Goal: Information Seeking & Learning: Learn about a topic

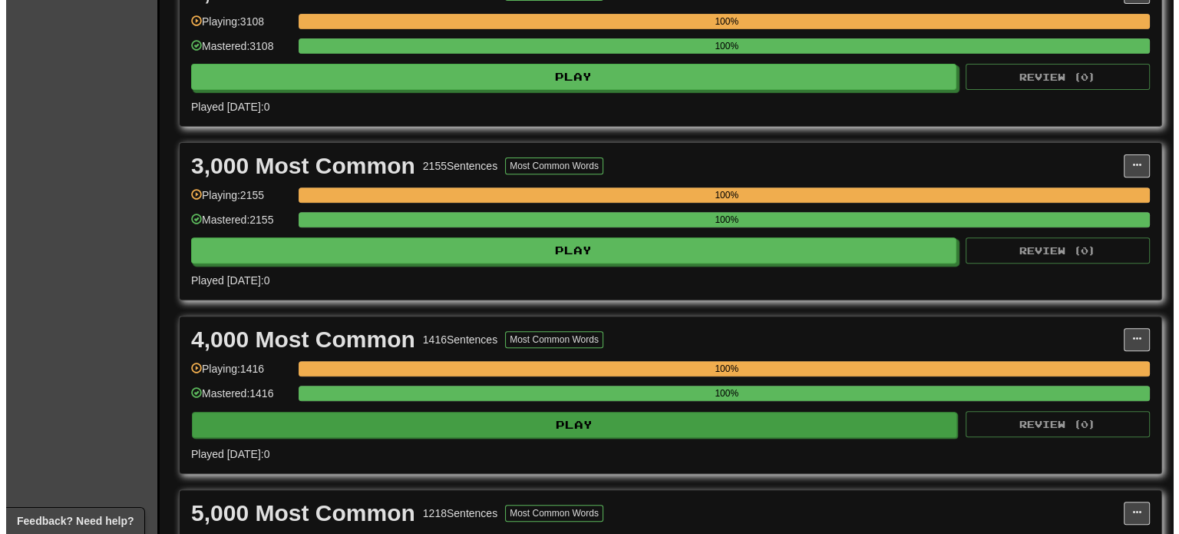
scroll to position [614, 0]
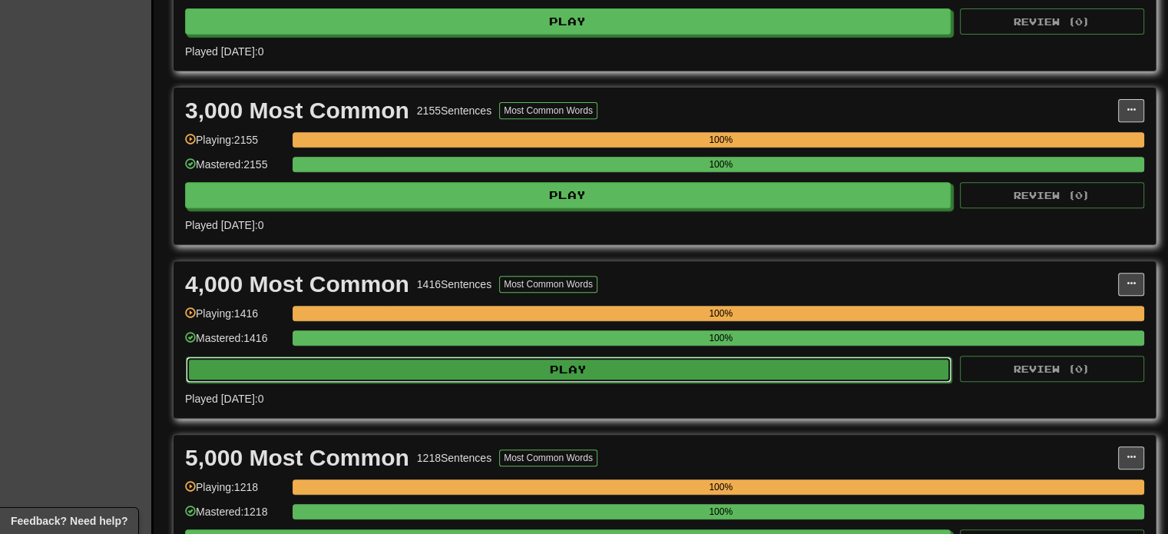
click at [361, 356] on button "Play" at bounding box center [569, 369] width 766 height 26
select select "***"
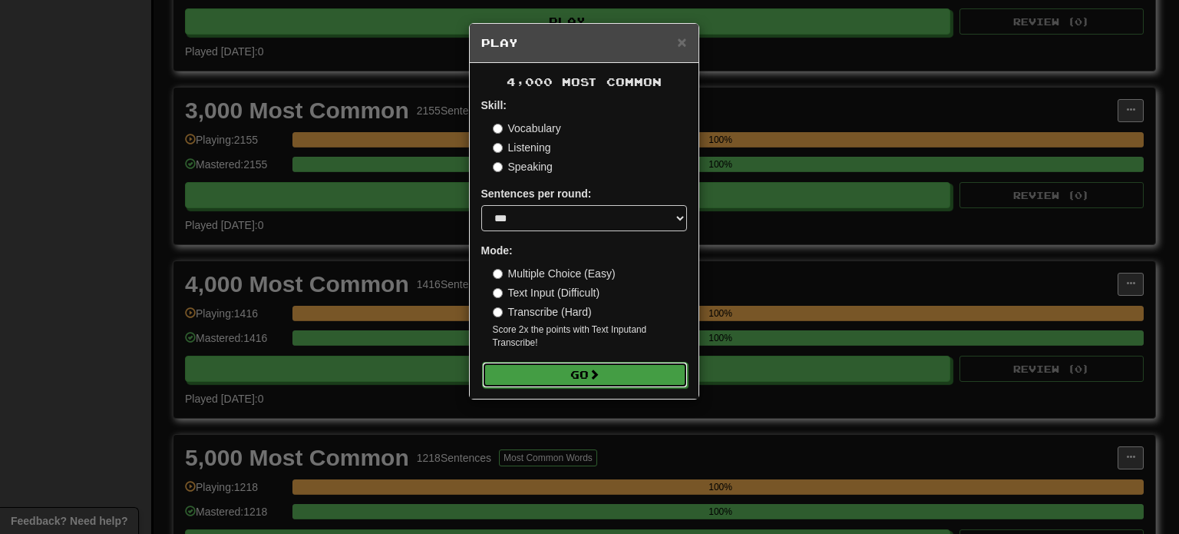
click at [547, 380] on button "Go" at bounding box center [585, 375] width 206 height 26
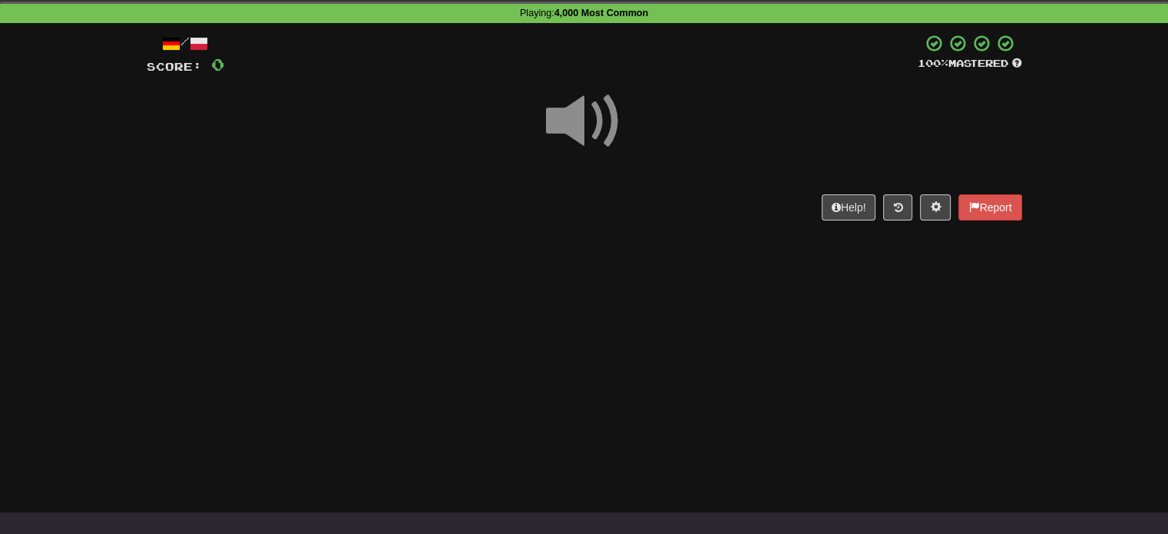
scroll to position [61, 0]
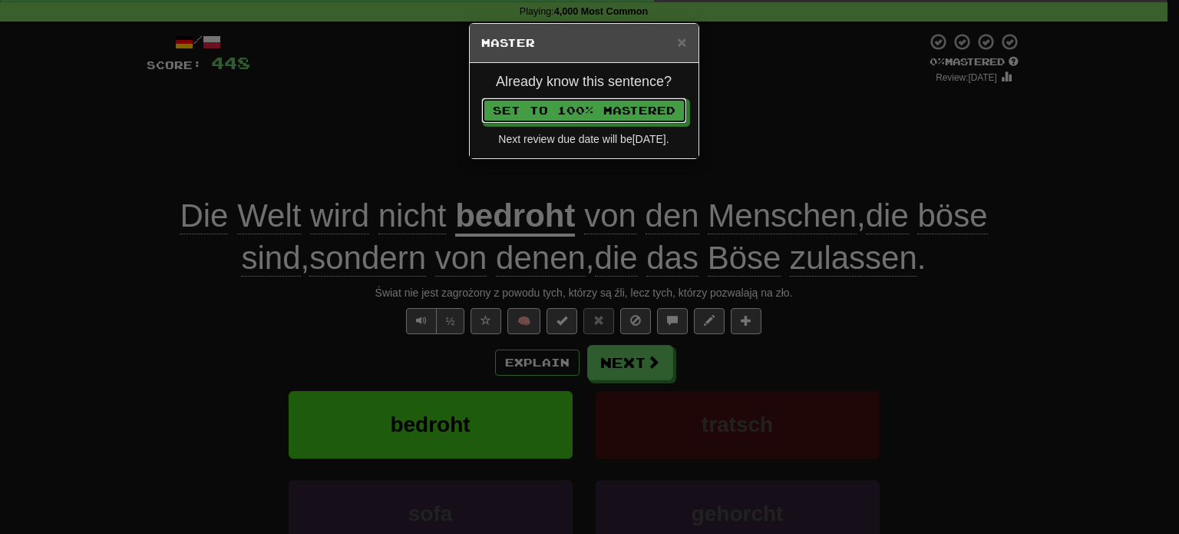
click at [481, 98] on button "Set to 100% Mastered" at bounding box center [584, 111] width 206 height 26
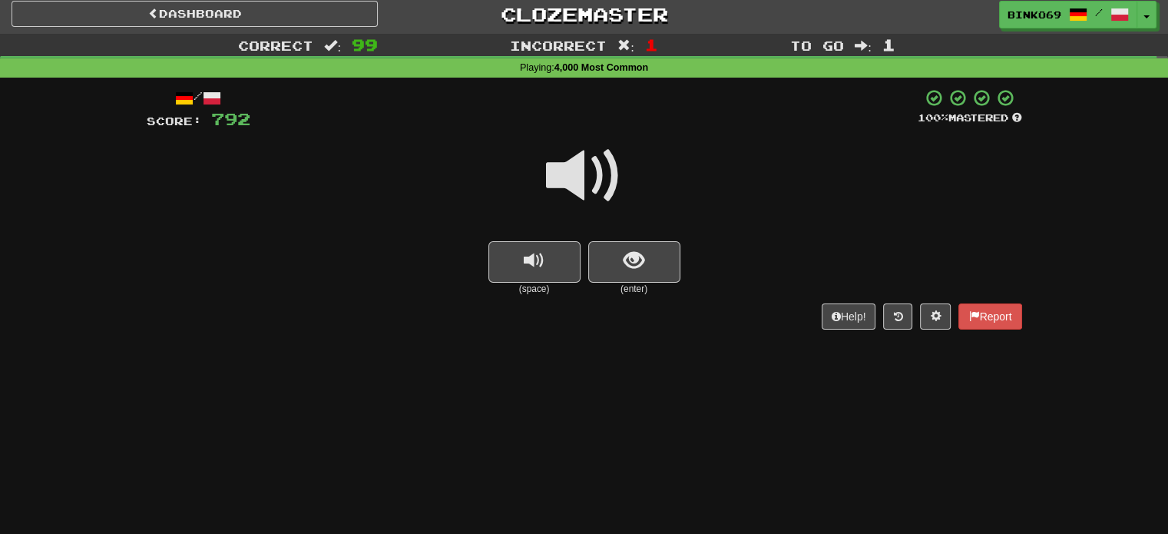
scroll to position [0, 0]
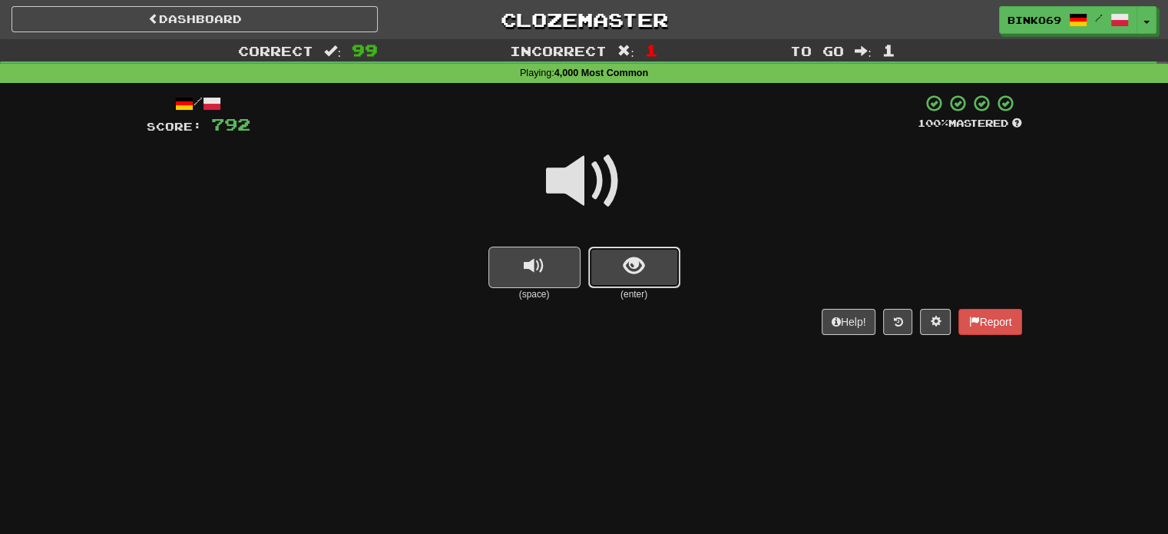
click at [633, 256] on span "show sentence" at bounding box center [633, 266] width 21 height 21
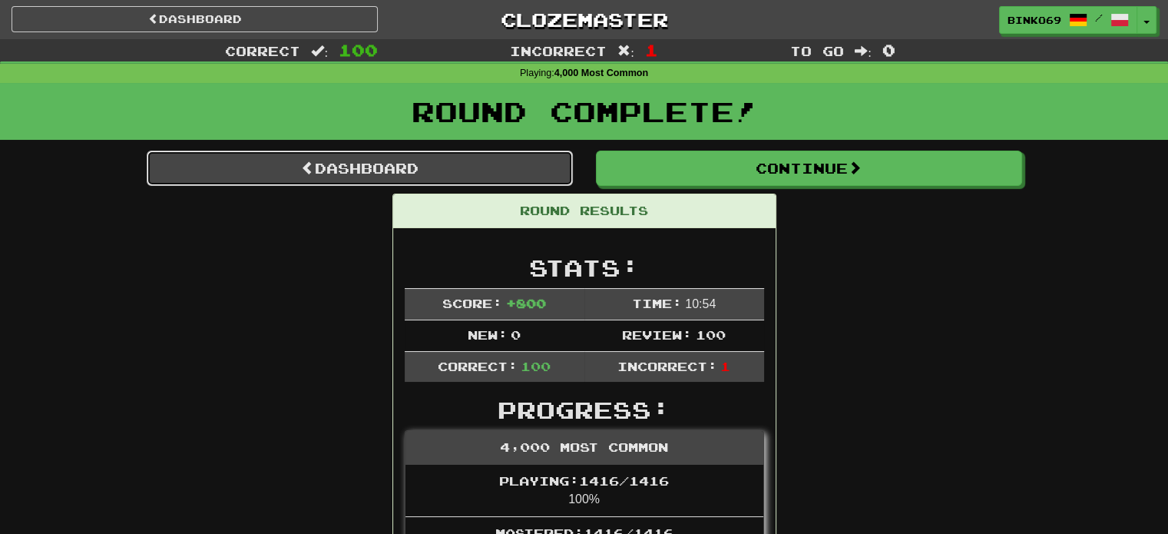
click at [384, 170] on link "Dashboard" at bounding box center [360, 167] width 426 height 35
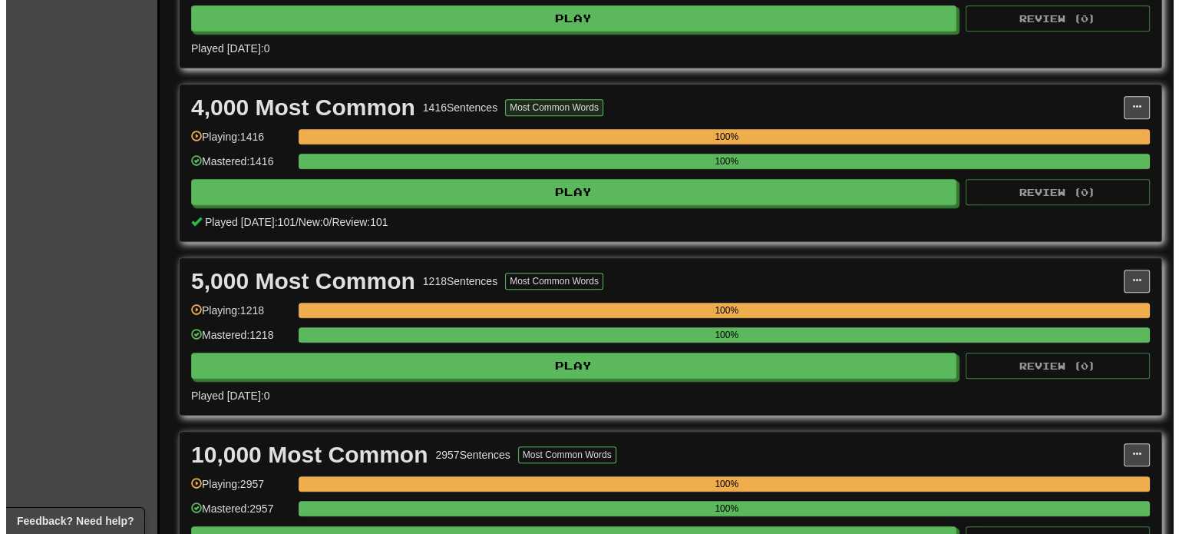
scroll to position [921, 0]
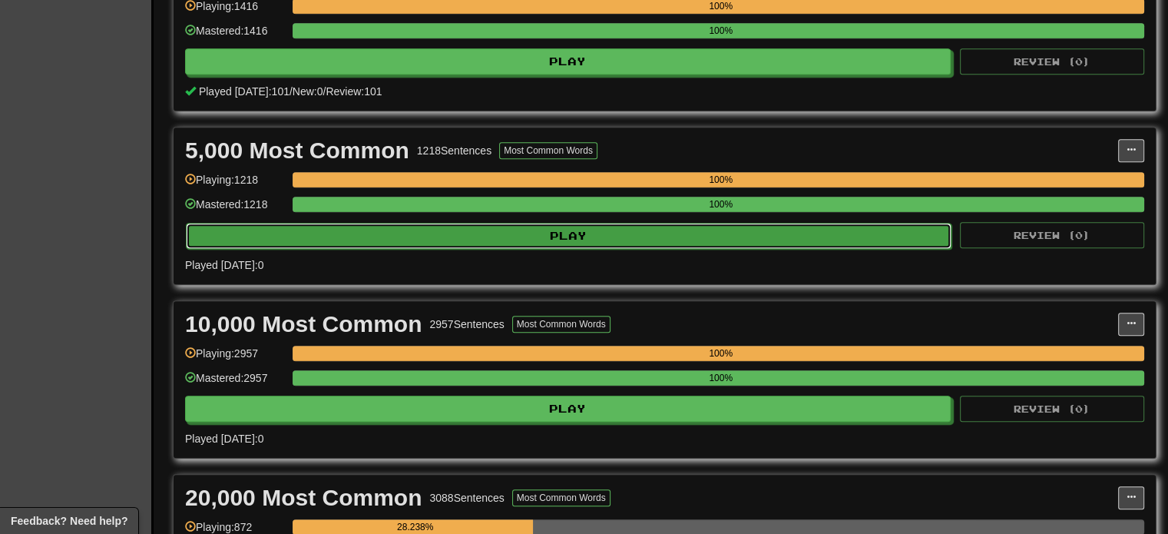
click at [451, 239] on button "Play" at bounding box center [569, 236] width 766 height 26
select select "***"
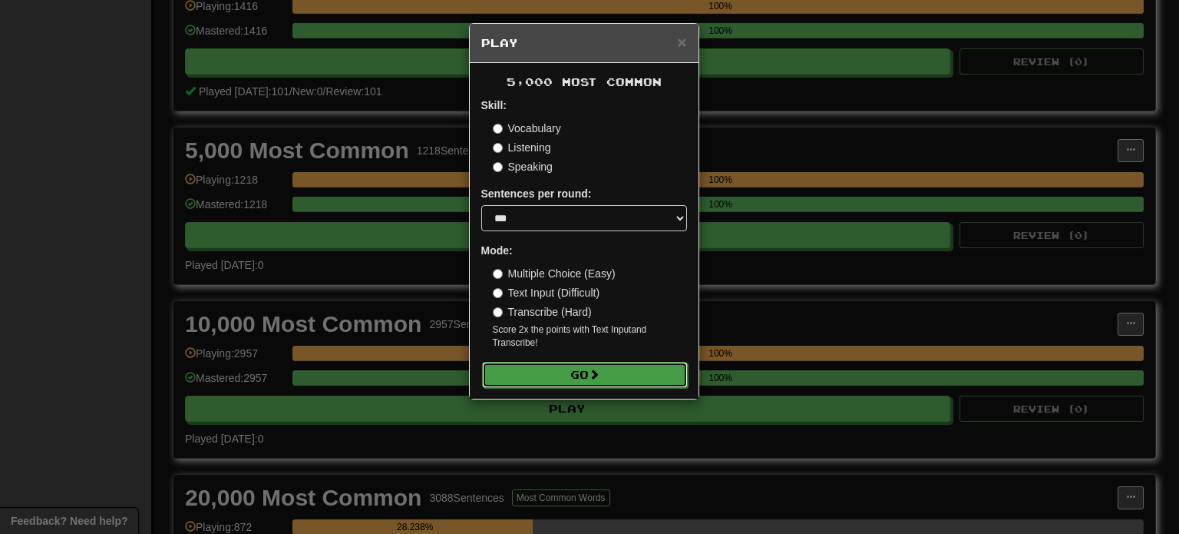
click at [547, 368] on button "Go" at bounding box center [585, 375] width 206 height 26
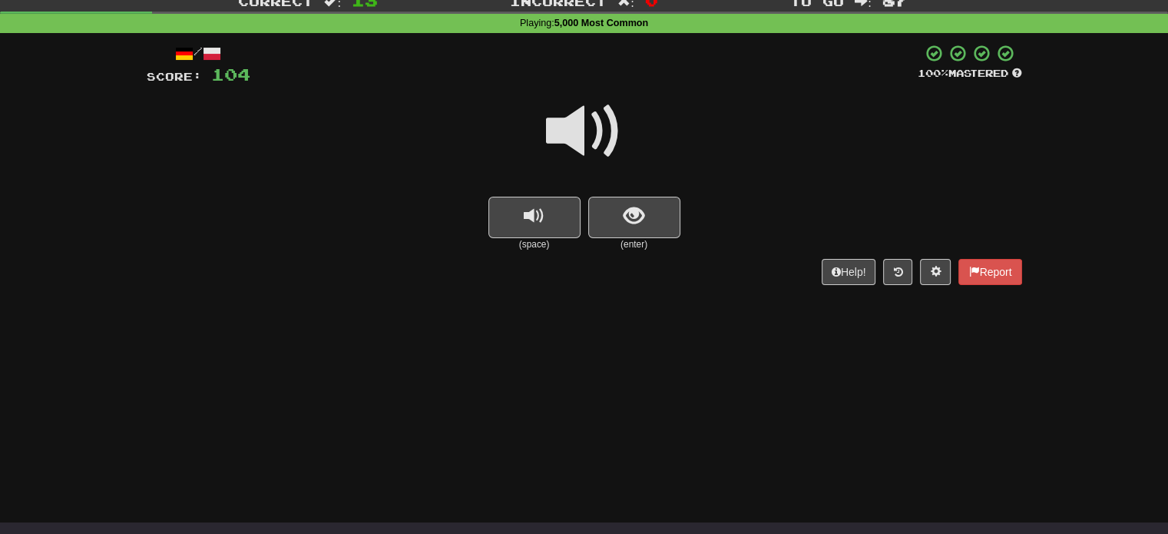
scroll to position [77, 0]
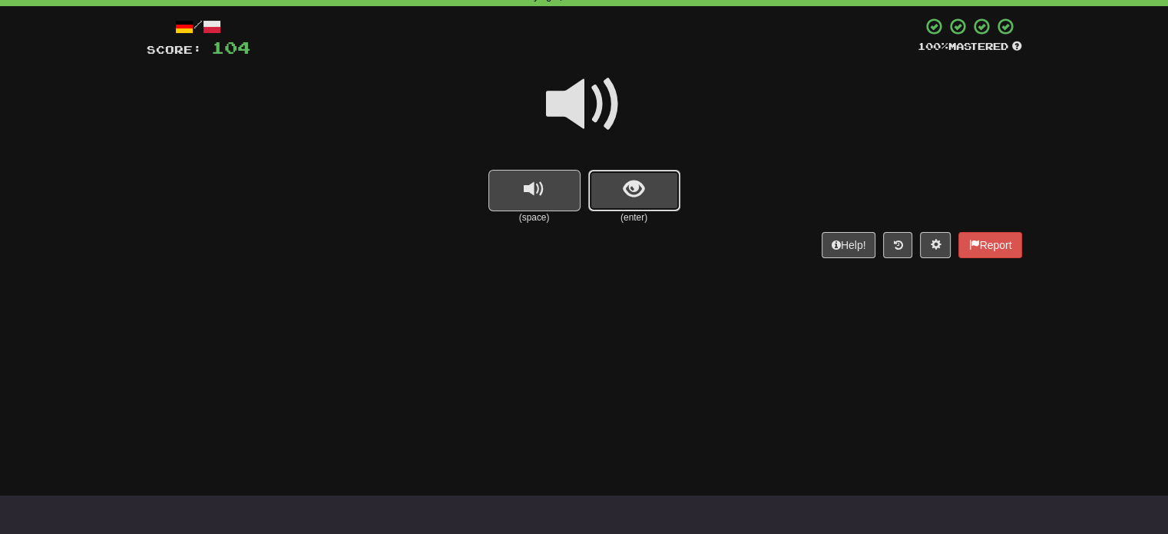
click at [666, 205] on button "show sentence" at bounding box center [634, 190] width 92 height 41
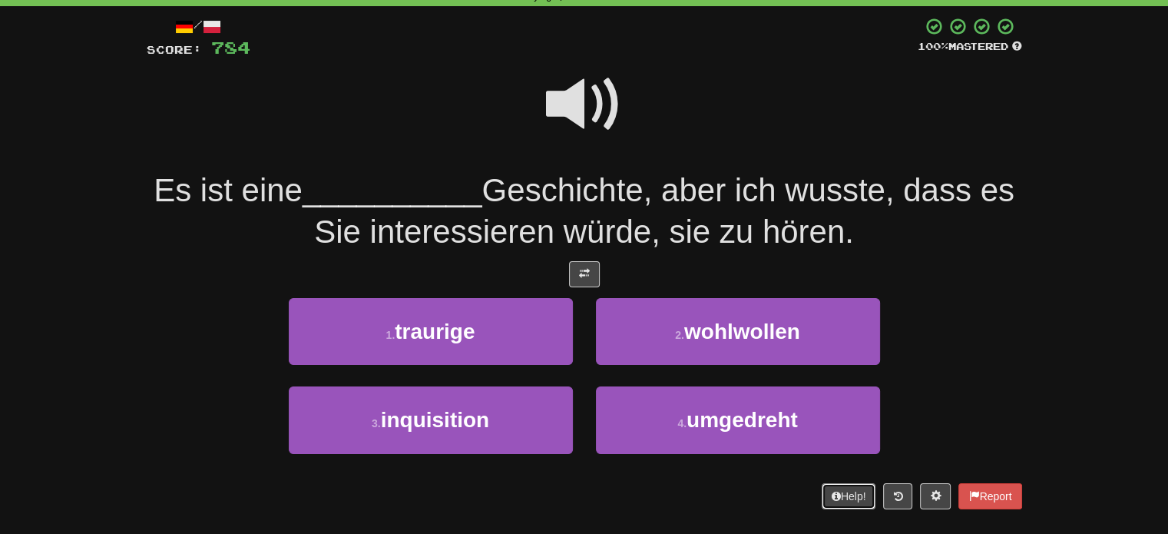
click at [822, 483] on button "Help!" at bounding box center [849, 496] width 55 height 26
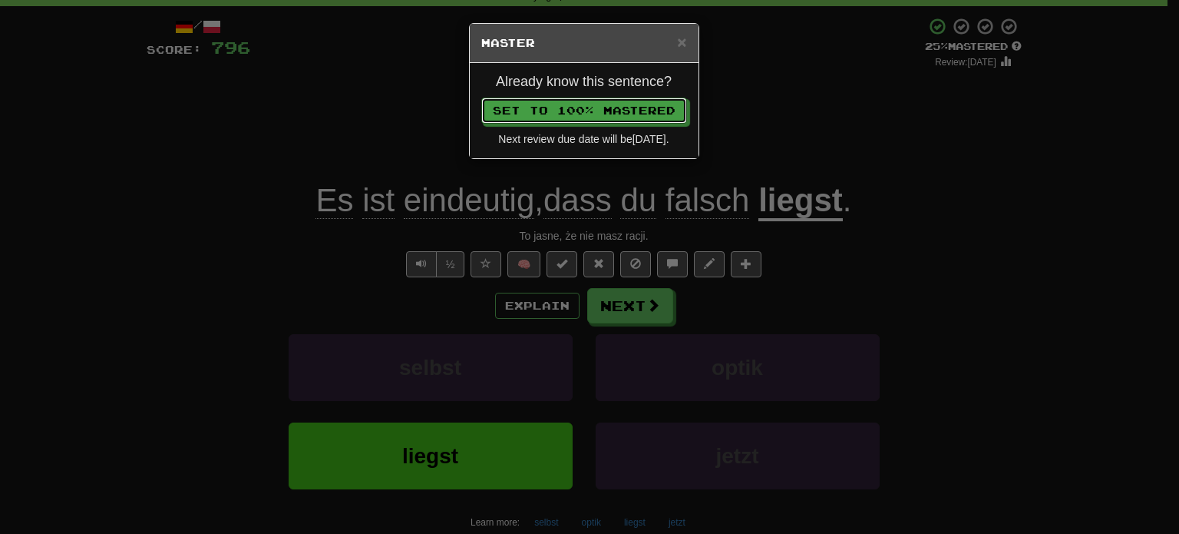
click at [481, 98] on button "Set to 100% Mastered" at bounding box center [584, 111] width 206 height 26
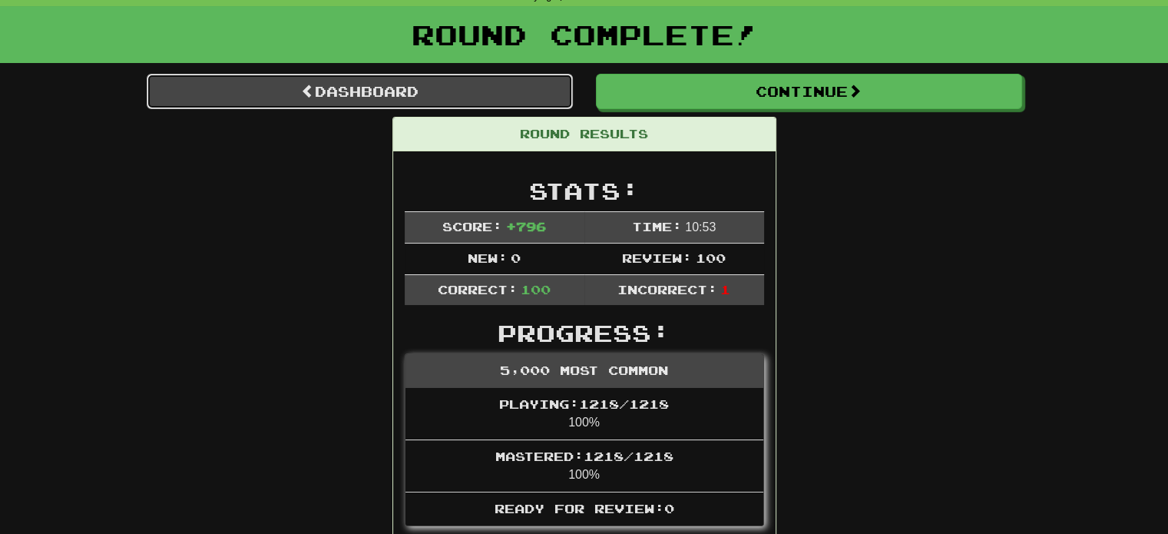
click at [363, 88] on link "Dashboard" at bounding box center [360, 91] width 426 height 35
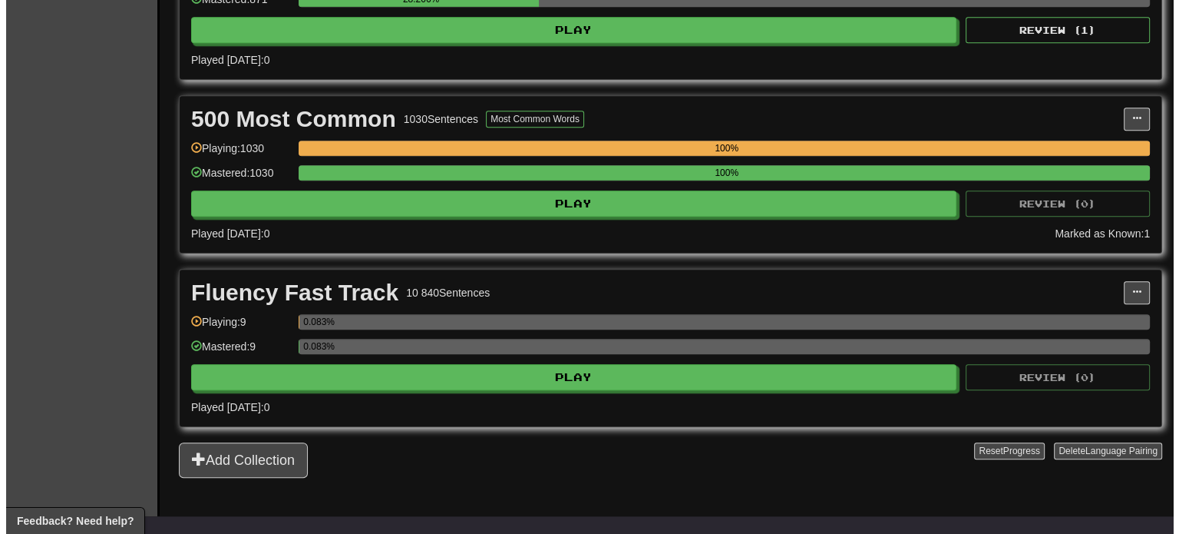
scroll to position [1341, 0]
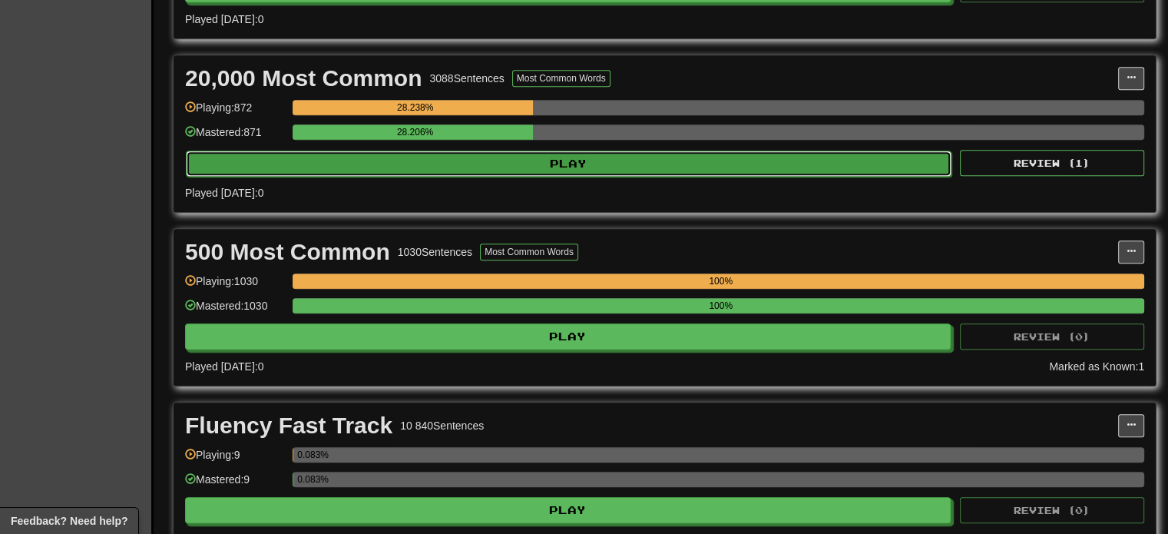
click at [439, 165] on button "Play" at bounding box center [569, 163] width 766 height 26
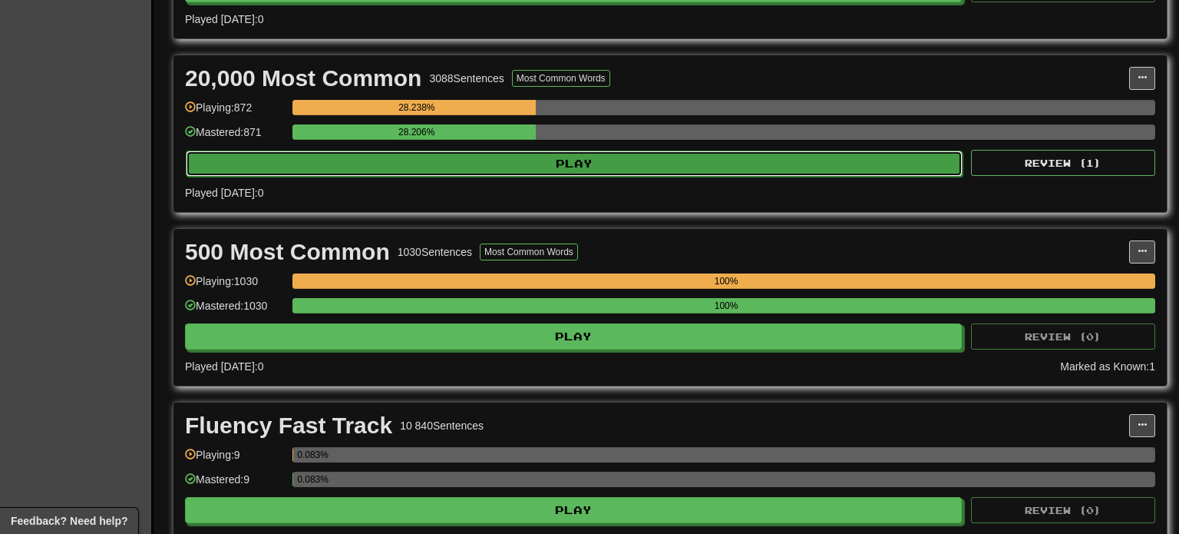
select select "***"
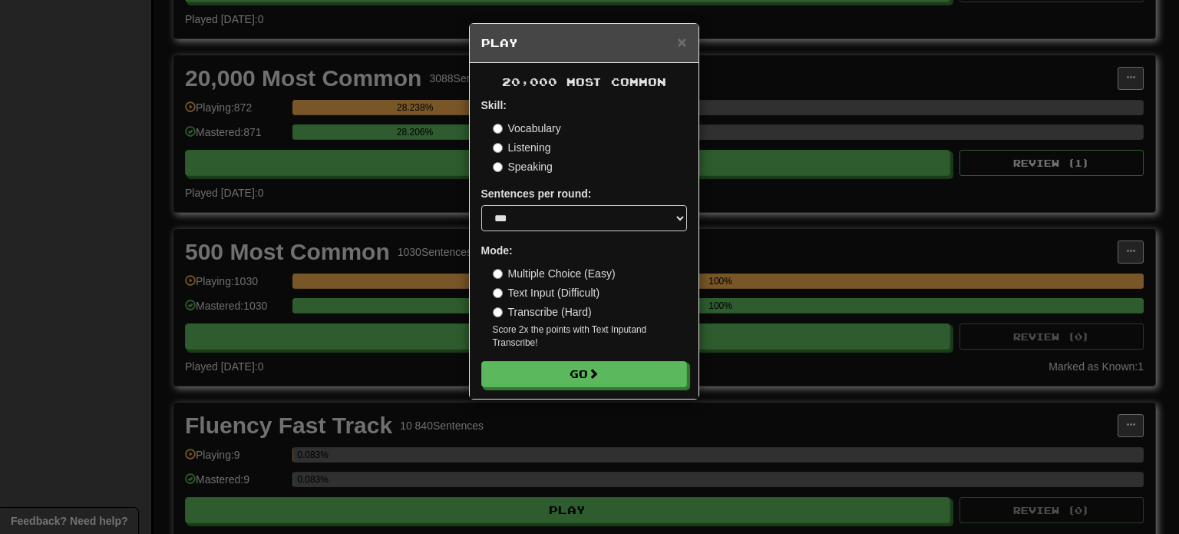
click at [590, 394] on div "20,000 Most Common Skill: Vocabulary Listening Speaking Sentences per round: * …" at bounding box center [584, 231] width 229 height 336
click at [584, 387] on div "20,000 Most Common Skill: Vocabulary Listening Speaking Sentences per round: * …" at bounding box center [584, 231] width 229 height 336
click at [584, 381] on button "Go" at bounding box center [585, 375] width 206 height 26
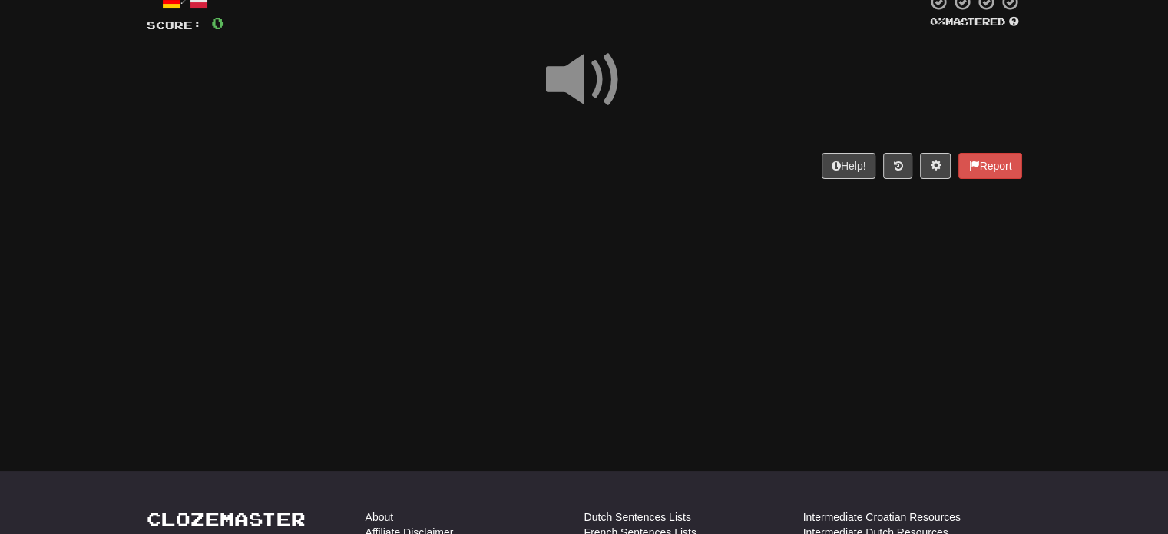
scroll to position [77, 0]
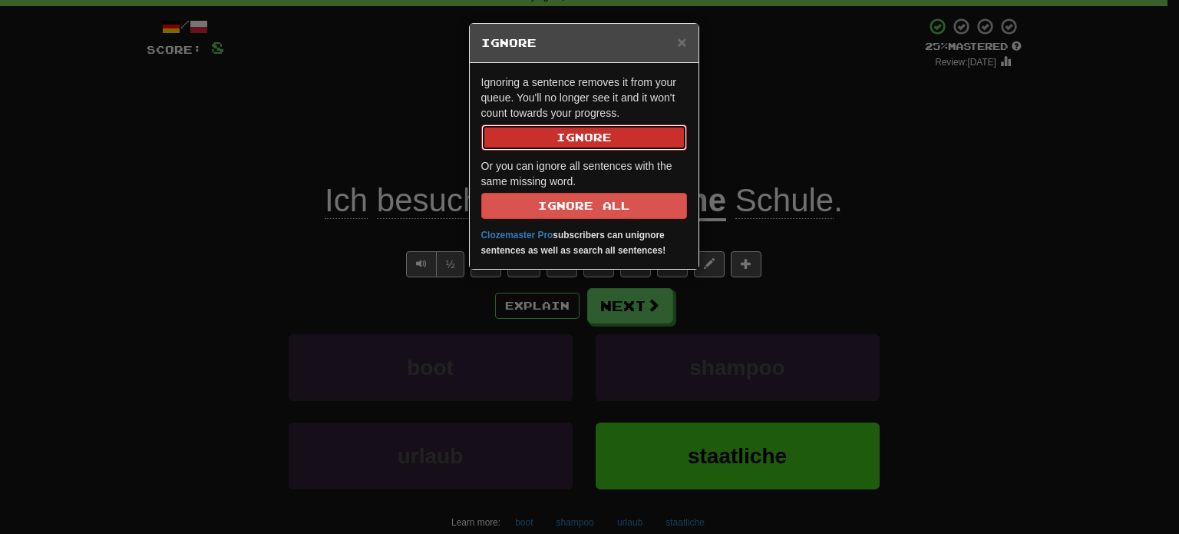
click at [619, 137] on button "Ignore" at bounding box center [584, 137] width 206 height 26
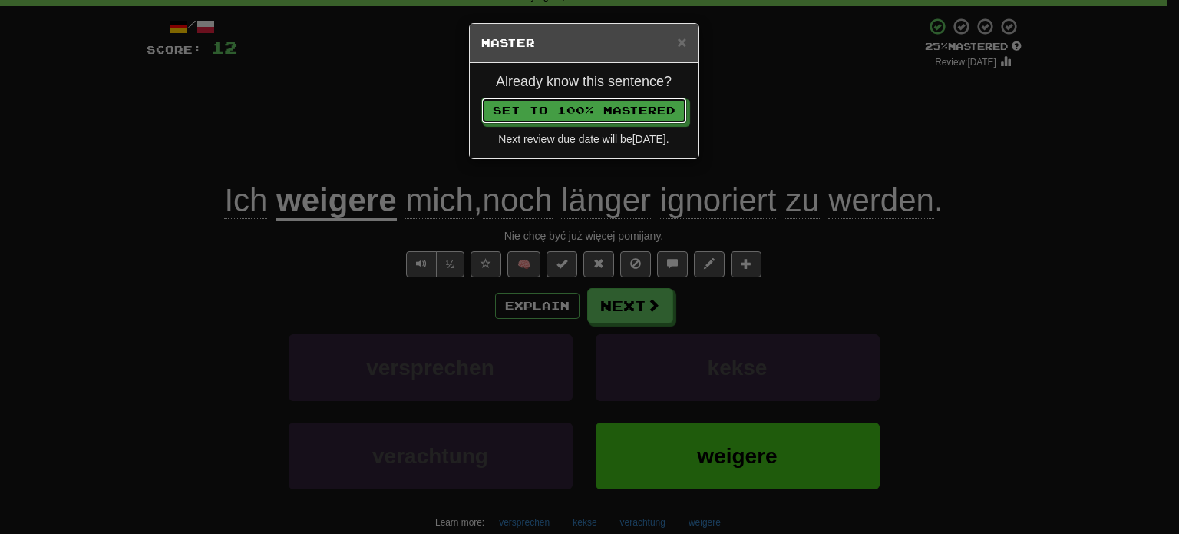
click at [481, 98] on button "Set to 100% Mastered" at bounding box center [584, 111] width 206 height 26
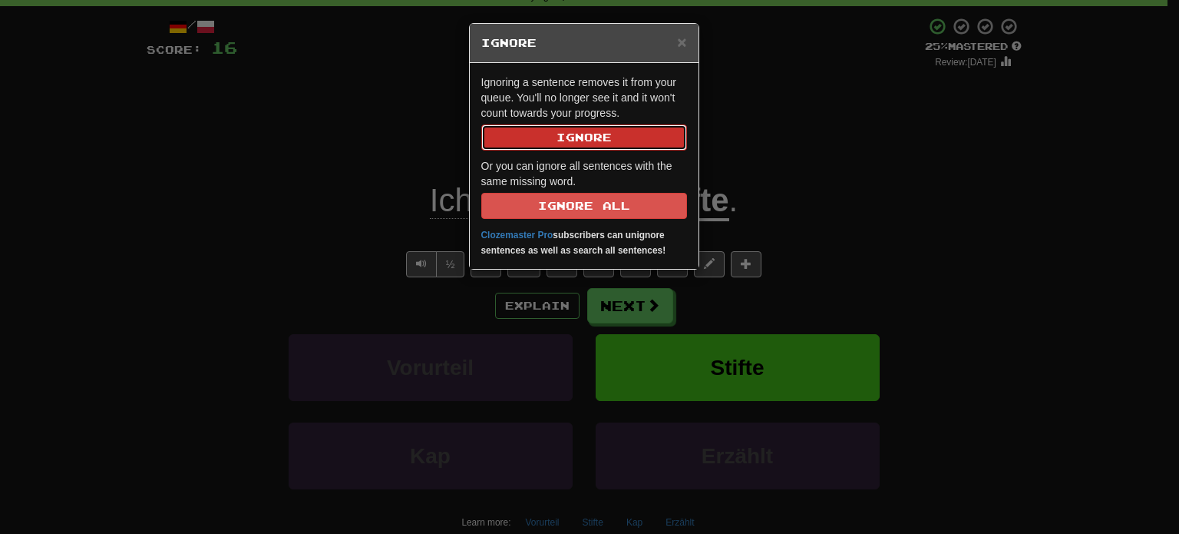
click at [619, 137] on button "Ignore" at bounding box center [584, 137] width 206 height 26
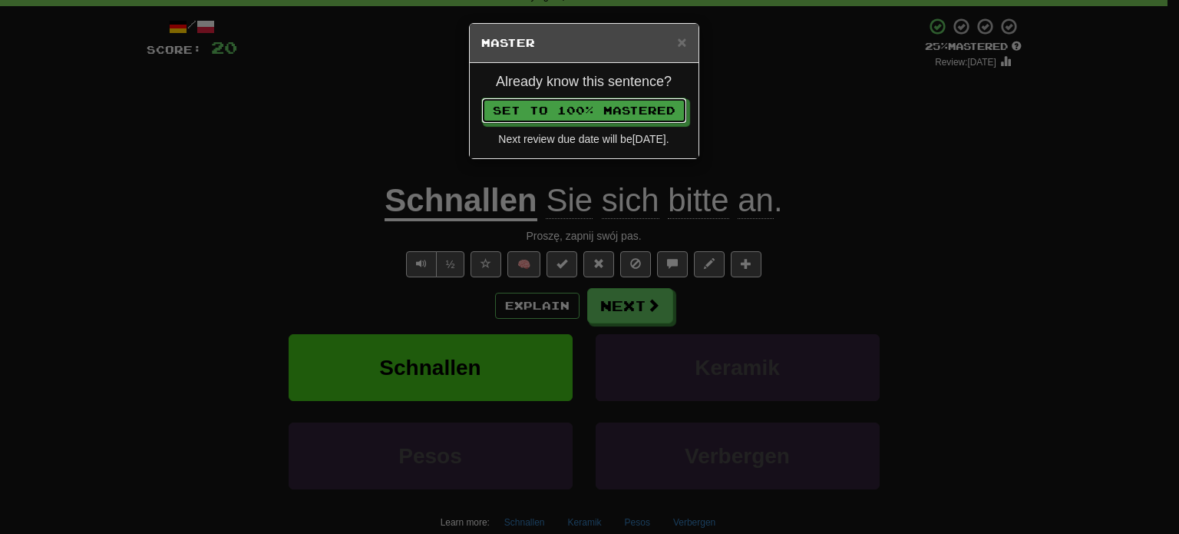
click at [481, 98] on button "Set to 100% Mastered" at bounding box center [584, 111] width 206 height 26
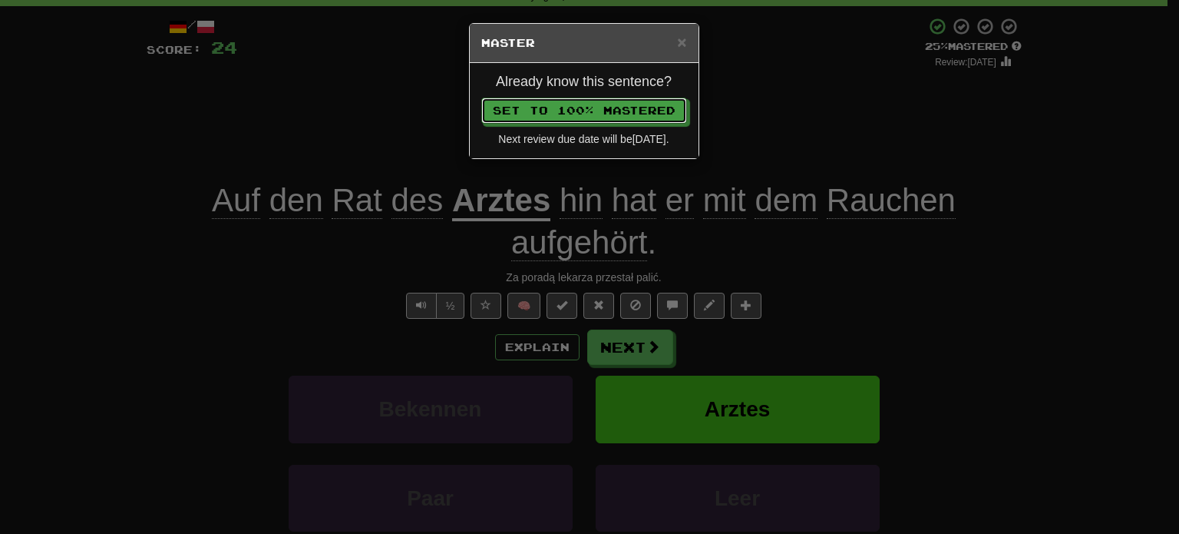
click at [481, 98] on button "Set to 100% Mastered" at bounding box center [584, 111] width 206 height 26
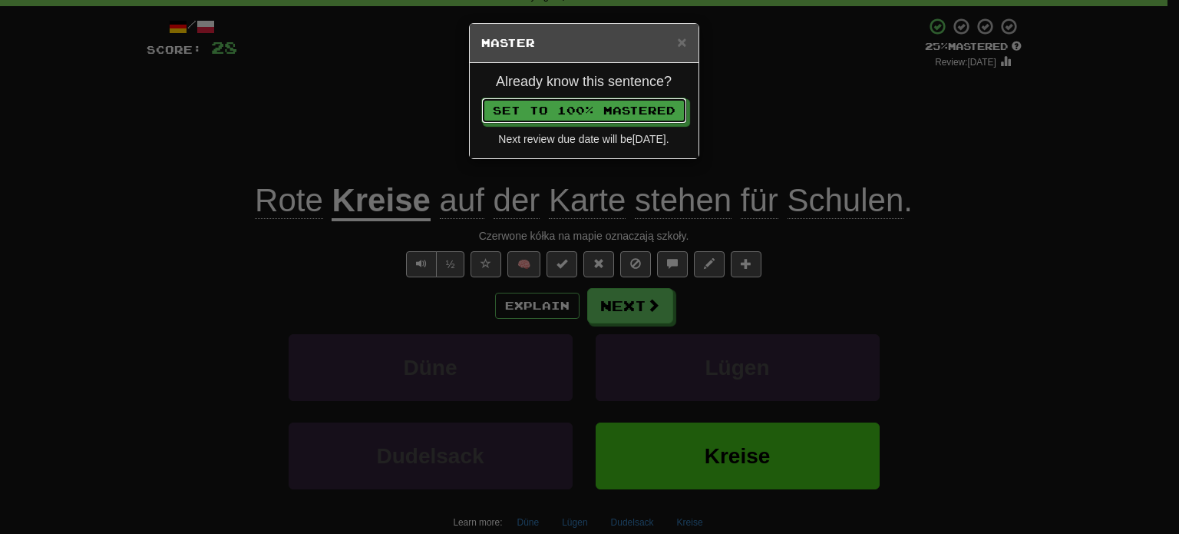
click at [481, 98] on button "Set to 100% Mastered" at bounding box center [584, 111] width 206 height 26
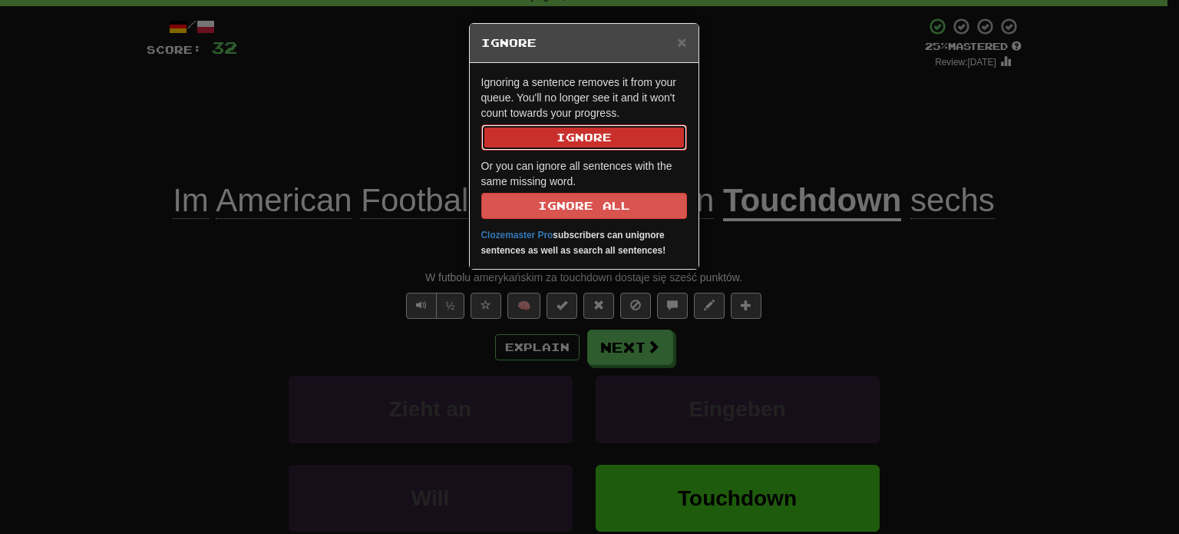
click at [619, 137] on button "Ignore" at bounding box center [584, 137] width 206 height 26
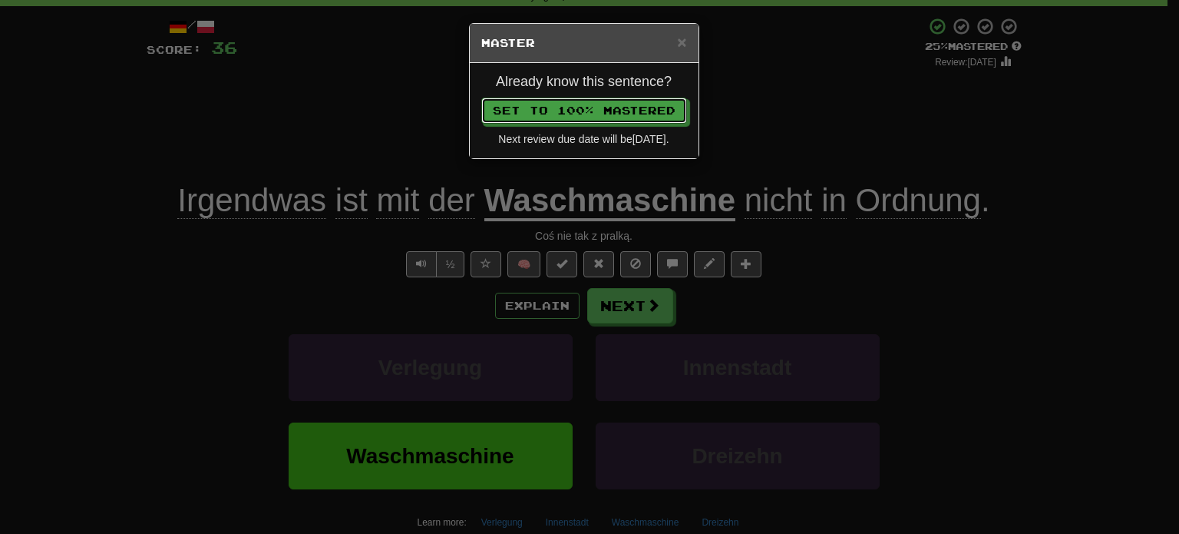
click at [481, 98] on button "Set to 100% Mastered" at bounding box center [584, 111] width 206 height 26
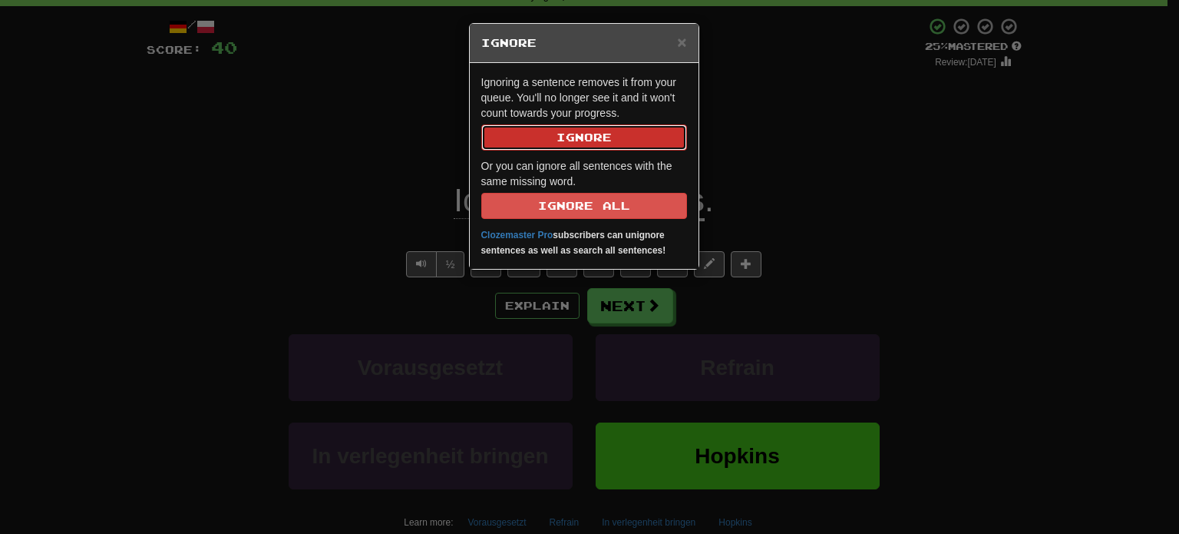
click at [619, 137] on button "Ignore" at bounding box center [584, 137] width 206 height 26
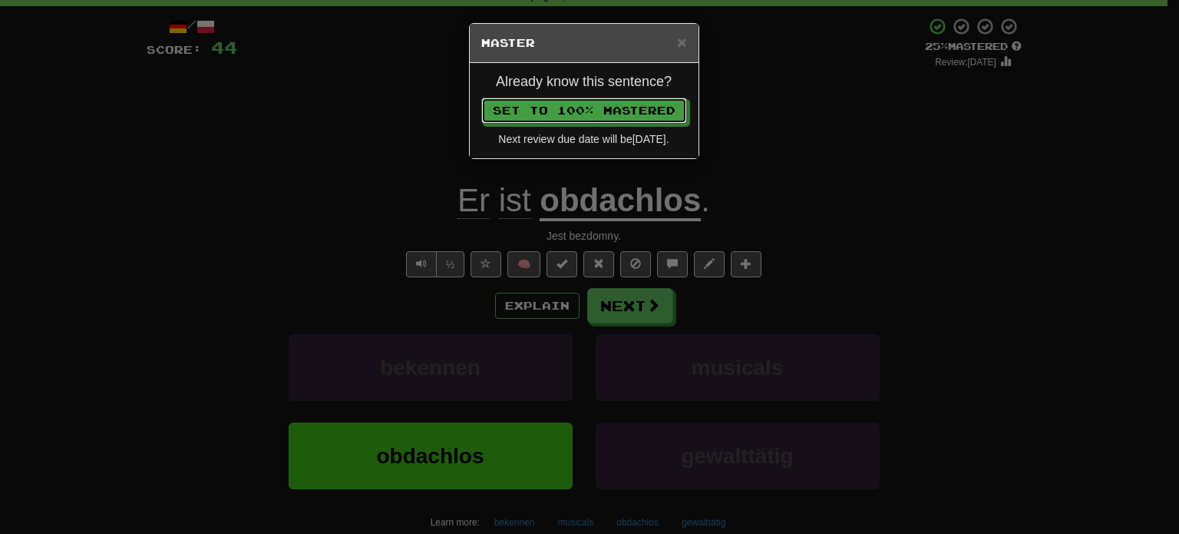
click at [481, 98] on button "Set to 100% Mastered" at bounding box center [584, 111] width 206 height 26
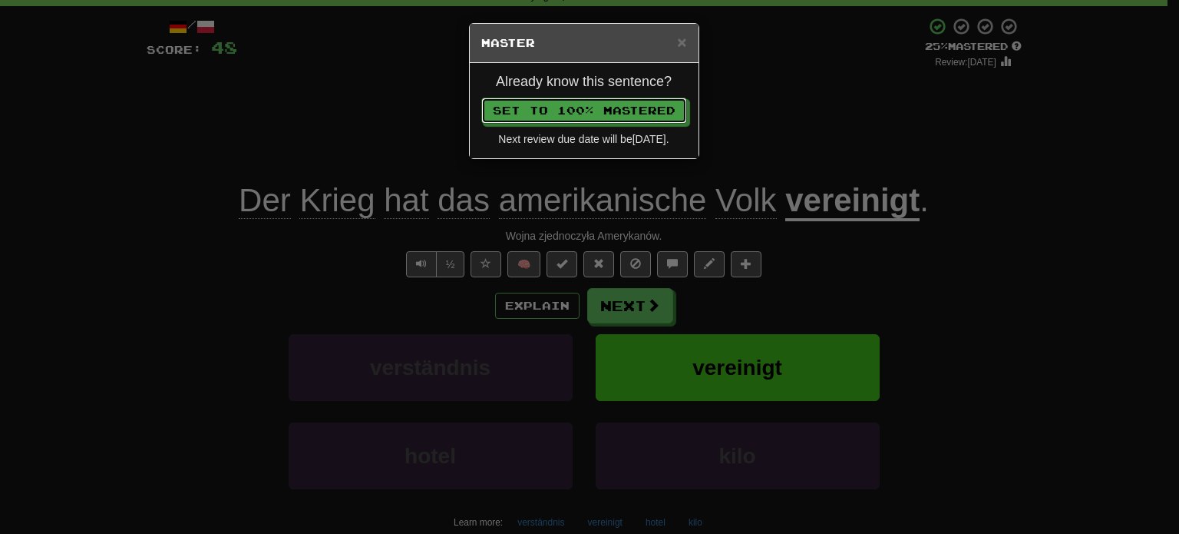
click at [481, 98] on button "Set to 100% Mastered" at bounding box center [584, 111] width 206 height 26
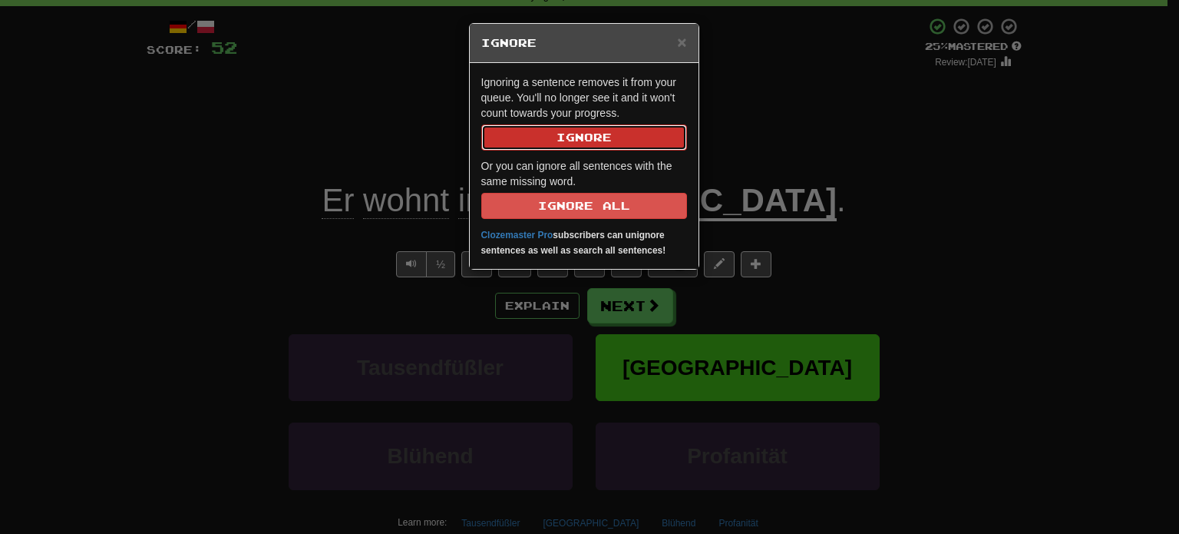
click at [618, 147] on button "Ignore" at bounding box center [584, 137] width 206 height 26
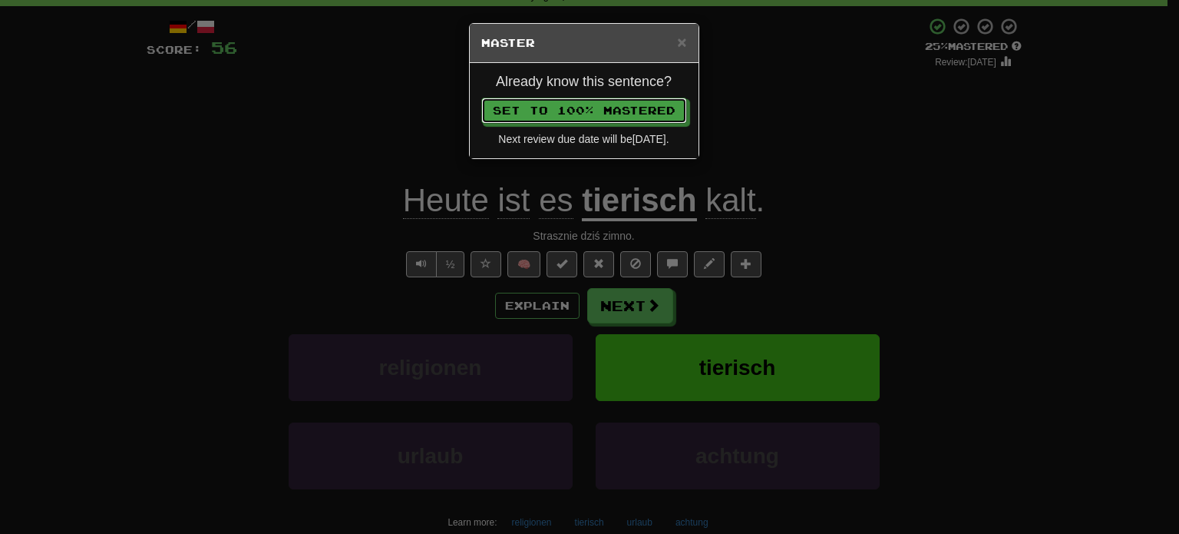
click at [481, 98] on button "Set to 100% Mastered" at bounding box center [584, 111] width 206 height 26
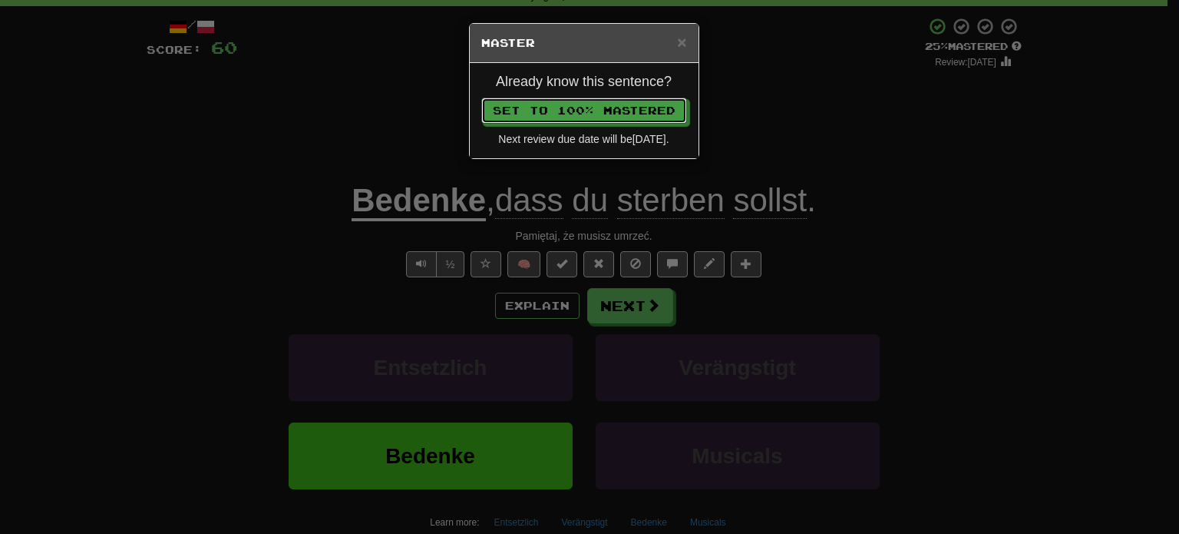
click at [481, 98] on button "Set to 100% Mastered" at bounding box center [584, 111] width 206 height 26
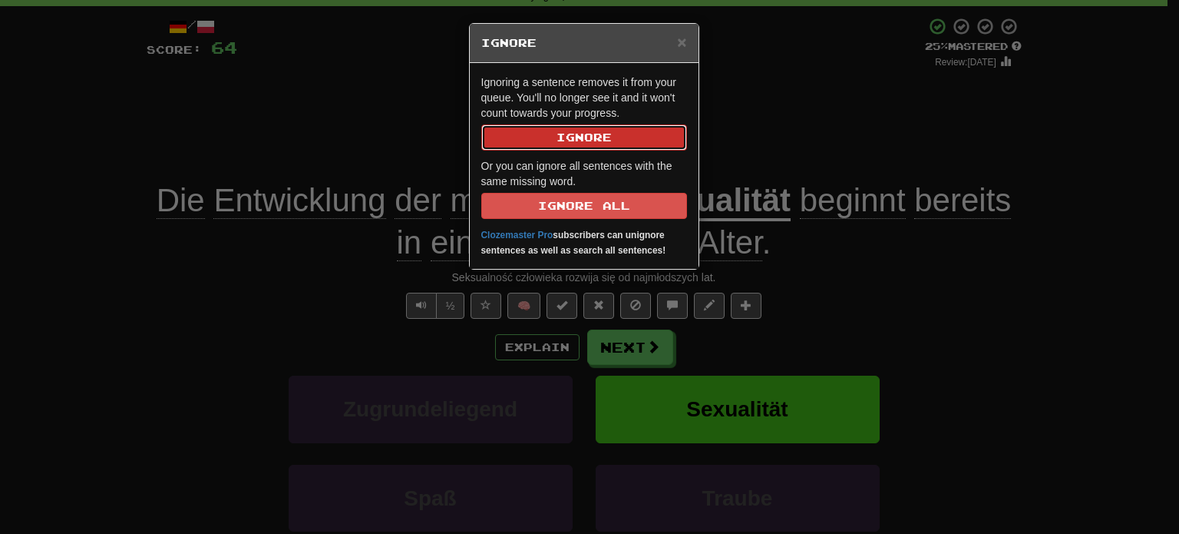
click at [618, 147] on button "Ignore" at bounding box center [584, 137] width 206 height 26
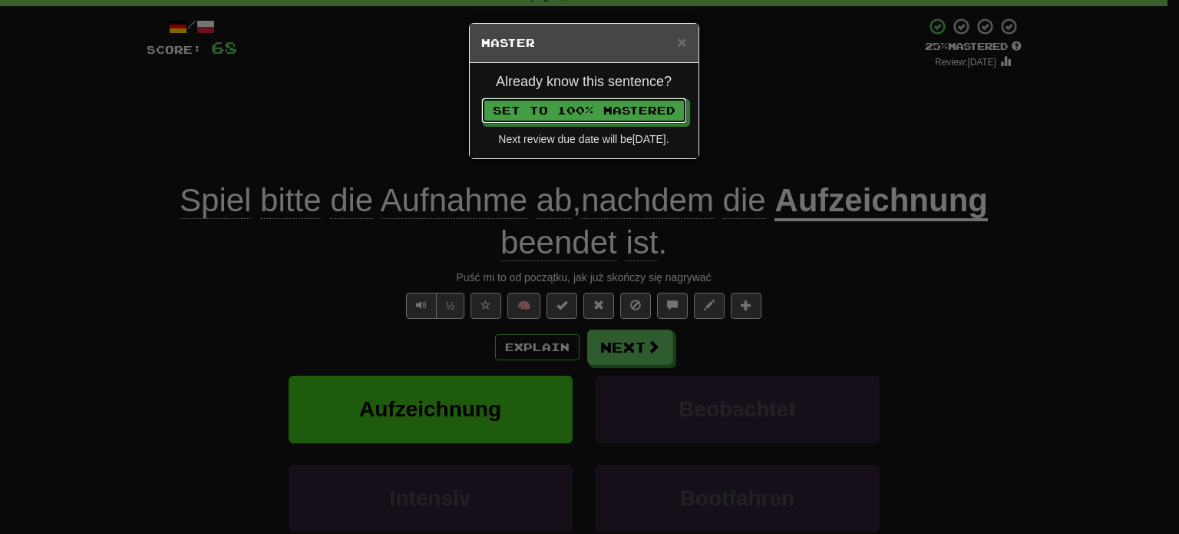
click at [481, 98] on button "Set to 100% Mastered" at bounding box center [584, 111] width 206 height 26
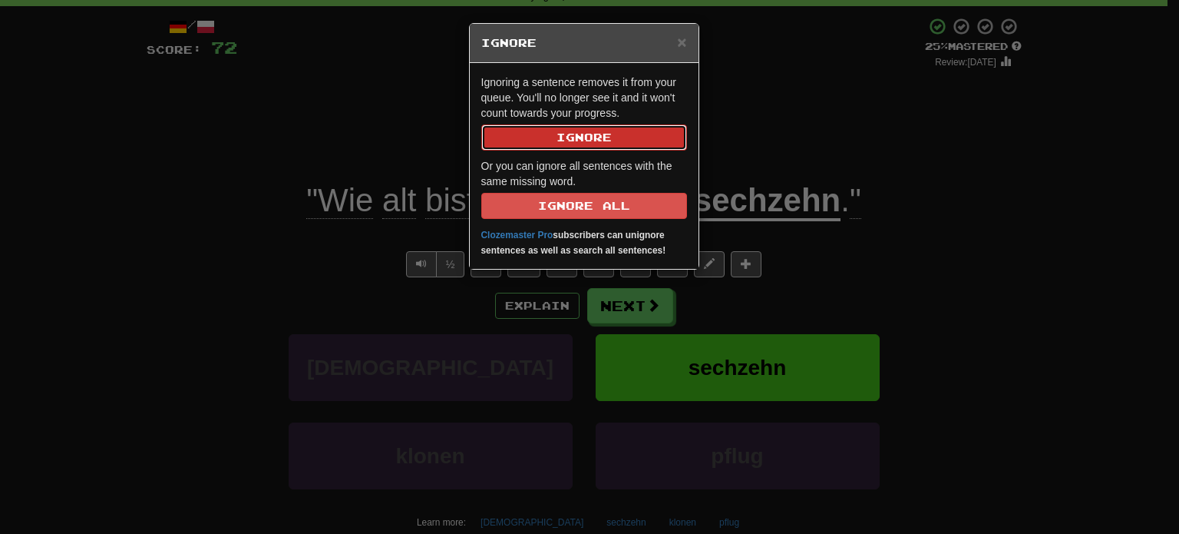
click at [618, 147] on button "Ignore" at bounding box center [584, 137] width 206 height 26
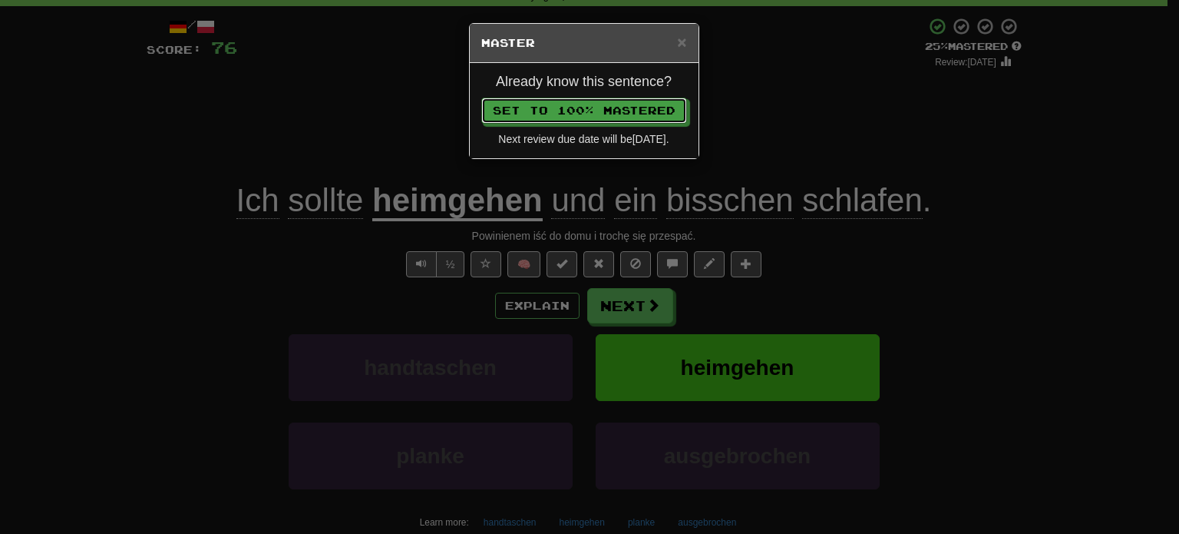
click at [481, 98] on button "Set to 100% Mastered" at bounding box center [584, 111] width 206 height 26
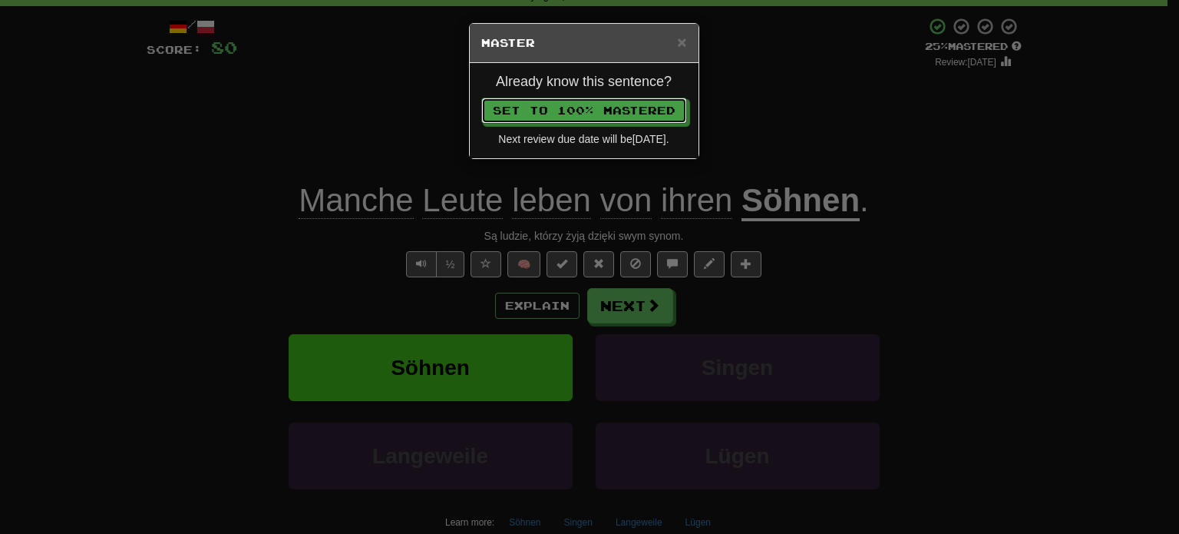
click at [481, 98] on button "Set to 100% Mastered" at bounding box center [584, 111] width 206 height 26
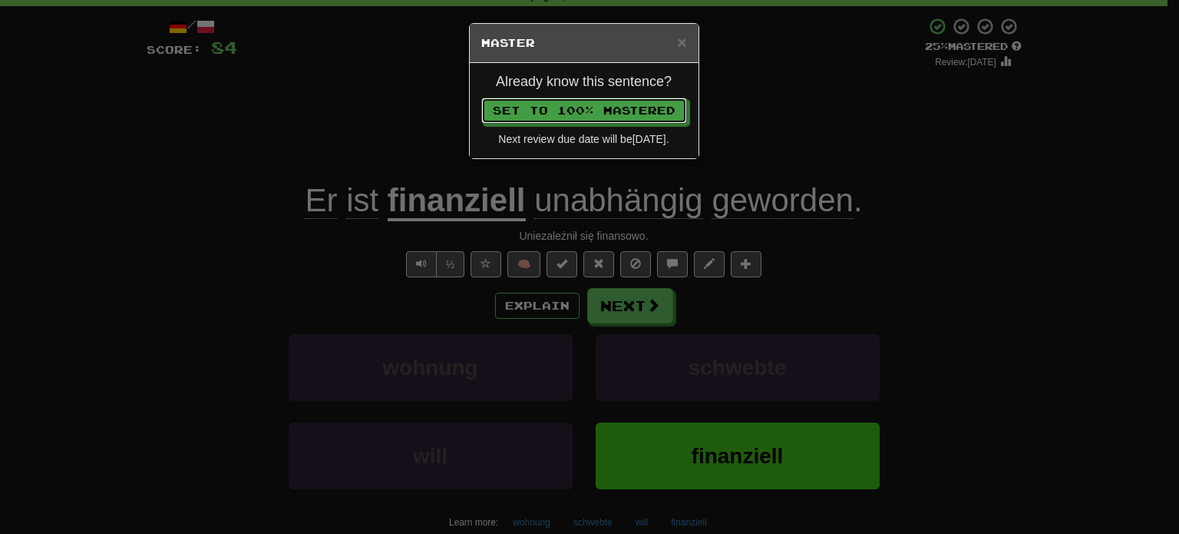
click at [481, 98] on button "Set to 100% Mastered" at bounding box center [584, 111] width 206 height 26
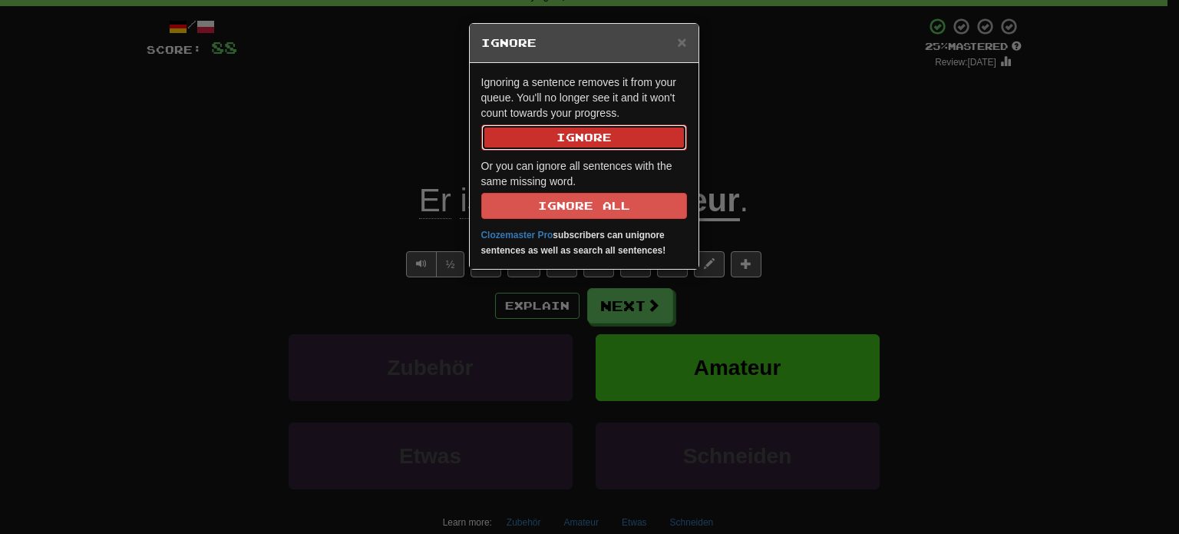
click at [618, 147] on button "Ignore" at bounding box center [584, 137] width 206 height 26
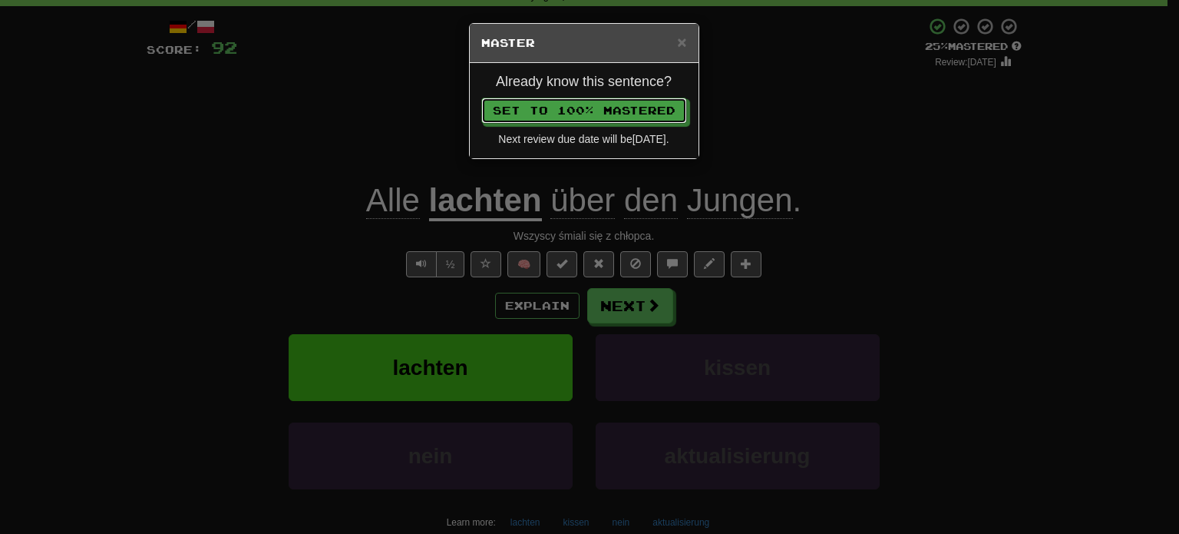
click at [481, 98] on button "Set to 100% Mastered" at bounding box center [584, 111] width 206 height 26
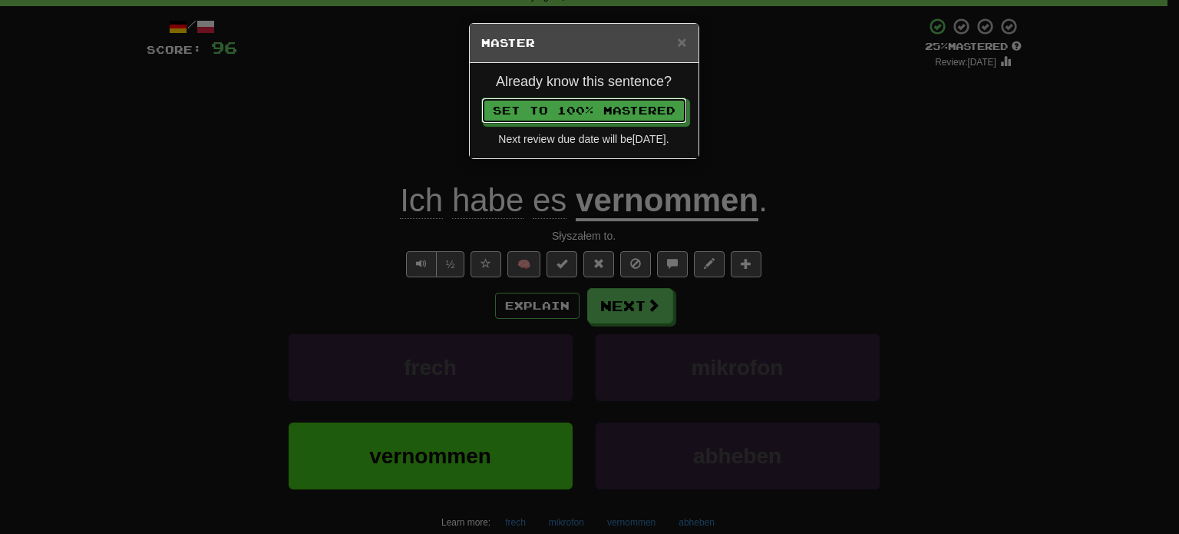
click at [481, 98] on button "Set to 100% Mastered" at bounding box center [584, 111] width 206 height 26
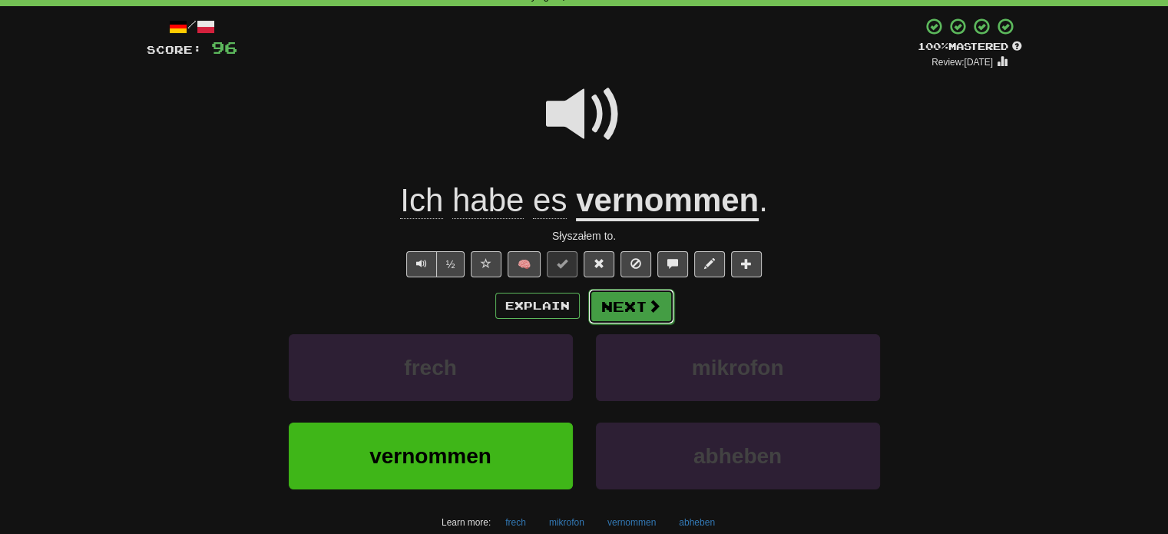
click at [627, 309] on button "Next" at bounding box center [631, 306] width 86 height 35
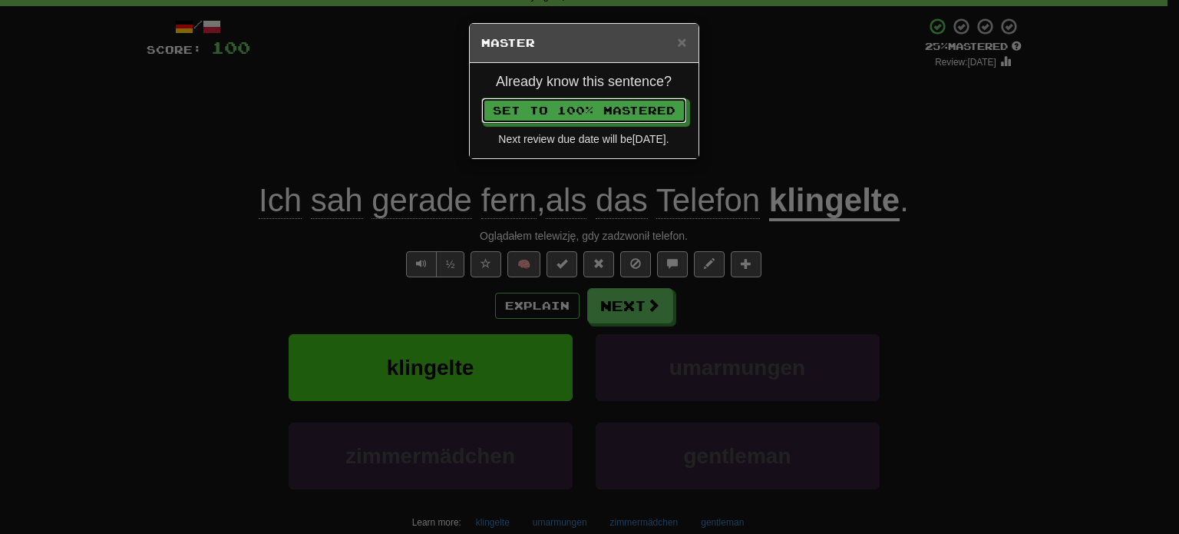
click at [481, 98] on button "Set to 100% Mastered" at bounding box center [584, 111] width 206 height 26
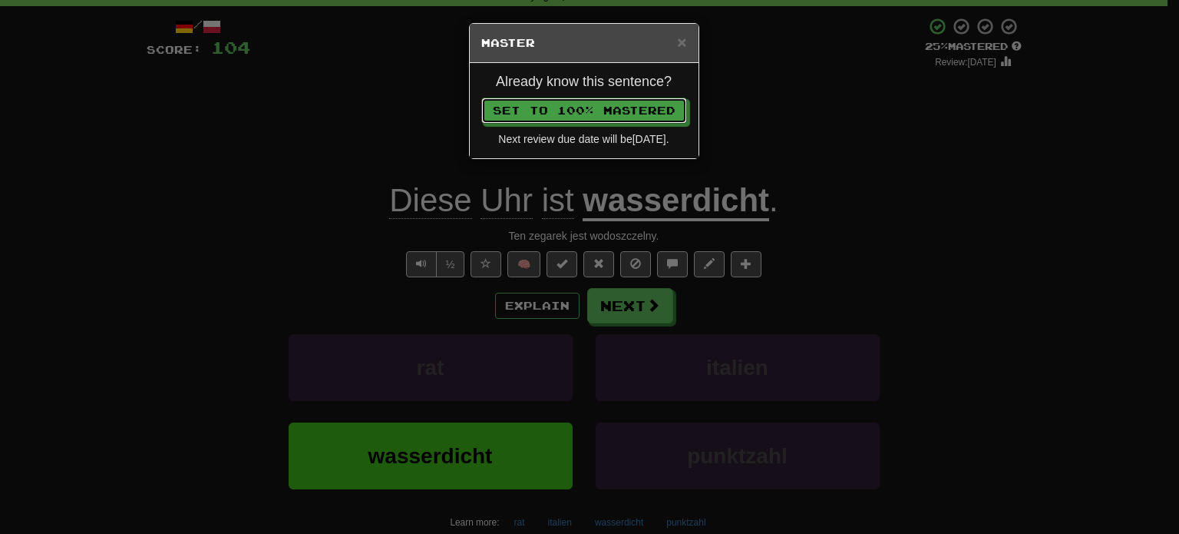
click at [481, 98] on button "Set to 100% Mastered" at bounding box center [584, 111] width 206 height 26
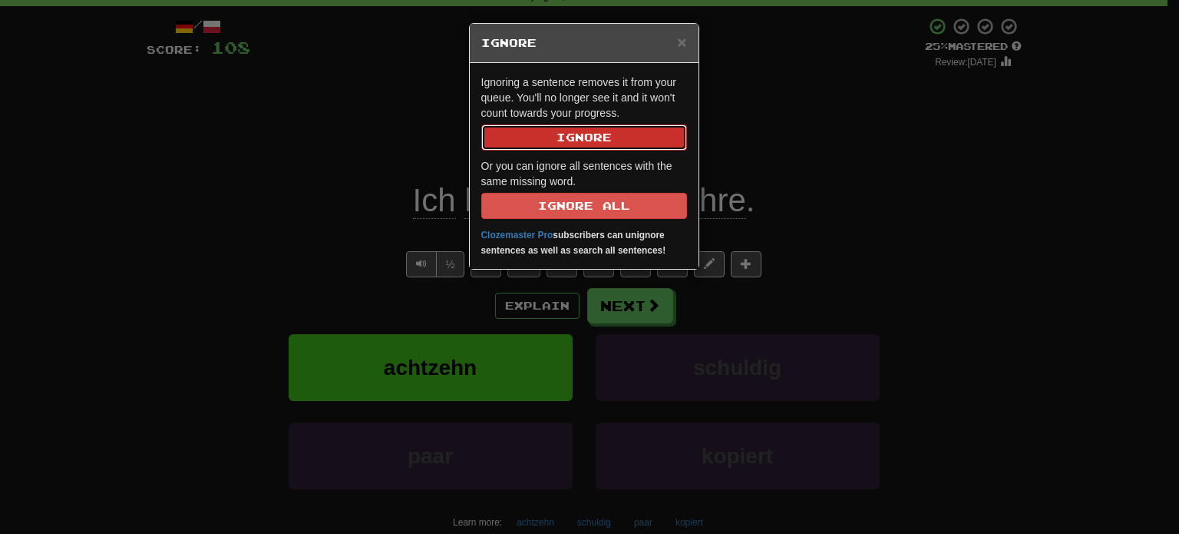
click at [574, 141] on button "Ignore" at bounding box center [584, 137] width 206 height 26
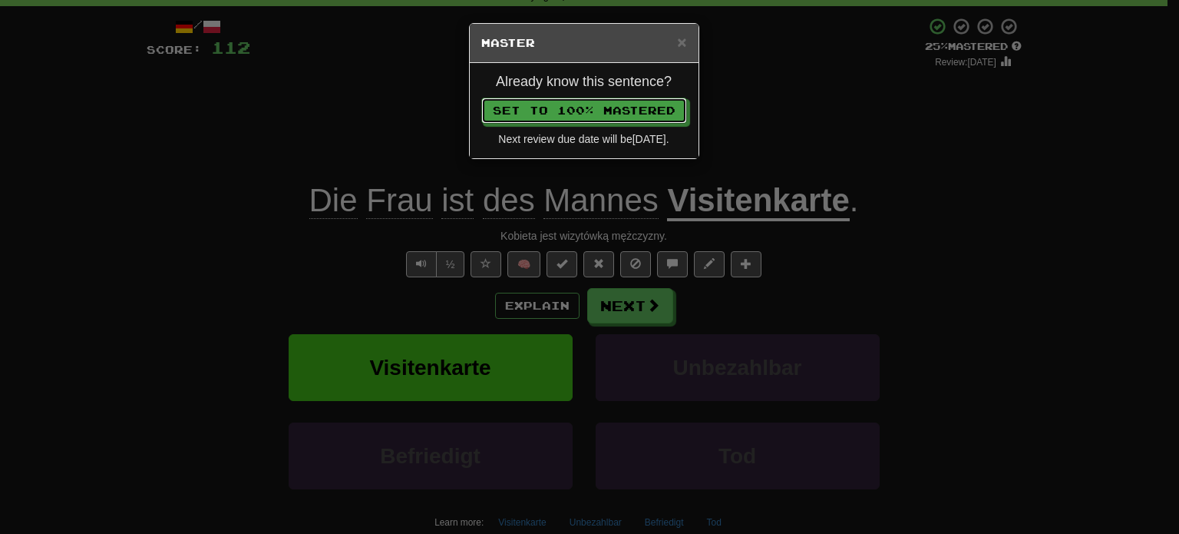
click at [481, 98] on button "Set to 100% Mastered" at bounding box center [584, 111] width 206 height 26
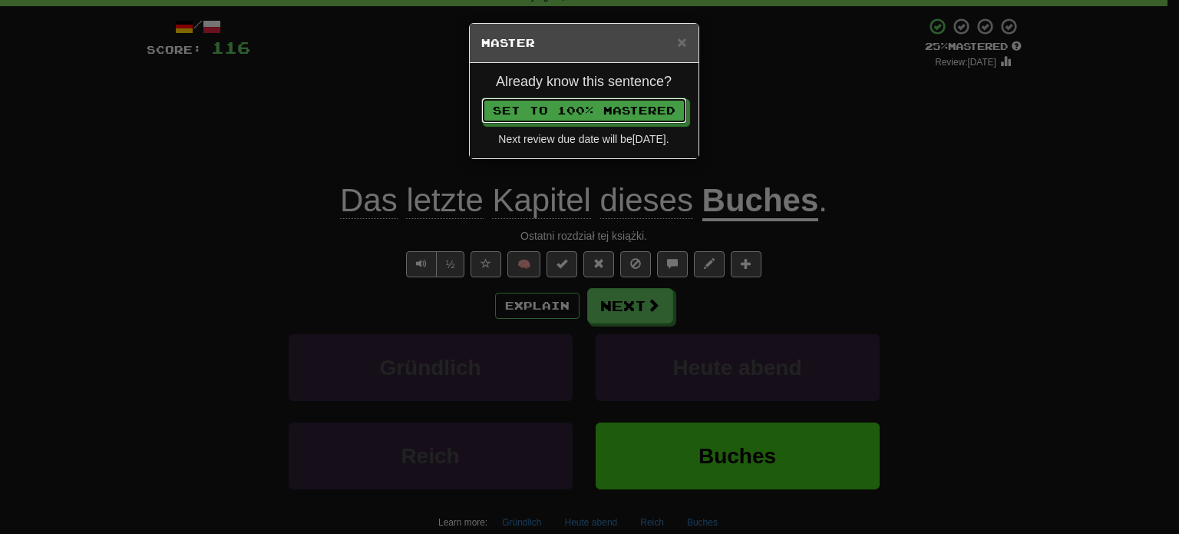
click at [481, 98] on button "Set to 100% Mastered" at bounding box center [584, 111] width 206 height 26
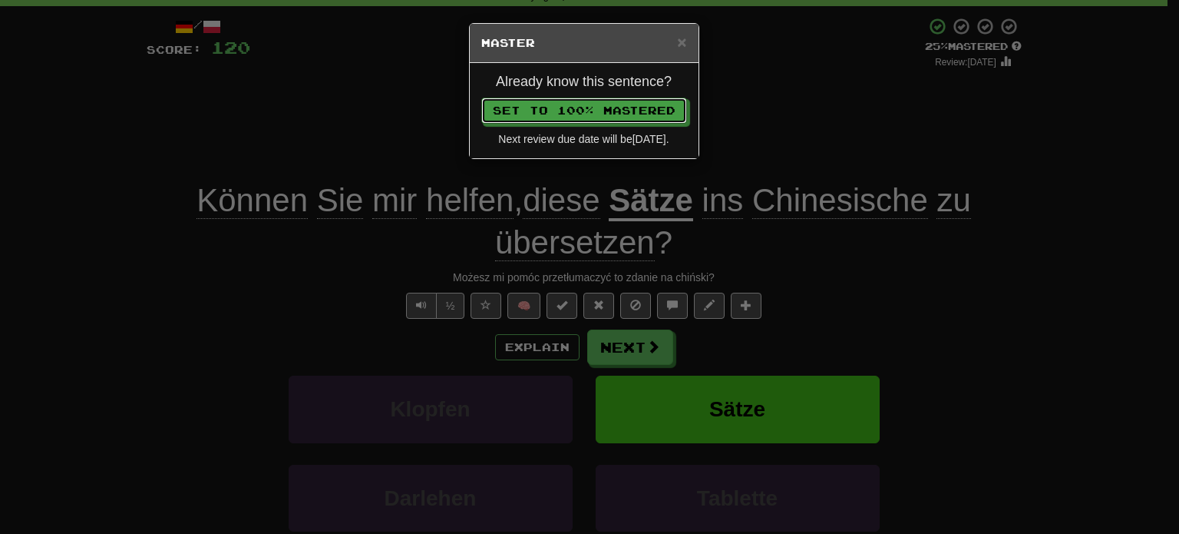
click at [481, 98] on button "Set to 100% Mastered" at bounding box center [584, 111] width 206 height 26
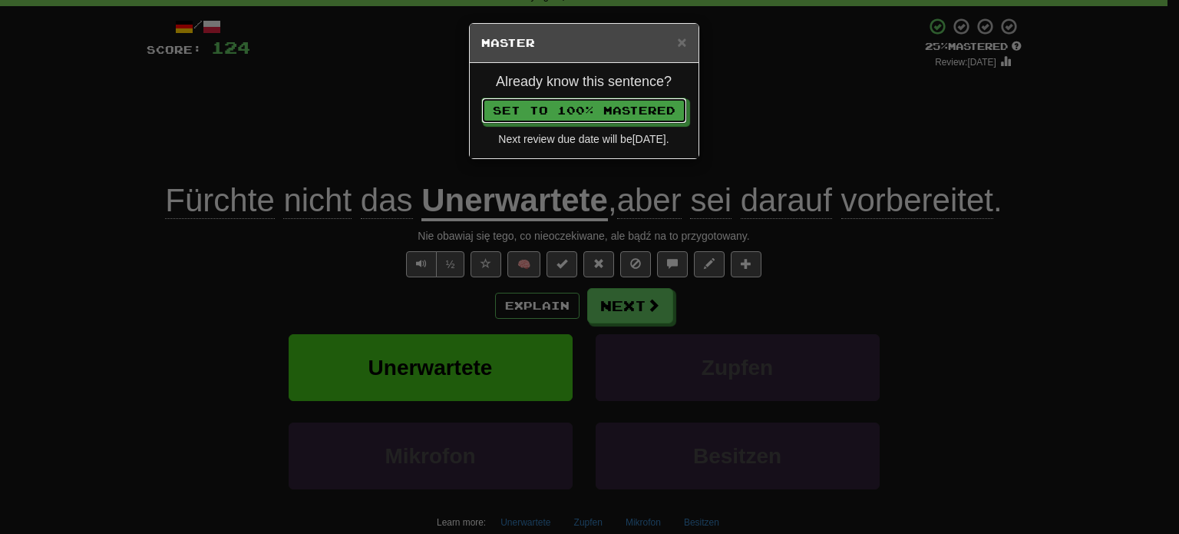
click at [481, 98] on button "Set to 100% Mastered" at bounding box center [584, 111] width 206 height 26
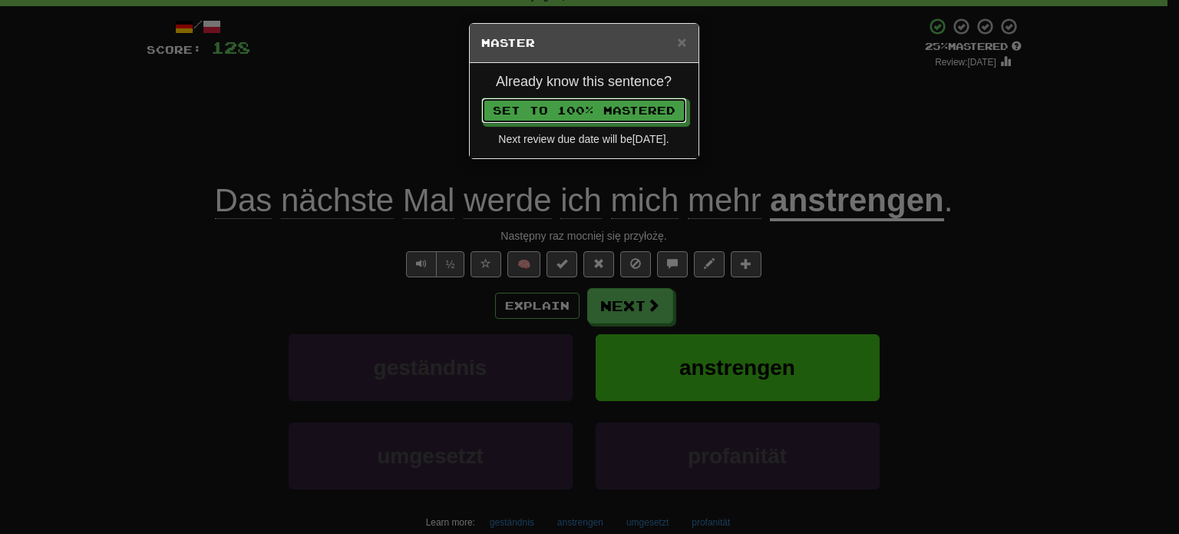
click at [481, 98] on button "Set to 100% Mastered" at bounding box center [584, 111] width 206 height 26
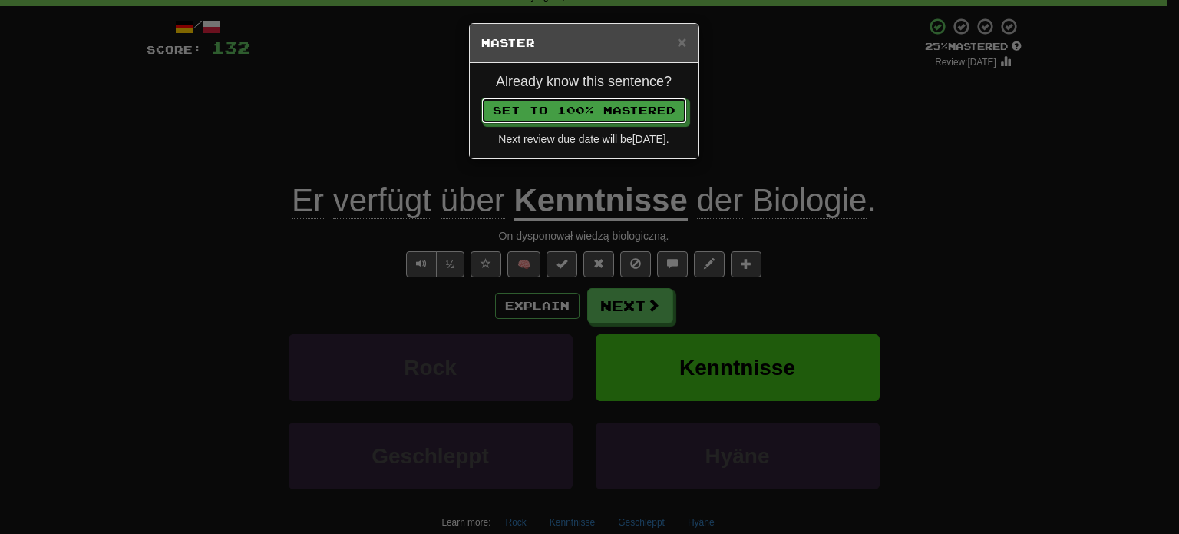
click at [481, 98] on button "Set to 100% Mastered" at bounding box center [584, 111] width 206 height 26
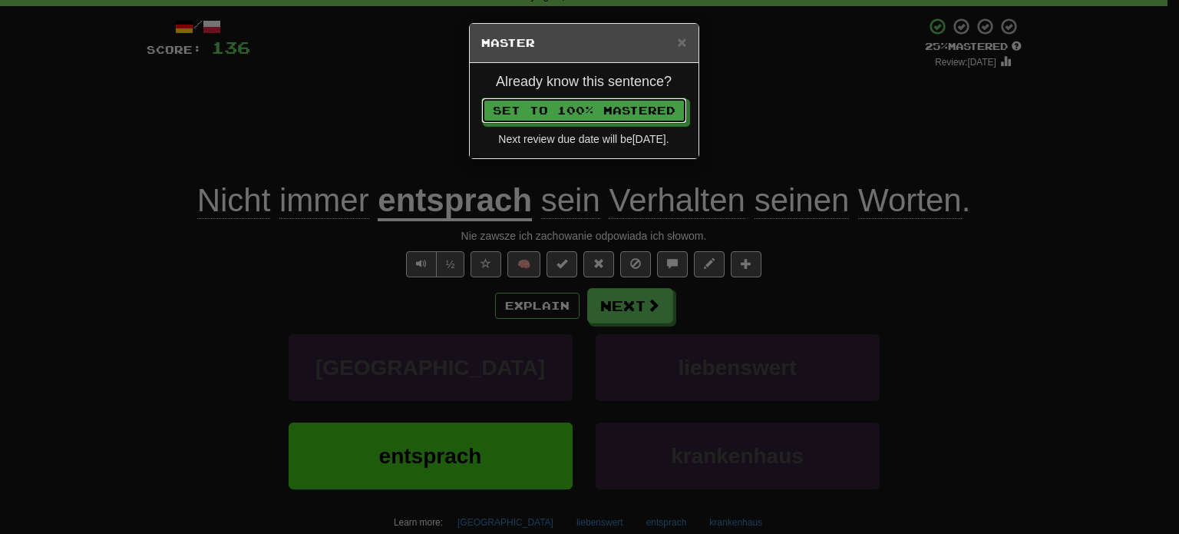
click at [481, 98] on button "Set to 100% Mastered" at bounding box center [584, 111] width 206 height 26
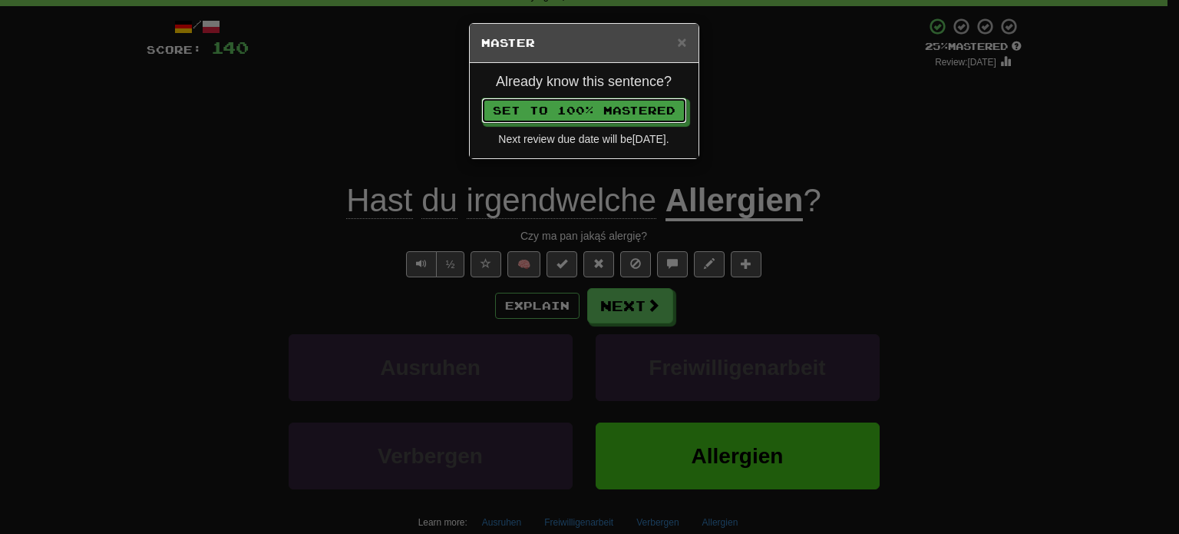
click at [481, 98] on button "Set to 100% Mastered" at bounding box center [584, 111] width 206 height 26
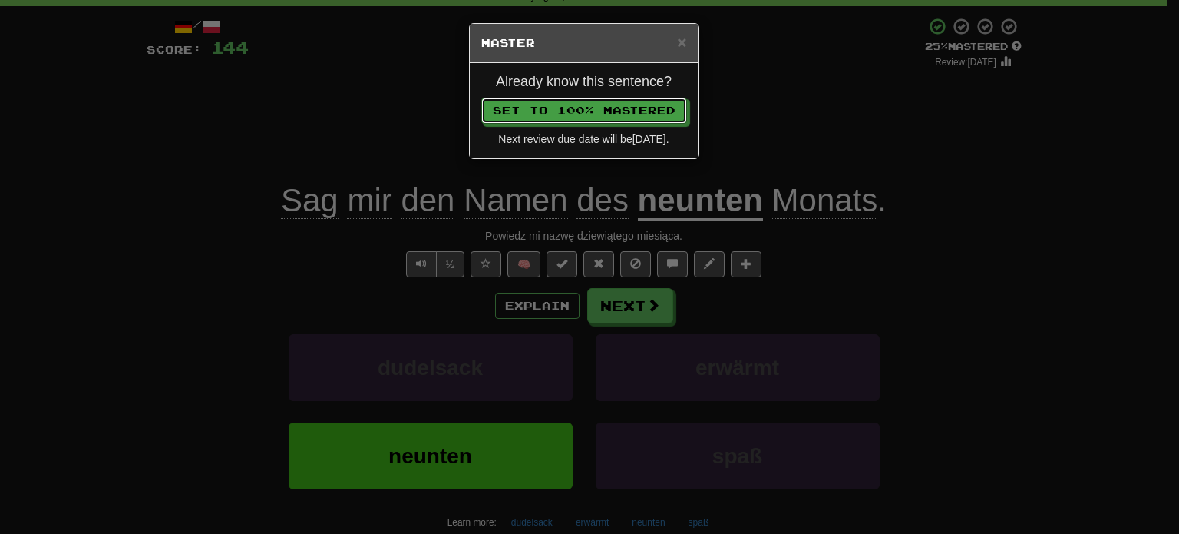
click at [481, 98] on button "Set to 100% Mastered" at bounding box center [584, 111] width 206 height 26
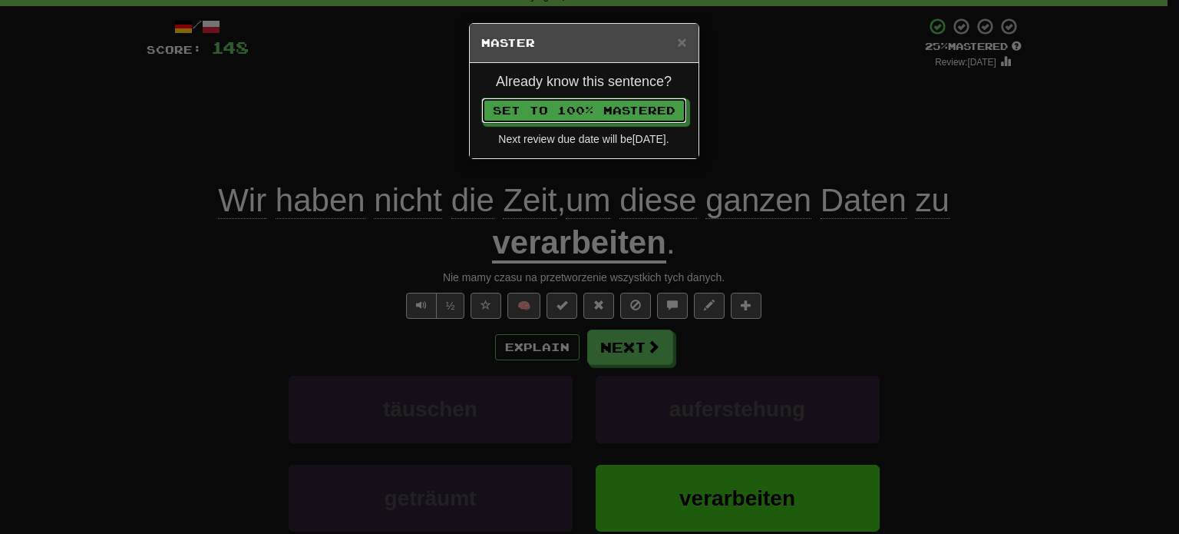
click at [481, 98] on button "Set to 100% Mastered" at bounding box center [584, 111] width 206 height 26
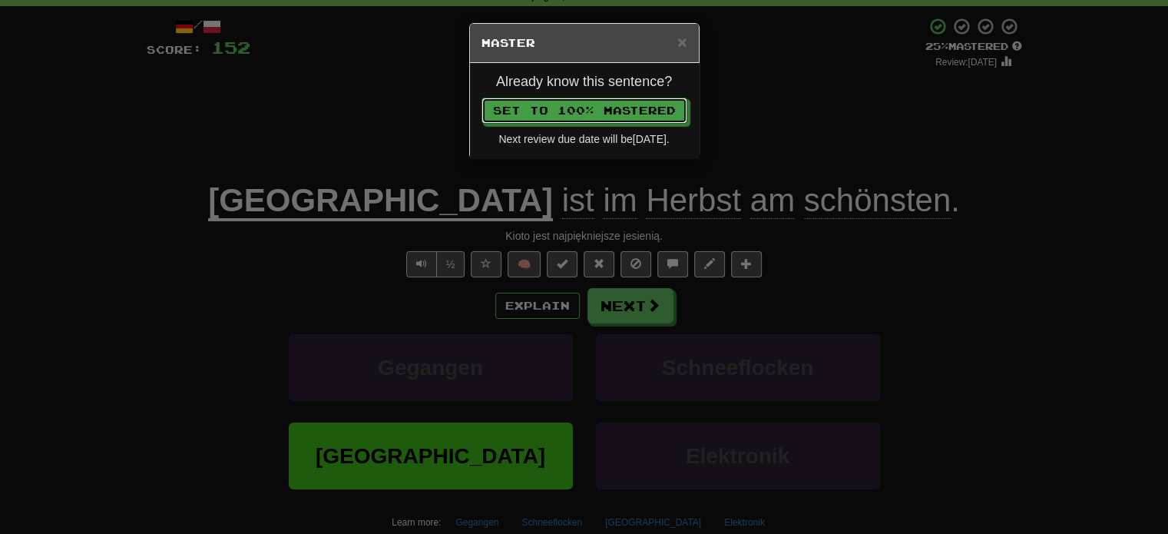
click at [481, 98] on button "Set to 100% Mastered" at bounding box center [584, 111] width 206 height 26
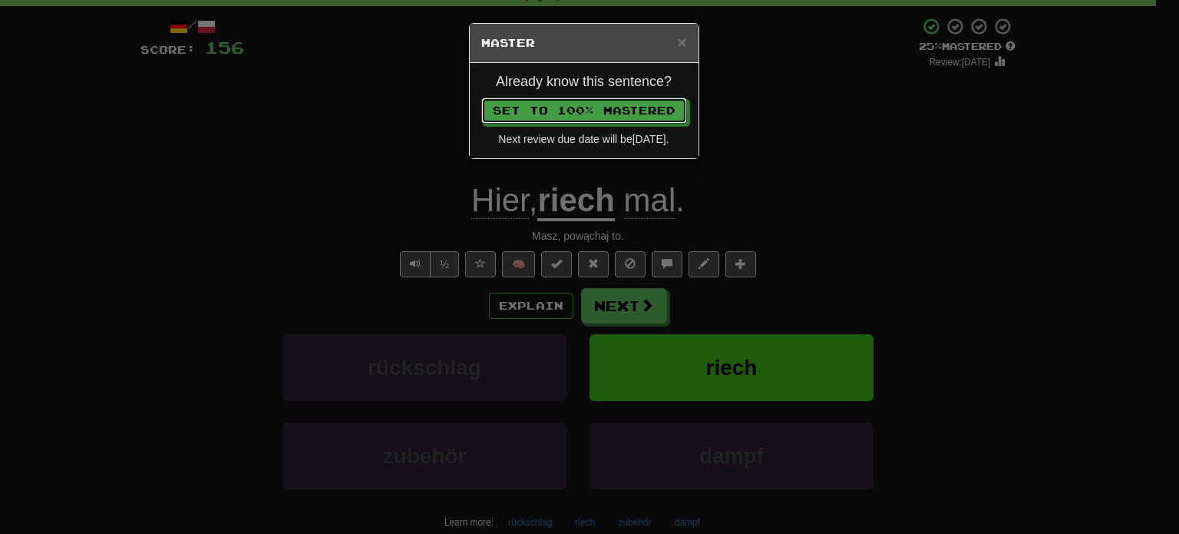
click at [481, 98] on button "Set to 100% Mastered" at bounding box center [584, 111] width 206 height 26
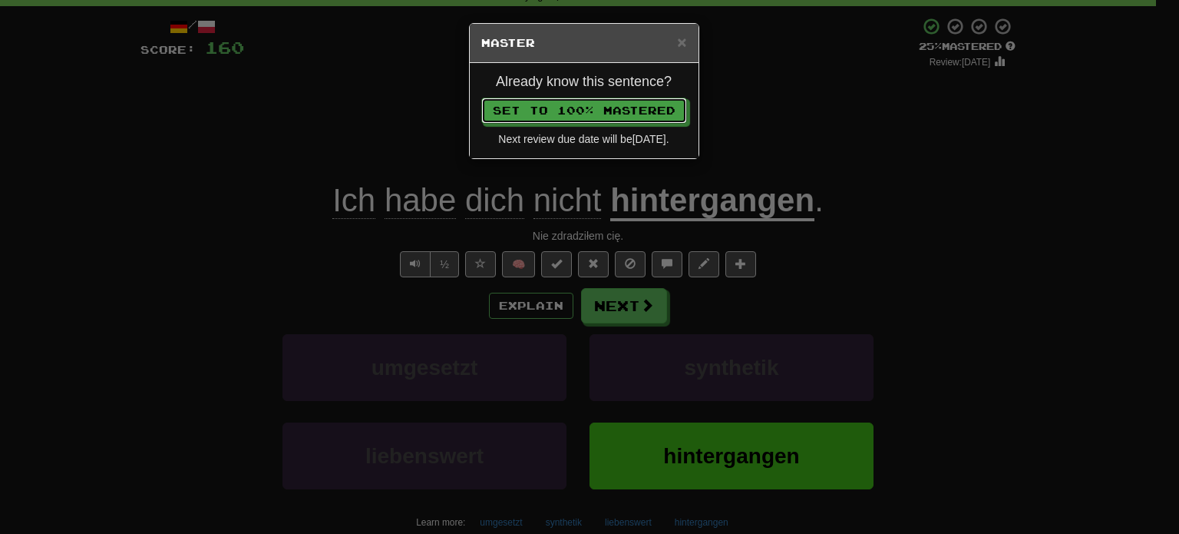
click at [481, 98] on button "Set to 100% Mastered" at bounding box center [584, 111] width 206 height 26
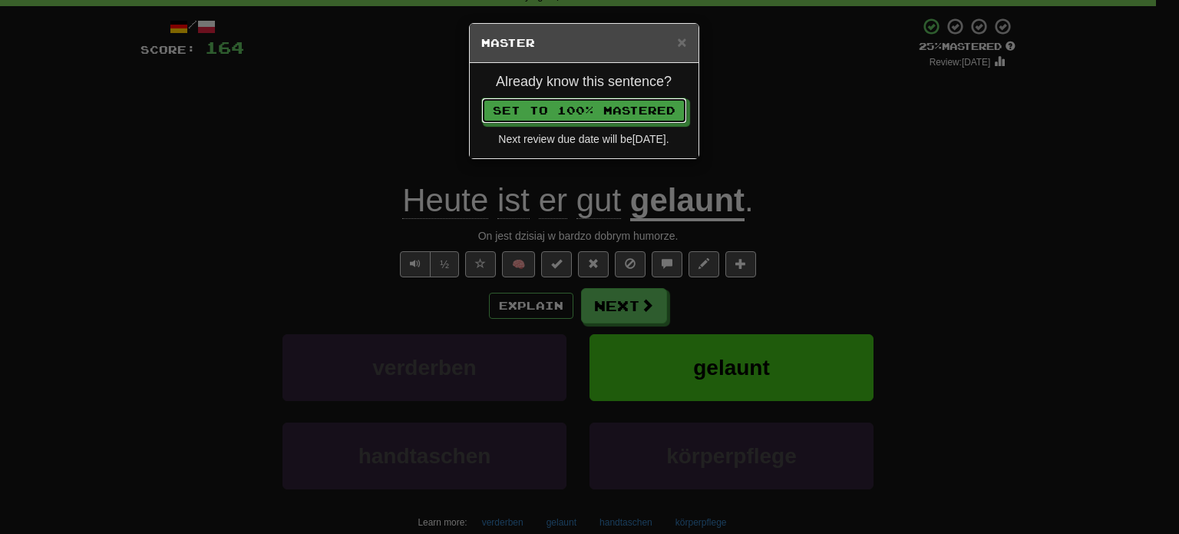
click at [481, 98] on button "Set to 100% Mastered" at bounding box center [584, 111] width 206 height 26
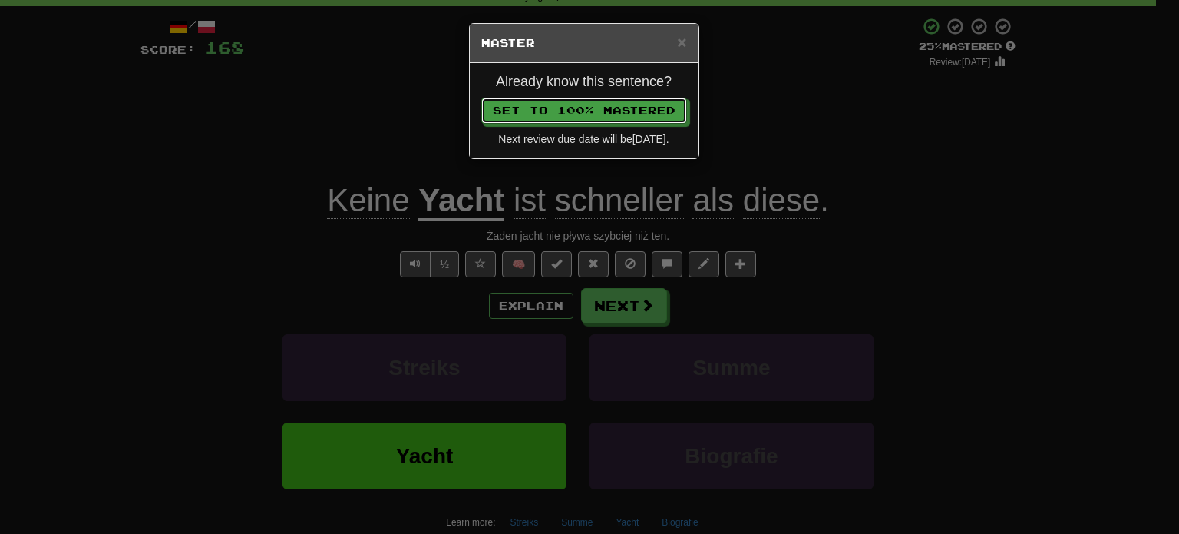
click at [481, 98] on button "Set to 100% Mastered" at bounding box center [584, 111] width 206 height 26
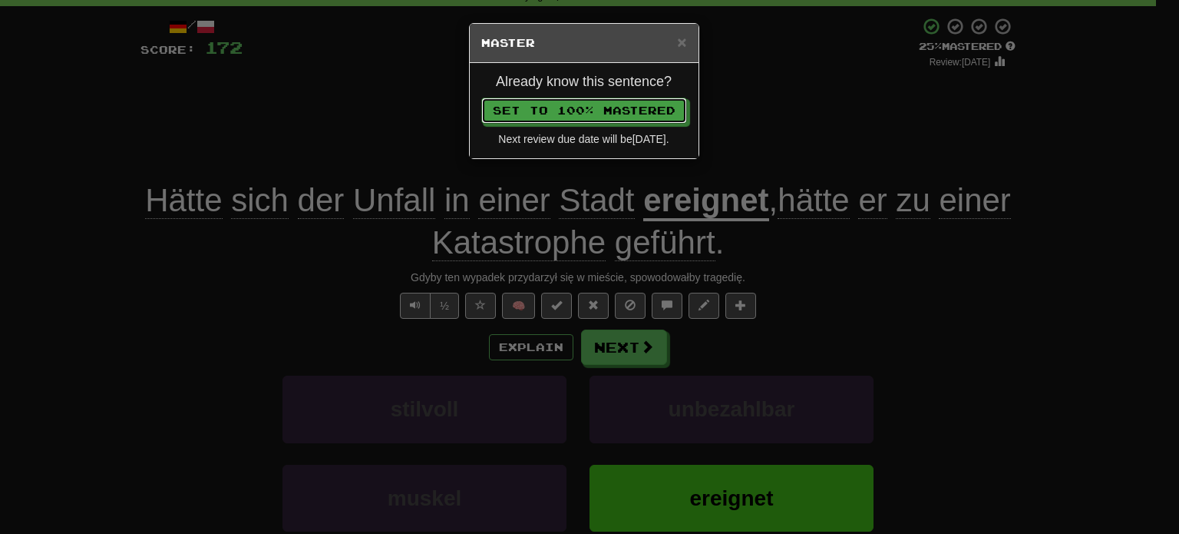
click at [481, 98] on button "Set to 100% Mastered" at bounding box center [584, 111] width 206 height 26
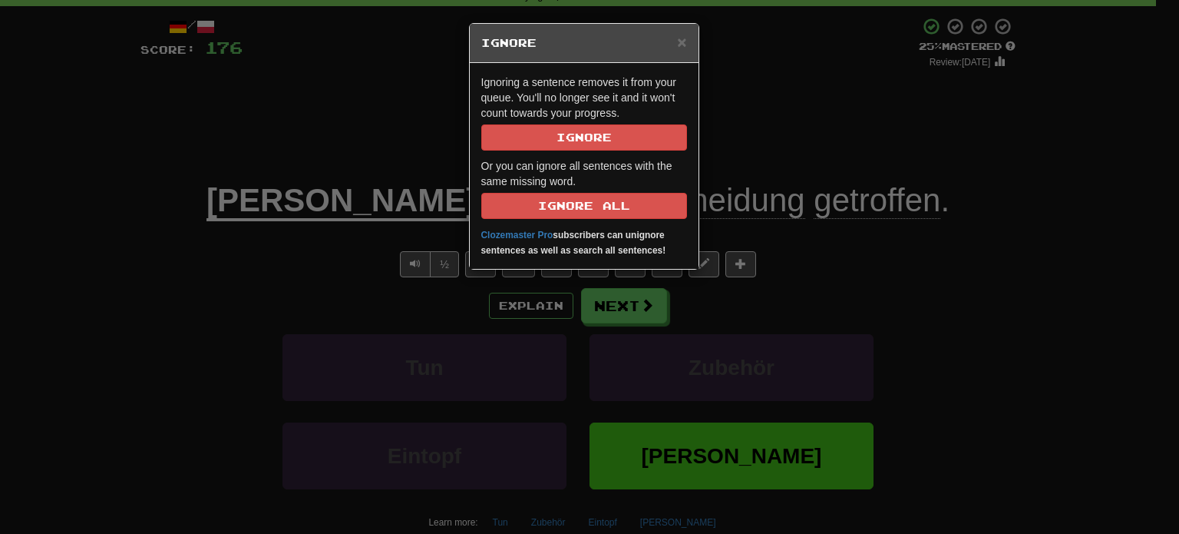
click at [574, 153] on div "Ignoring a sentence removes it from your queue. You'll no longer see it and it …" at bounding box center [584, 166] width 229 height 206
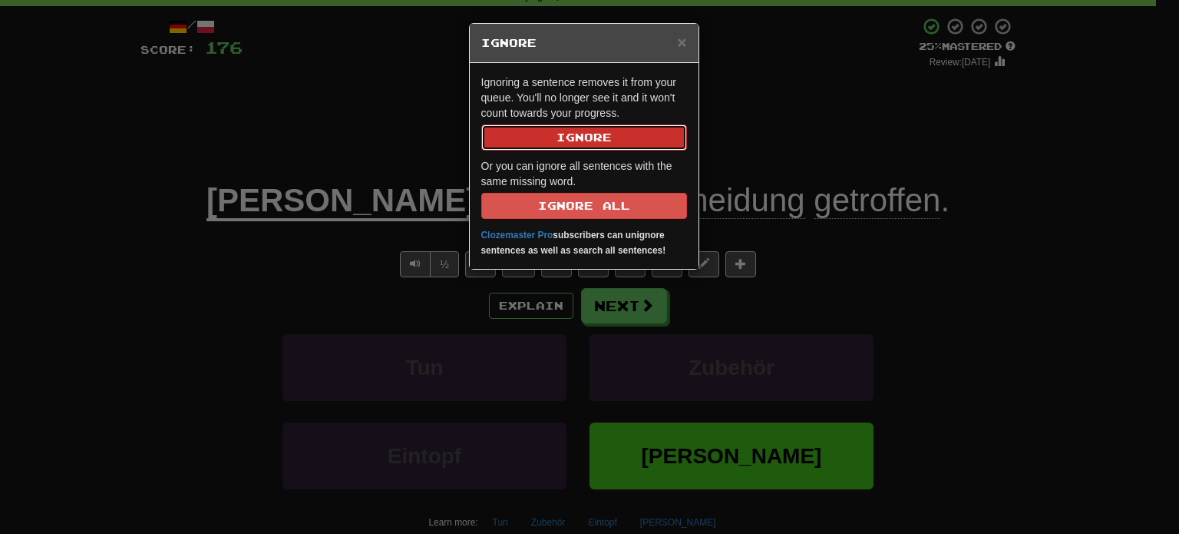
click at [574, 144] on button "Ignore" at bounding box center [584, 137] width 206 height 26
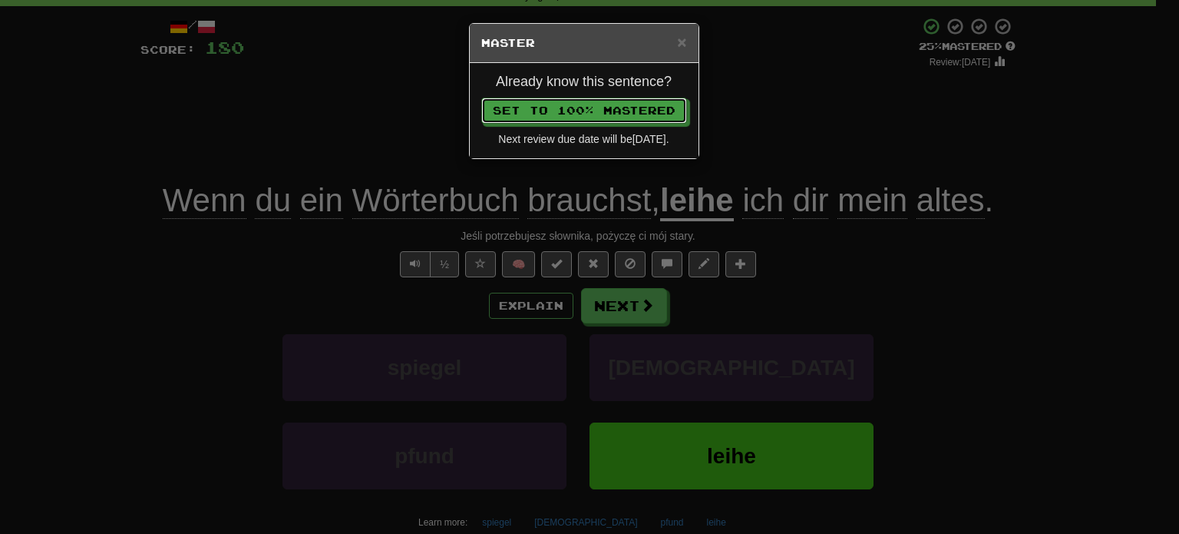
click at [481, 98] on button "Set to 100% Mastered" at bounding box center [584, 111] width 206 height 26
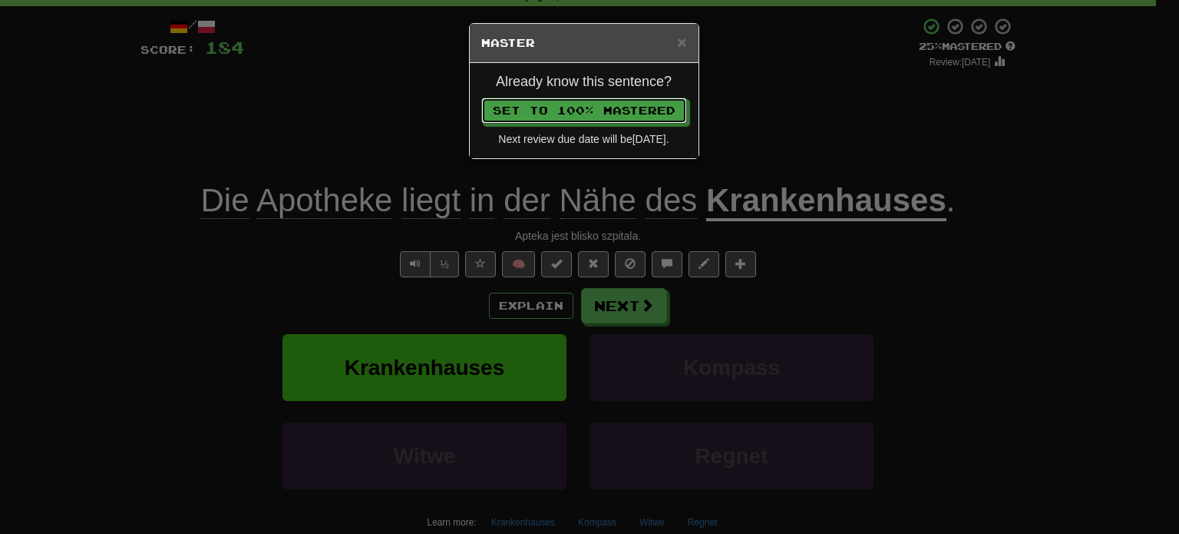
click at [481, 98] on button "Set to 100% Mastered" at bounding box center [584, 111] width 206 height 26
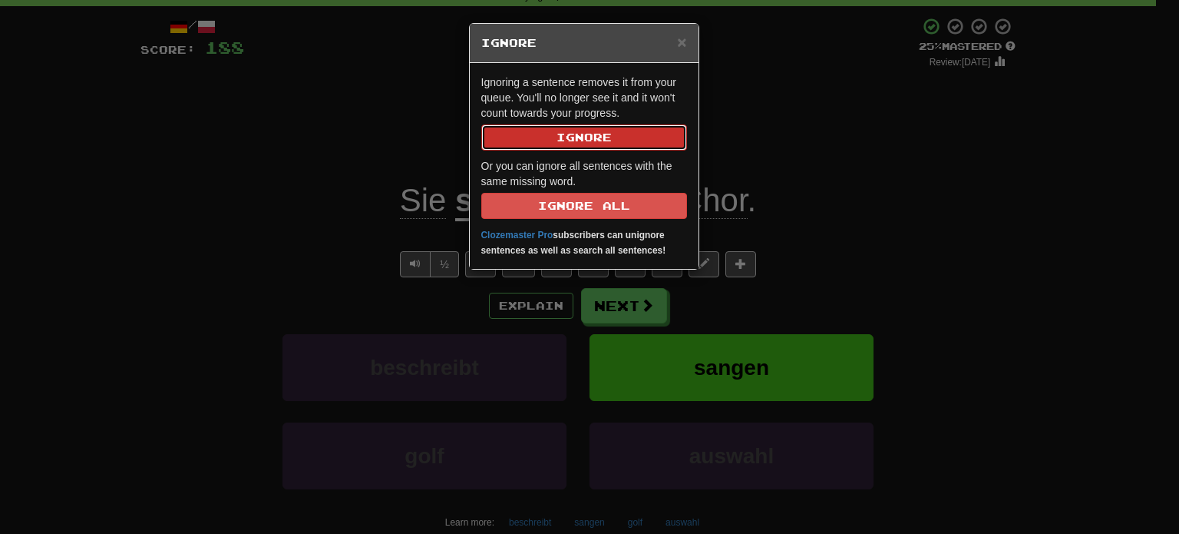
click at [574, 144] on button "Ignore" at bounding box center [584, 137] width 206 height 26
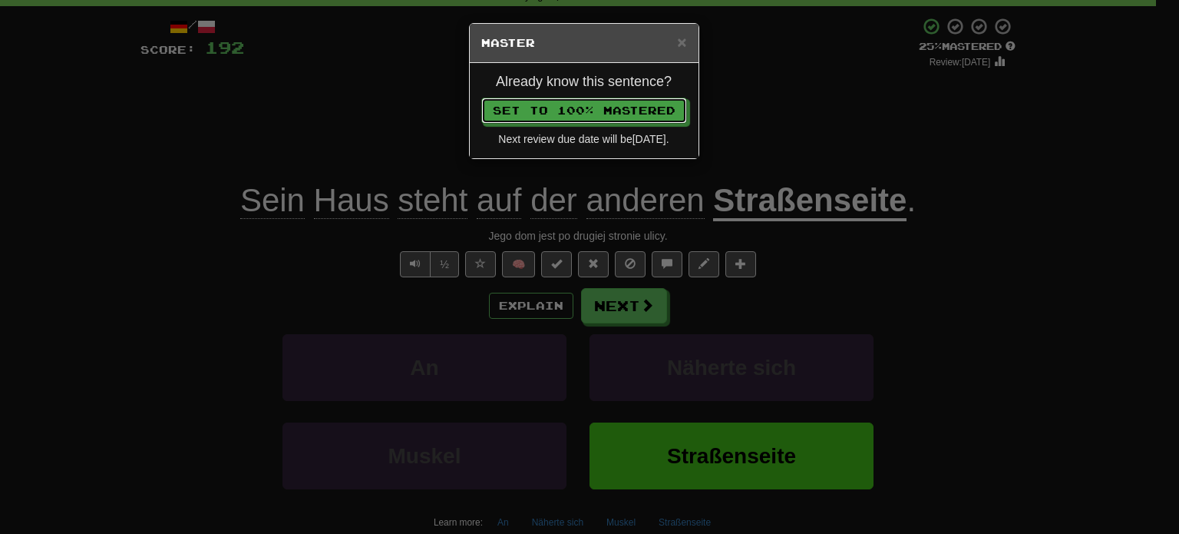
click at [481, 98] on button "Set to 100% Mastered" at bounding box center [584, 111] width 206 height 26
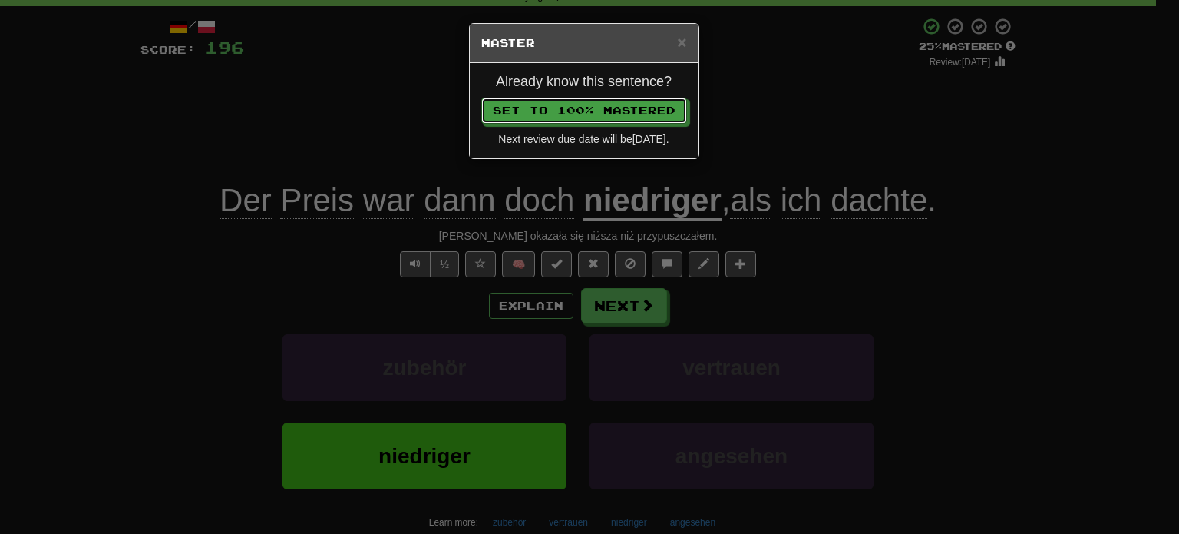
click at [481, 98] on button "Set to 100% Mastered" at bounding box center [584, 111] width 206 height 26
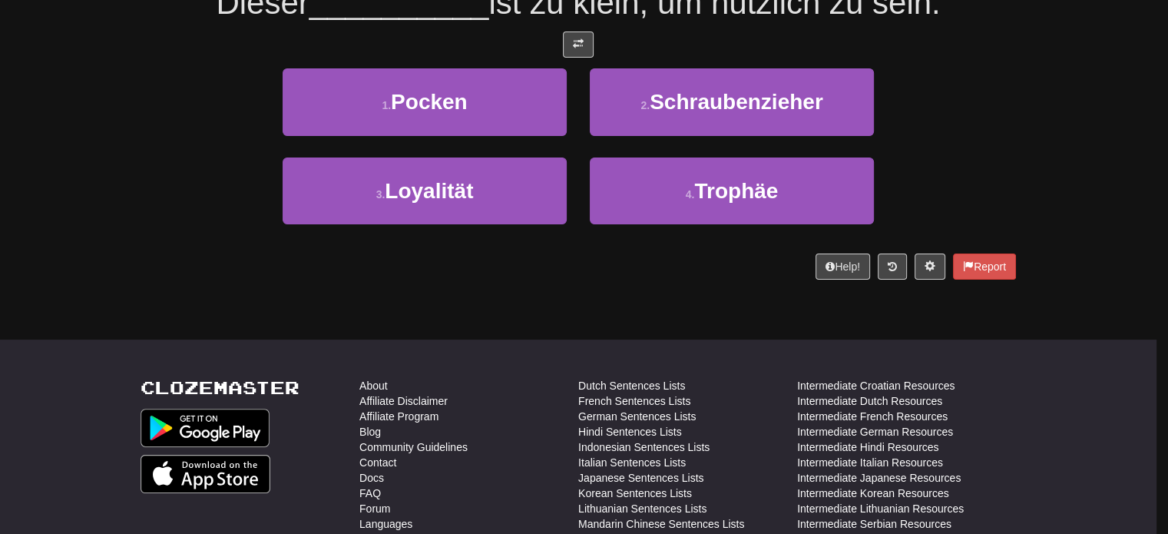
scroll to position [6, 0]
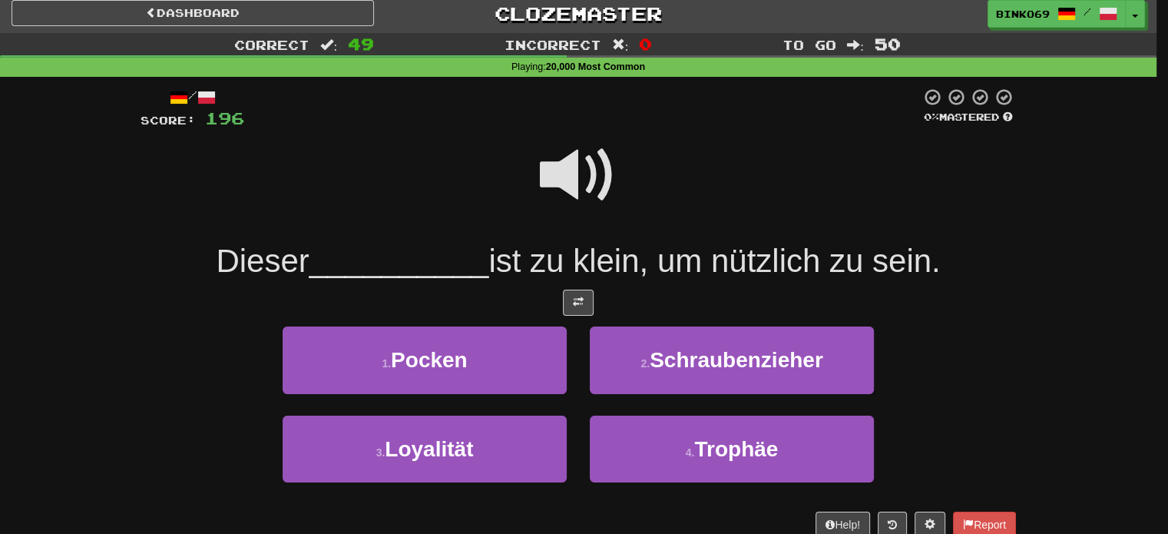
click at [584, 158] on span at bounding box center [578, 175] width 77 height 77
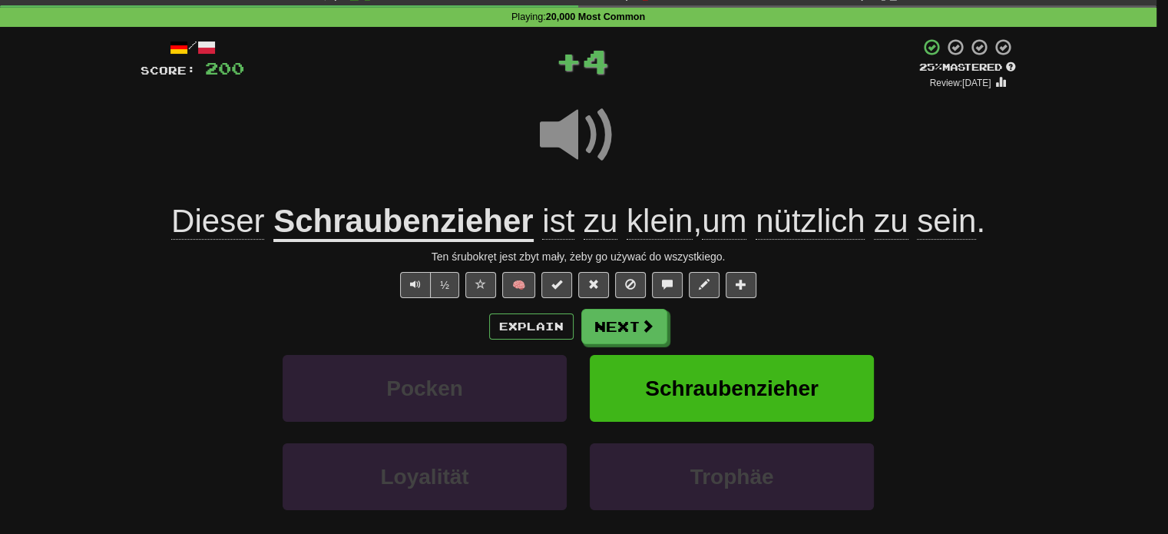
scroll to position [83, 0]
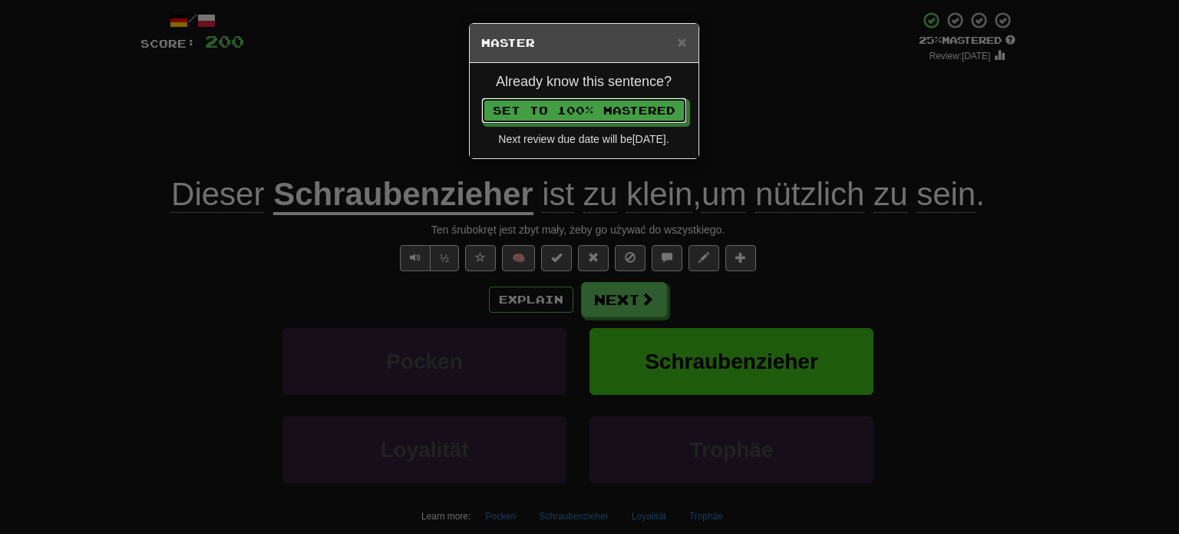
click at [481, 98] on button "Set to 100% Mastered" at bounding box center [584, 111] width 206 height 26
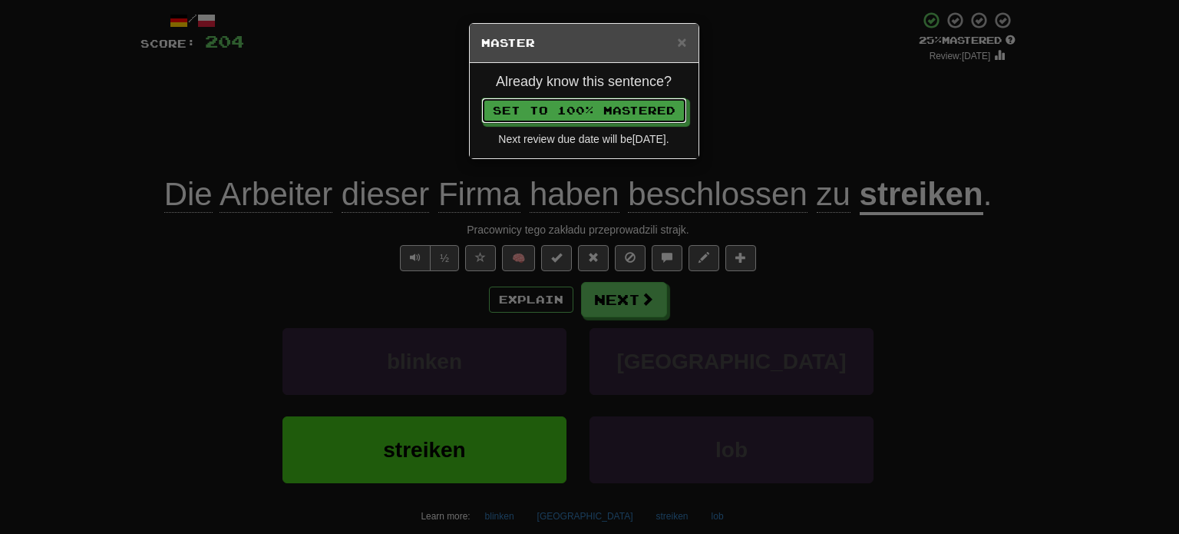
click at [481, 98] on button "Set to 100% Mastered" at bounding box center [584, 111] width 206 height 26
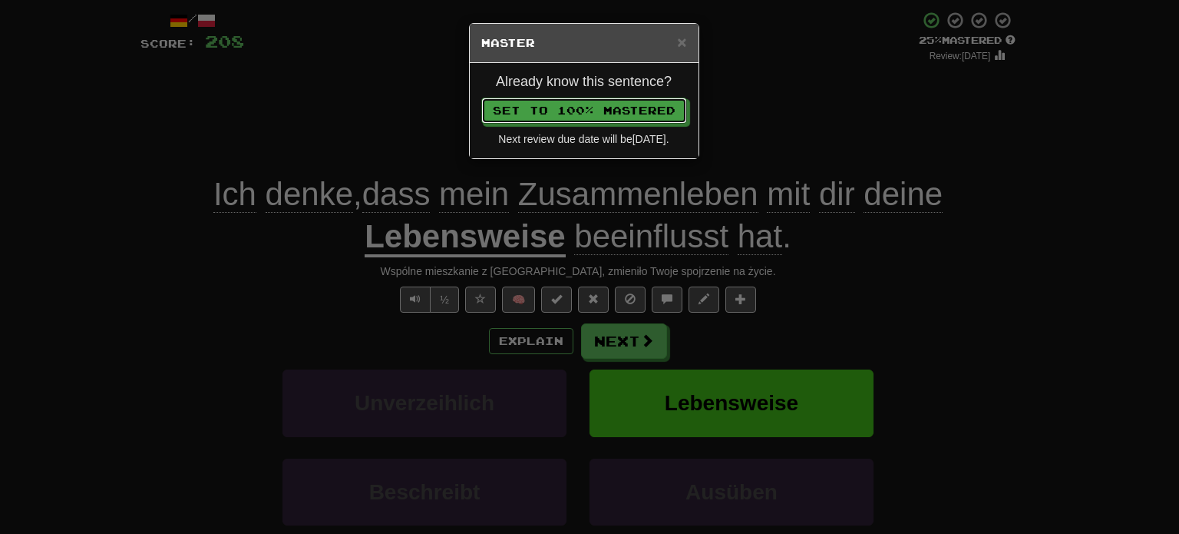
click at [481, 98] on button "Set to 100% Mastered" at bounding box center [584, 111] width 206 height 26
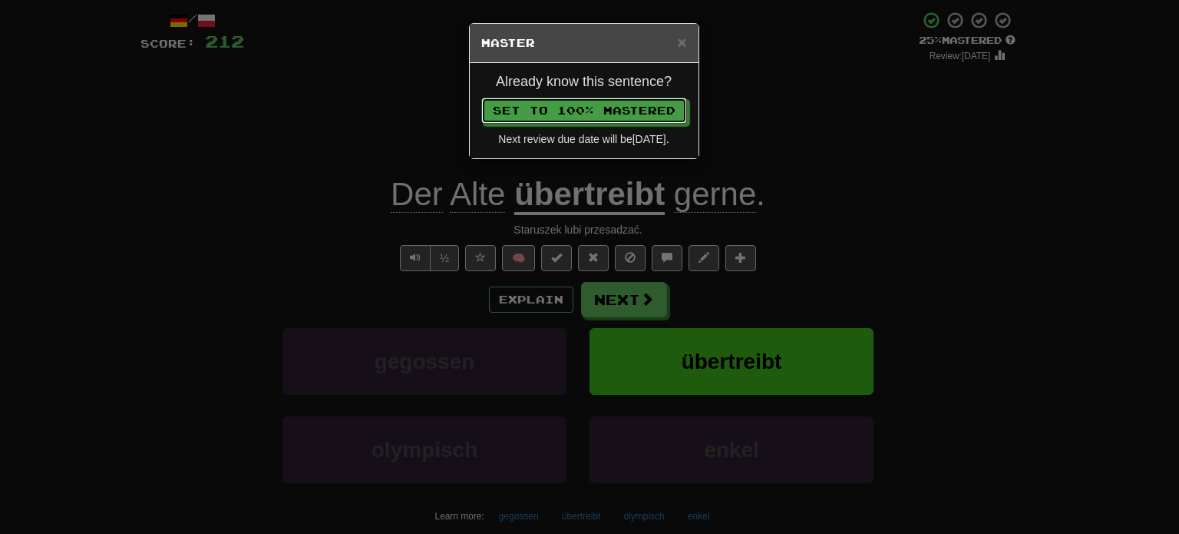
click at [481, 98] on button "Set to 100% Mastered" at bounding box center [584, 111] width 206 height 26
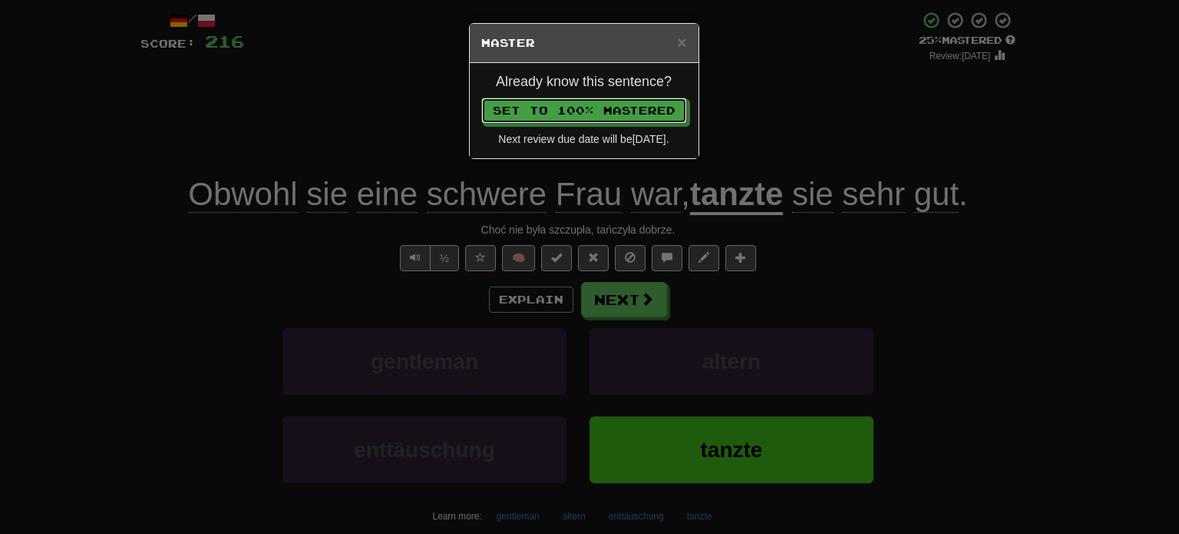
click at [481, 98] on button "Set to 100% Mastered" at bounding box center [584, 111] width 206 height 26
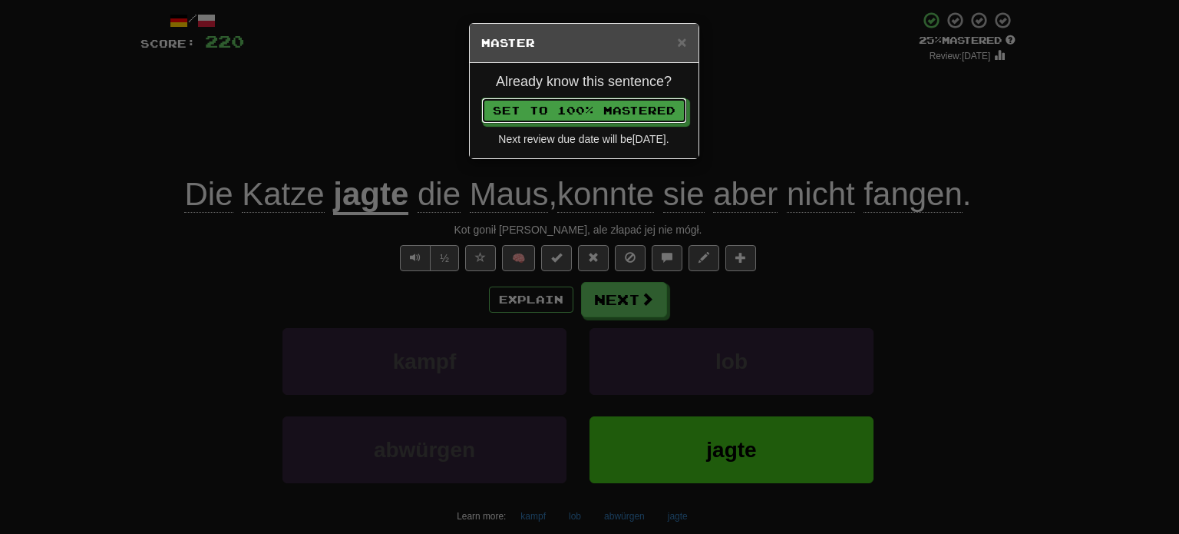
click at [481, 98] on button "Set to 100% Mastered" at bounding box center [584, 111] width 206 height 26
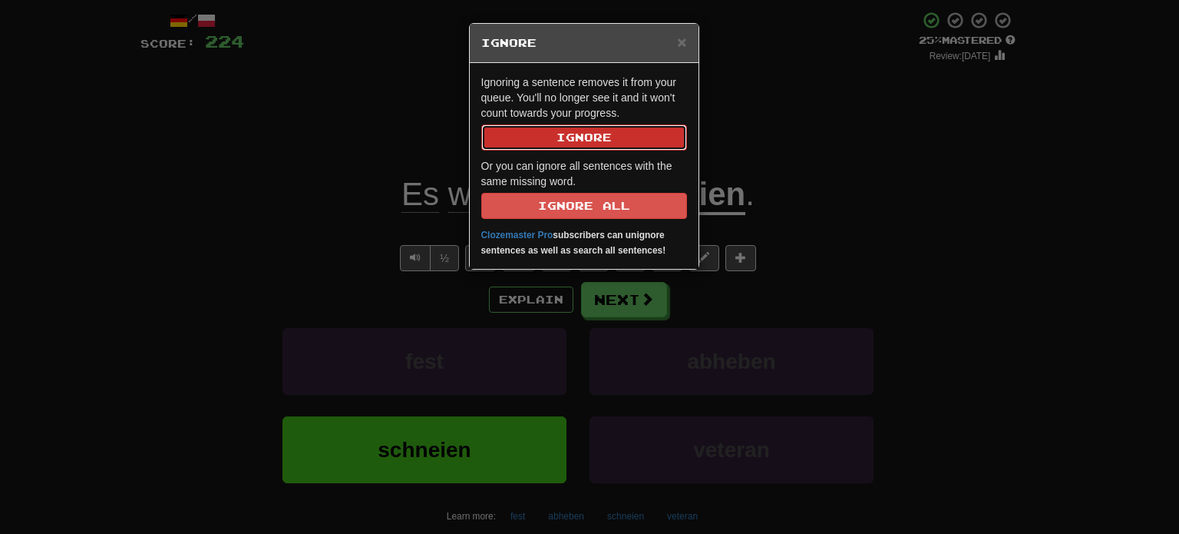
click at [502, 138] on button "Ignore" at bounding box center [584, 137] width 206 height 26
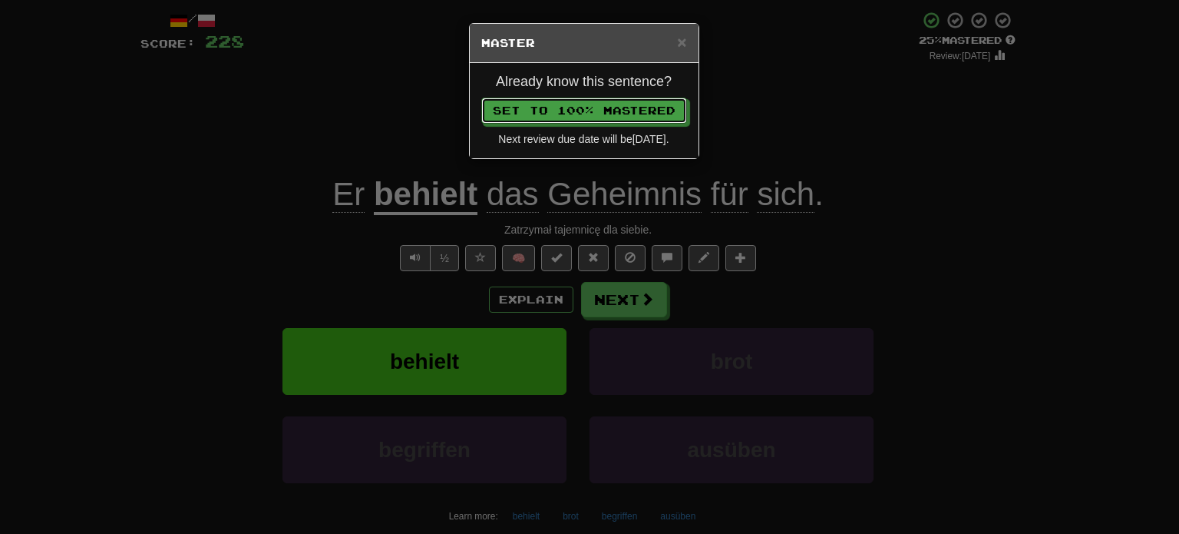
click at [481, 98] on button "Set to 100% Mastered" at bounding box center [584, 111] width 206 height 26
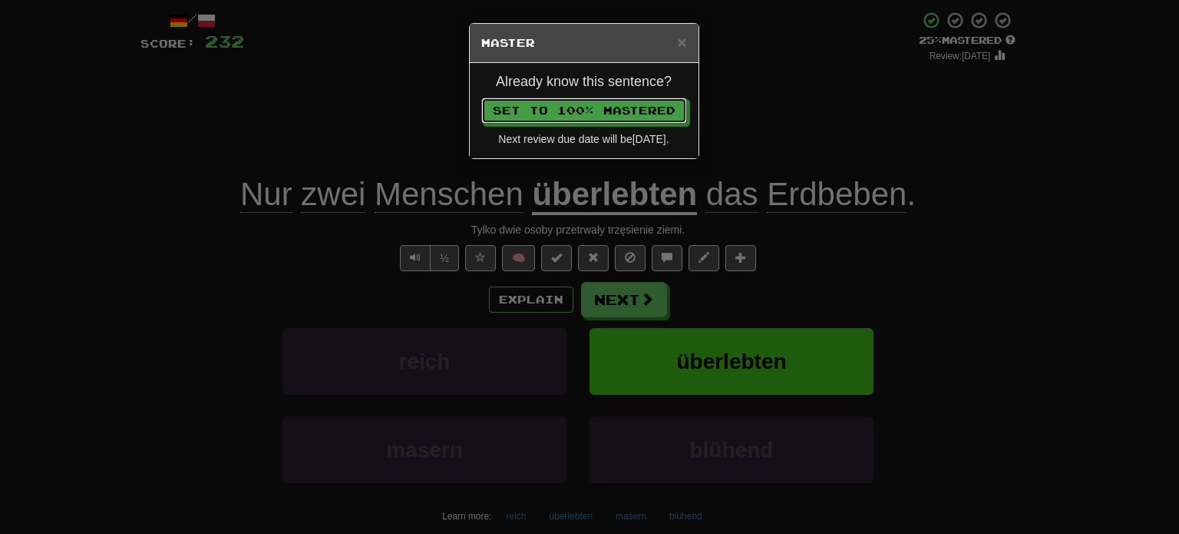
click at [481, 98] on button "Set to 100% Mastered" at bounding box center [584, 111] width 206 height 26
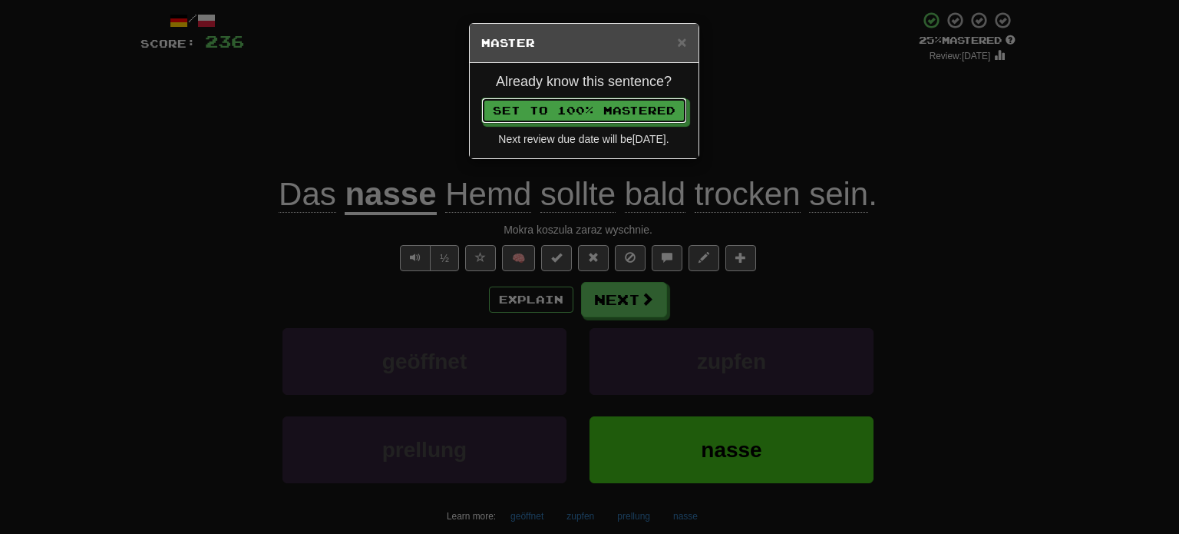
click at [481, 98] on button "Set to 100% Mastered" at bounding box center [584, 111] width 206 height 26
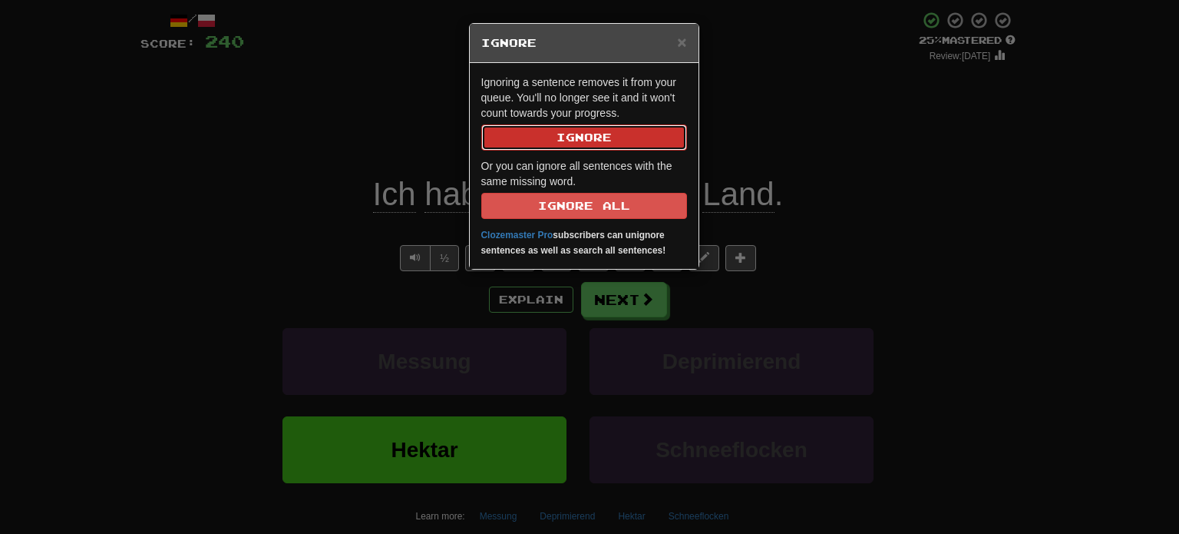
click at [502, 138] on button "Ignore" at bounding box center [584, 137] width 206 height 26
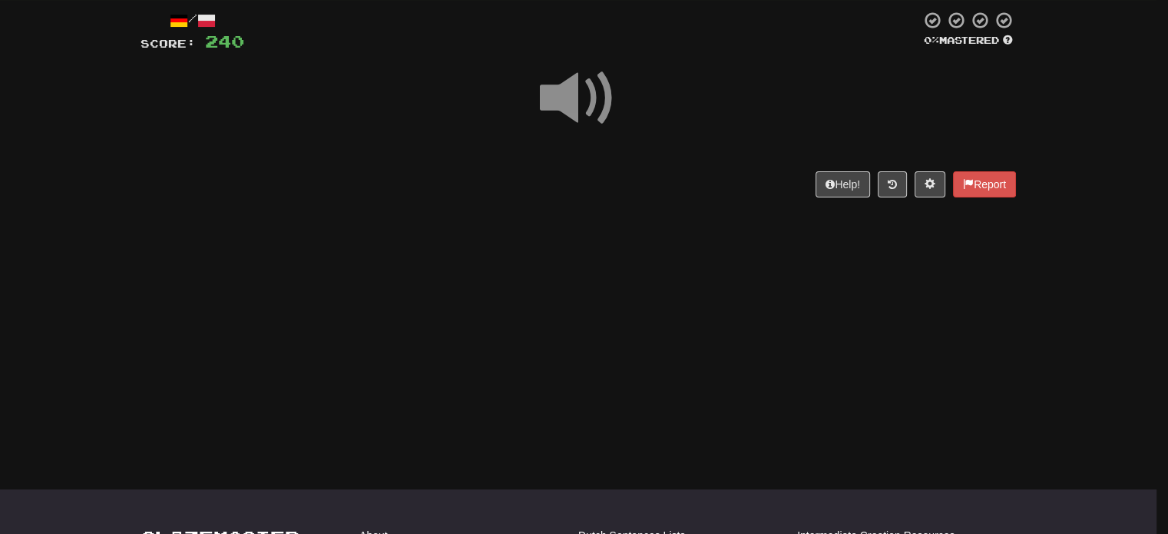
click at [502, 138] on div at bounding box center [578, 109] width 875 height 110
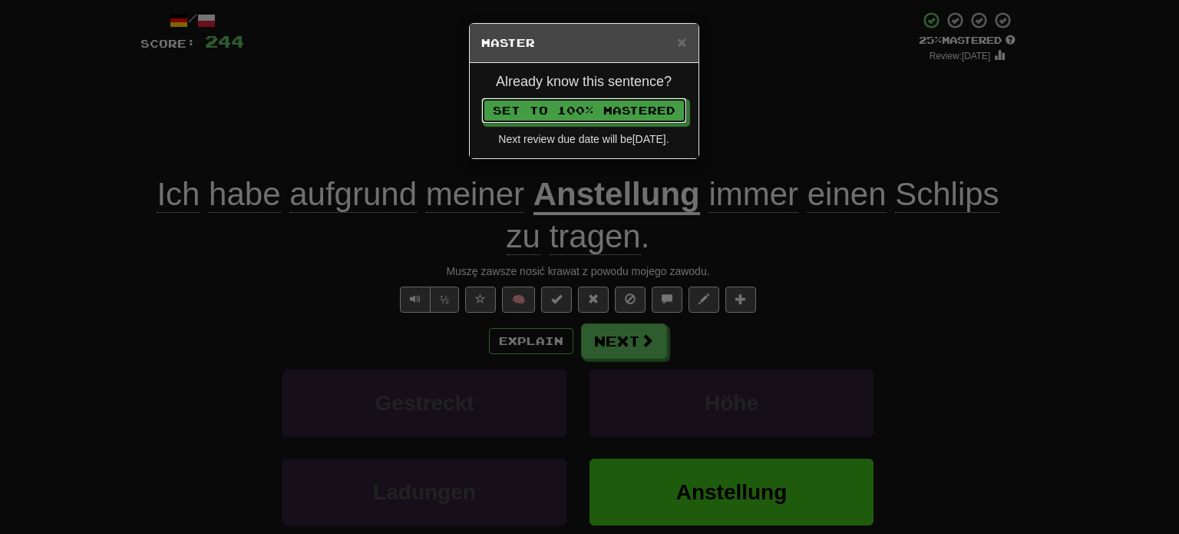
click at [481, 98] on button "Set to 100% Mastered" at bounding box center [584, 111] width 206 height 26
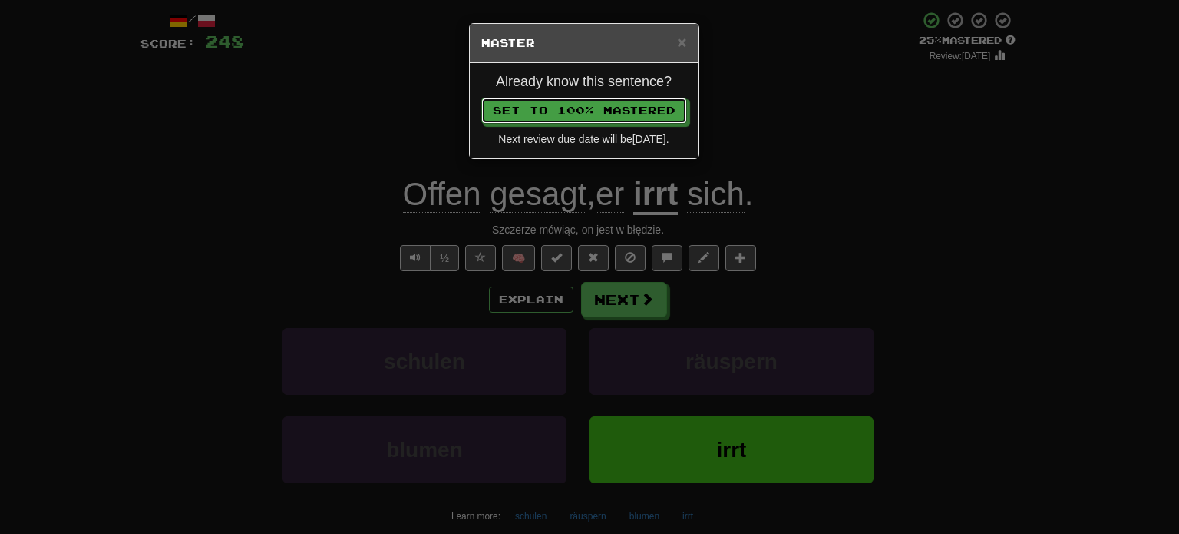
click at [481, 98] on button "Set to 100% Mastered" at bounding box center [584, 111] width 206 height 26
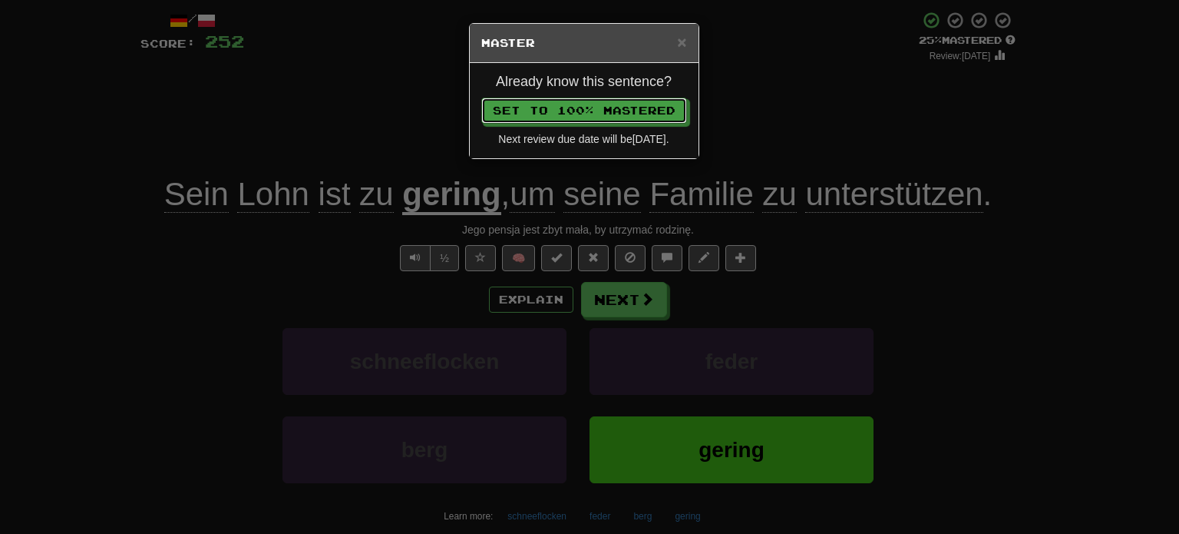
click at [481, 98] on button "Set to 100% Mastered" at bounding box center [584, 111] width 206 height 26
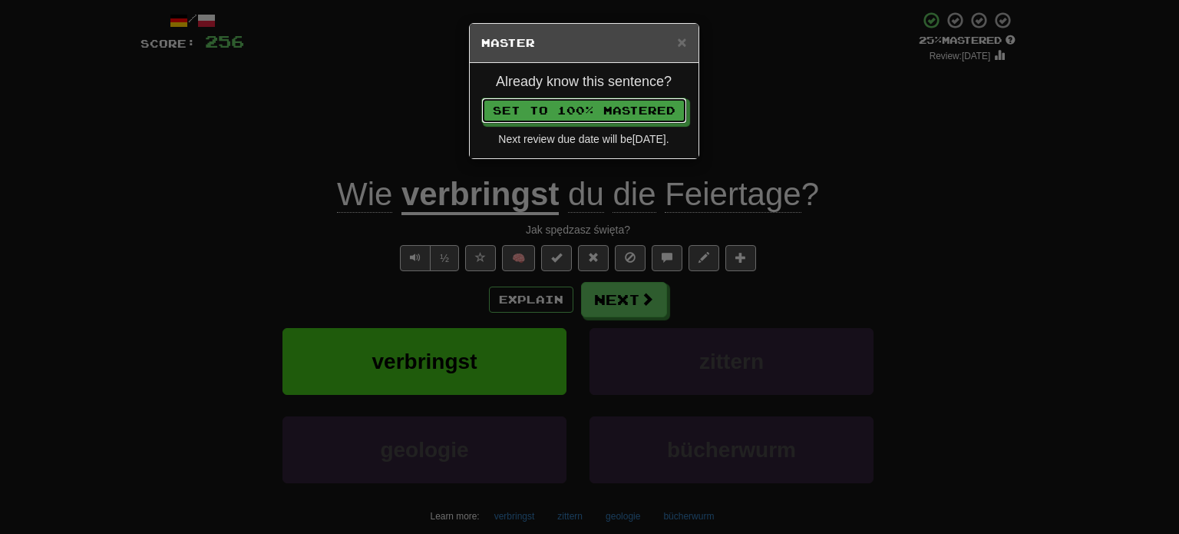
click at [481, 98] on button "Set to 100% Mastered" at bounding box center [584, 111] width 206 height 26
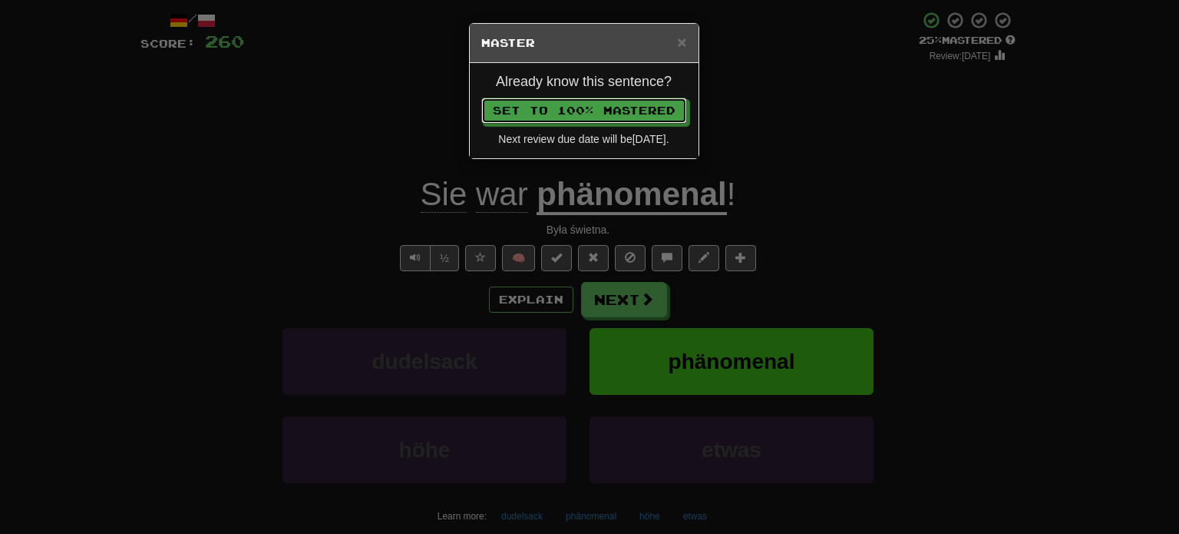
click at [481, 98] on button "Set to 100% Mastered" at bounding box center [584, 111] width 206 height 26
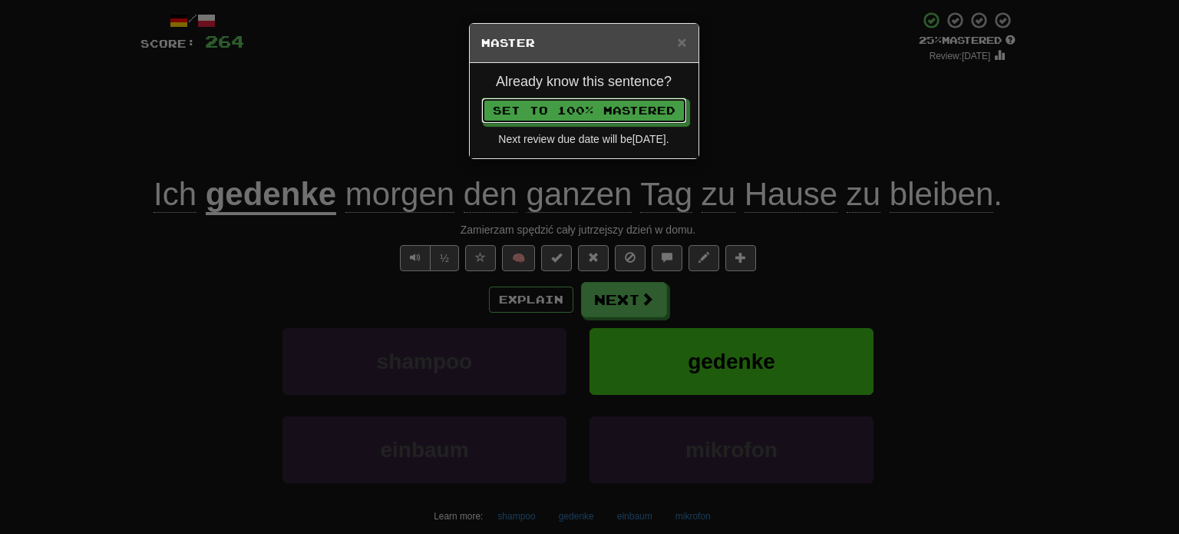
click at [481, 98] on button "Set to 100% Mastered" at bounding box center [584, 111] width 206 height 26
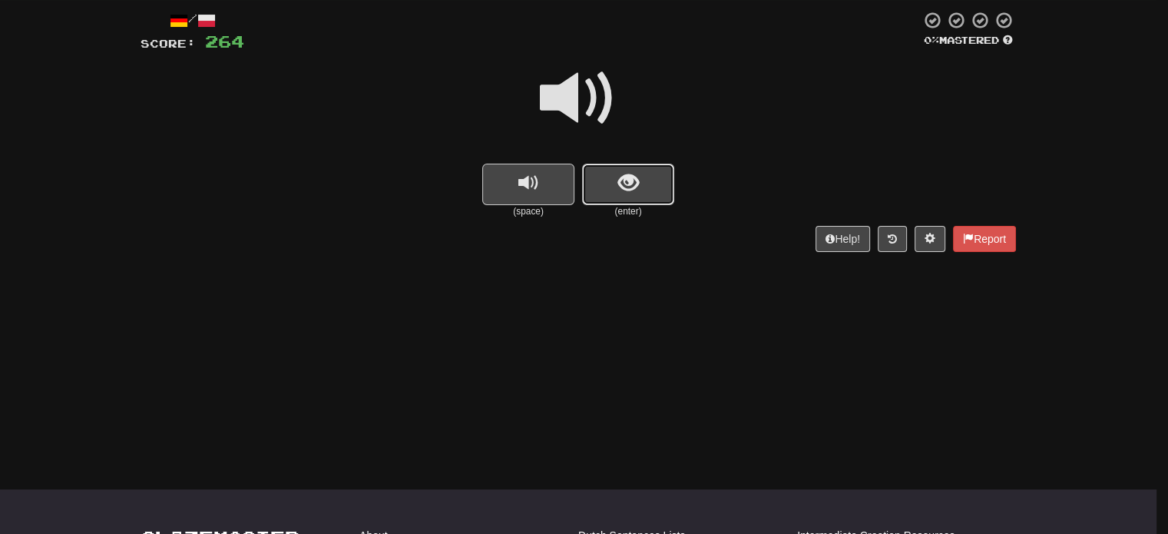
click at [616, 183] on button "show sentence" at bounding box center [628, 184] width 92 height 41
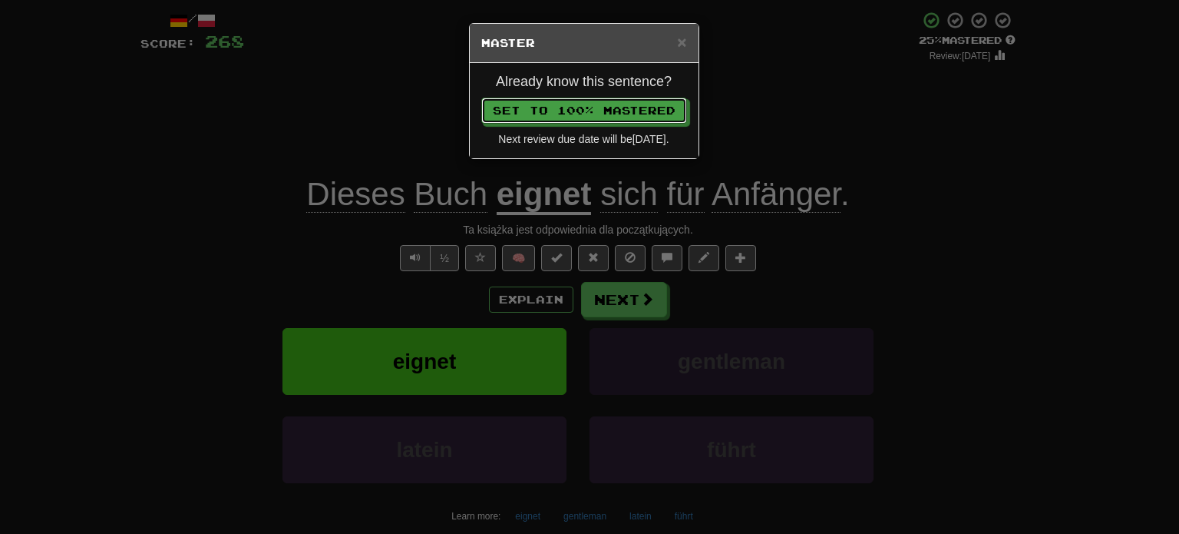
click at [481, 98] on button "Set to 100% Mastered" at bounding box center [584, 111] width 206 height 26
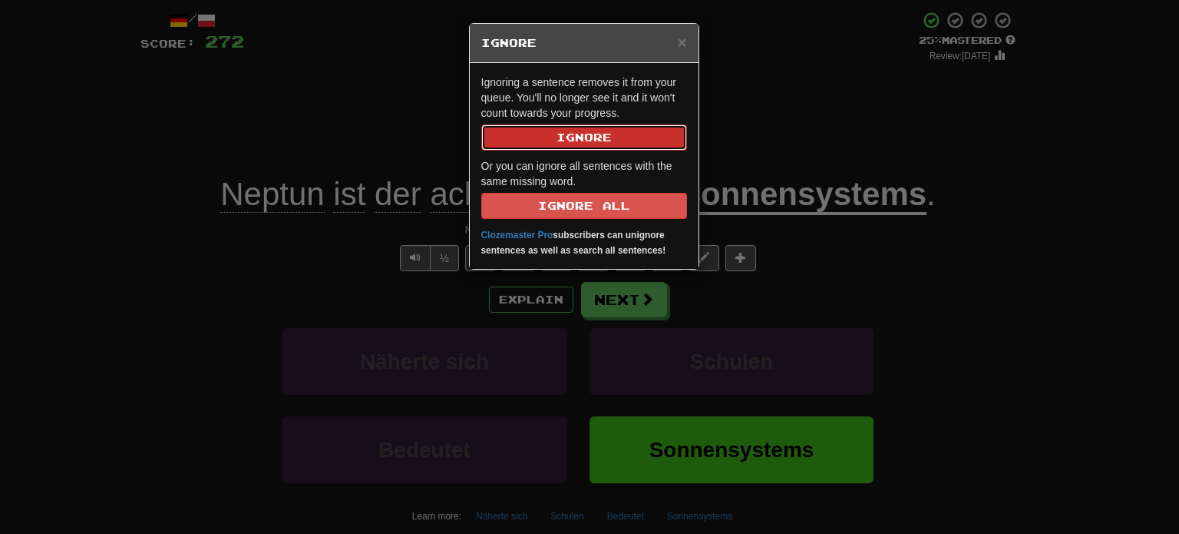
click at [580, 134] on button "Ignore" at bounding box center [584, 137] width 206 height 26
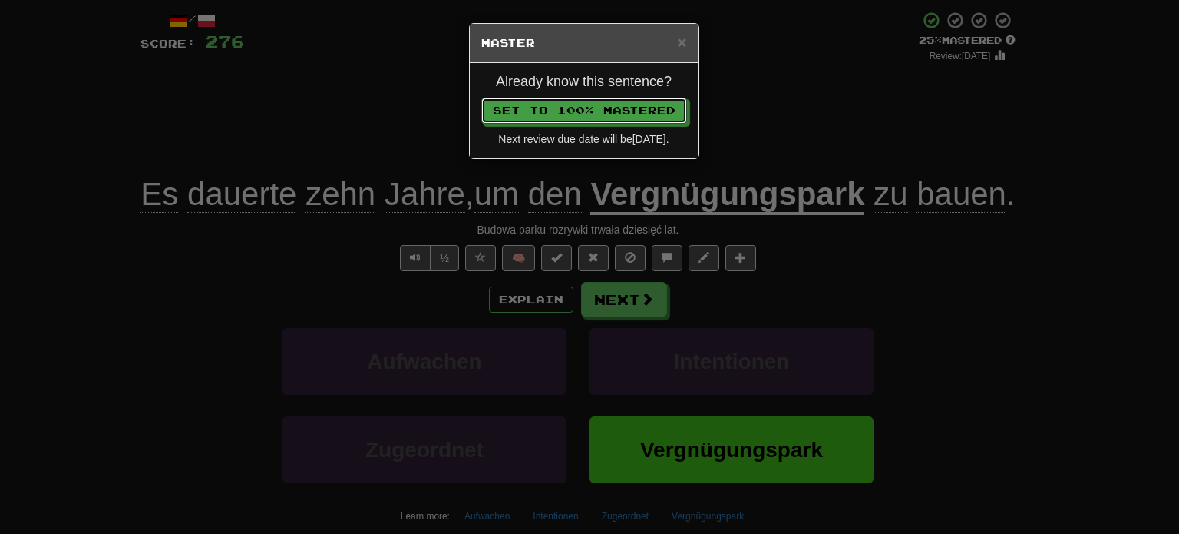
click at [481, 98] on button "Set to 100% Mastered" at bounding box center [584, 111] width 206 height 26
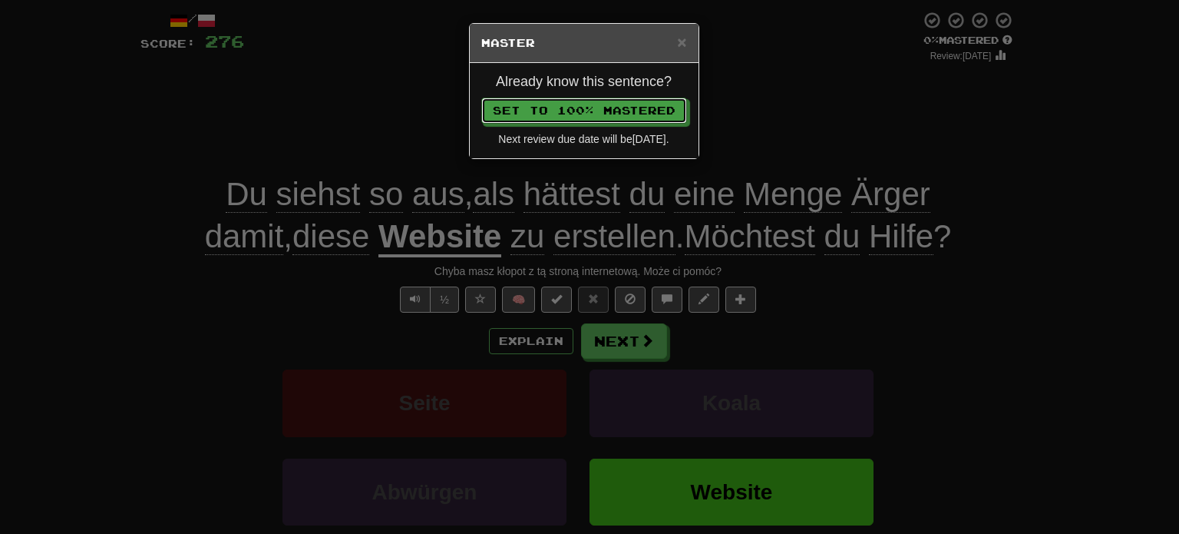
click at [481, 98] on button "Set to 100% Mastered" at bounding box center [584, 111] width 206 height 26
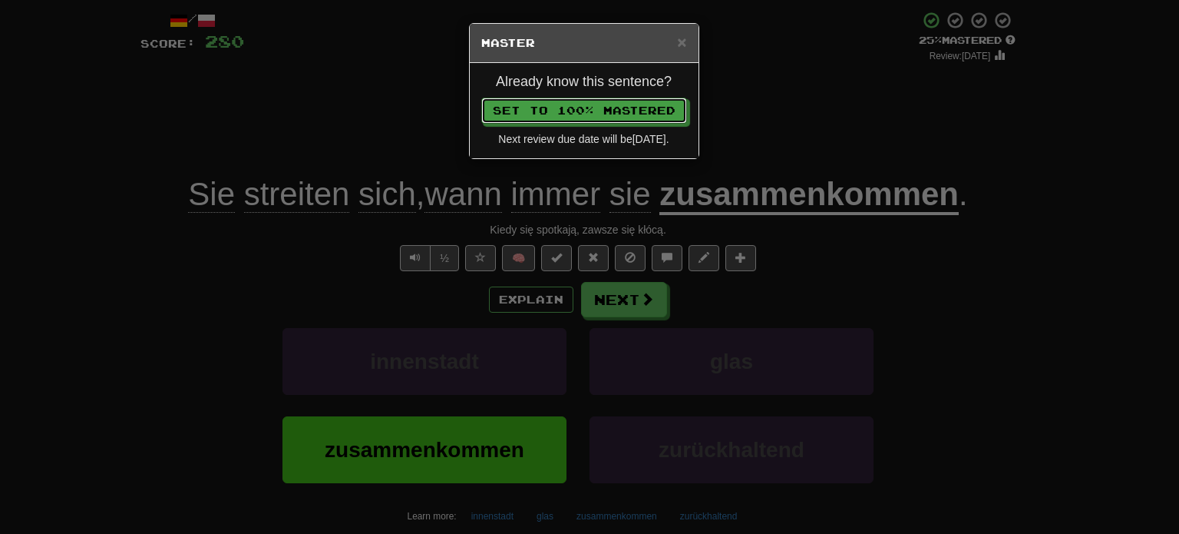
click at [481, 98] on button "Set to 100% Mastered" at bounding box center [584, 111] width 206 height 26
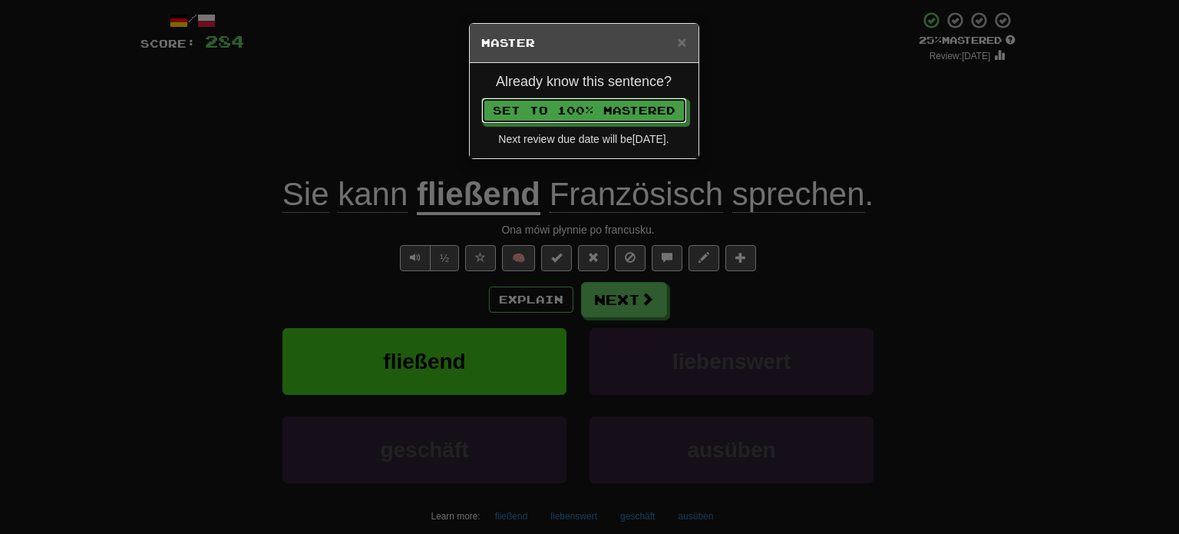
click at [481, 98] on button "Set to 100% Mastered" at bounding box center [584, 111] width 206 height 26
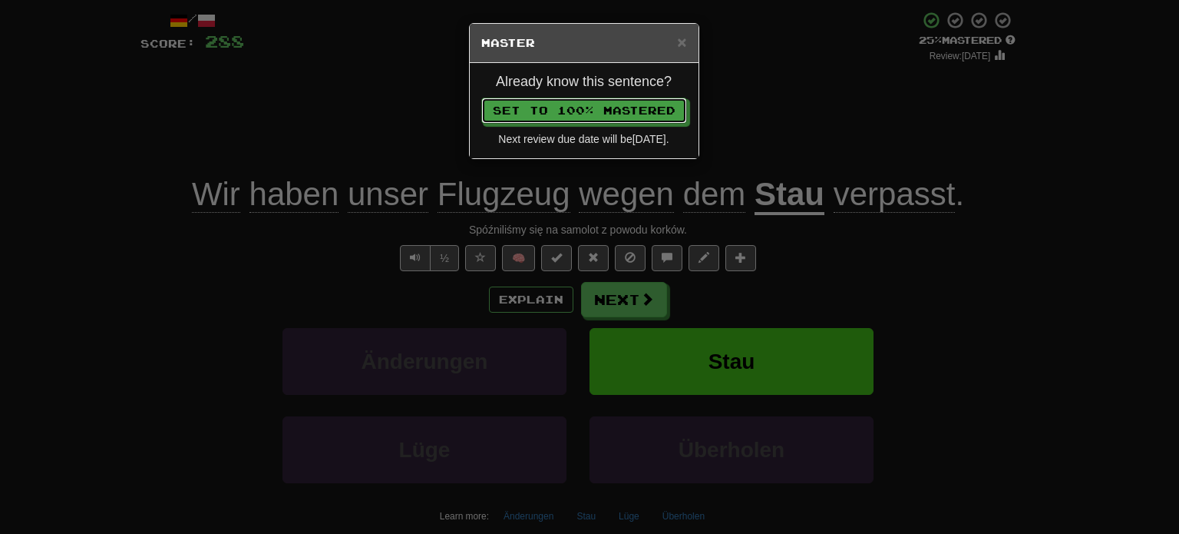
click at [481, 98] on button "Set to 100% Mastered" at bounding box center [584, 111] width 206 height 26
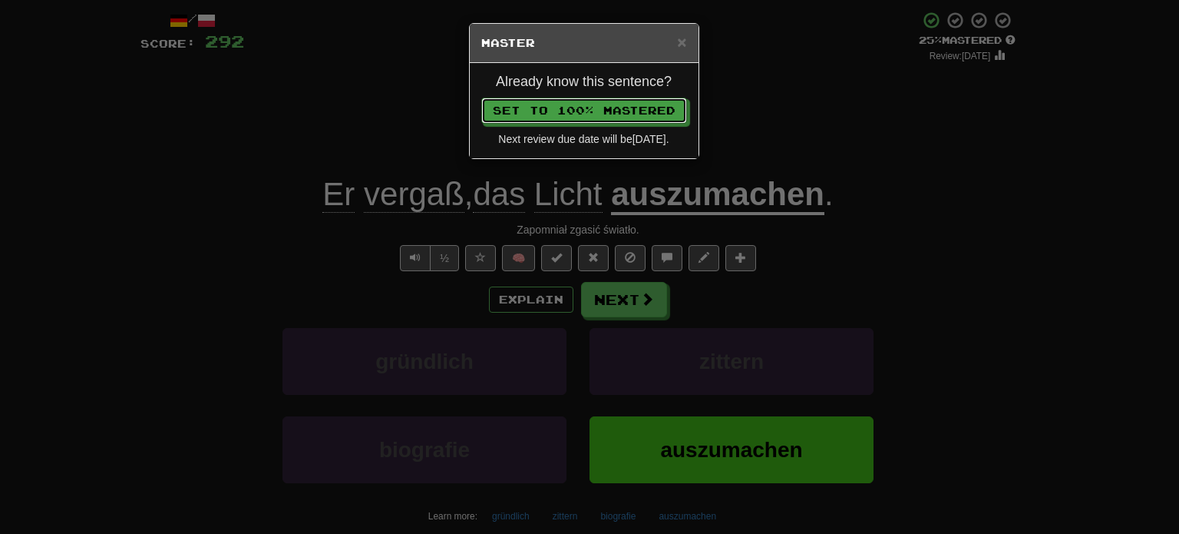
click at [481, 98] on button "Set to 100% Mastered" at bounding box center [584, 111] width 206 height 26
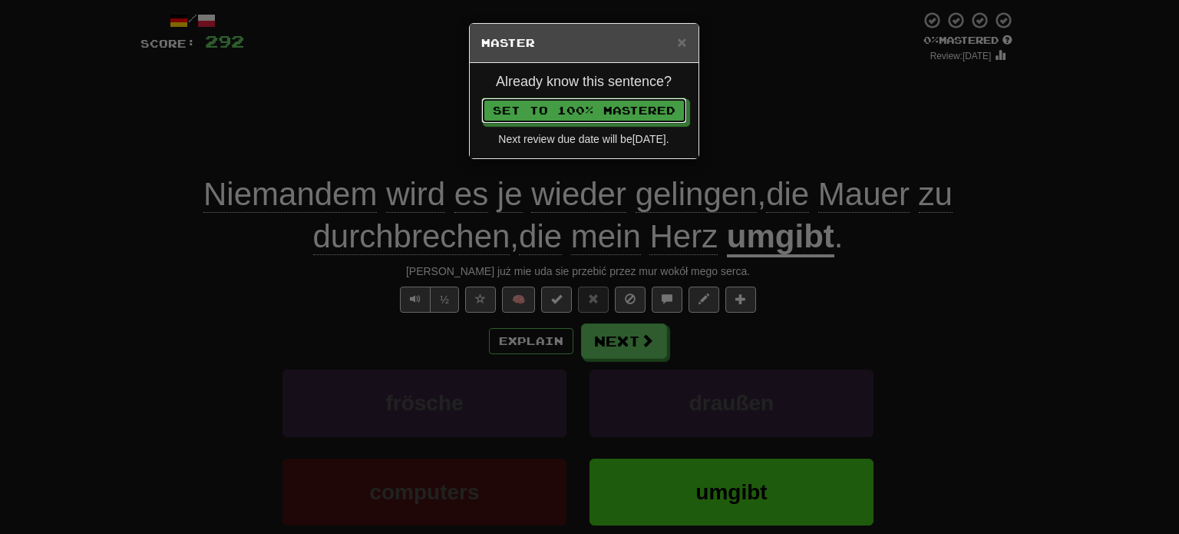
click at [481, 98] on button "Set to 100% Mastered" at bounding box center [584, 111] width 206 height 26
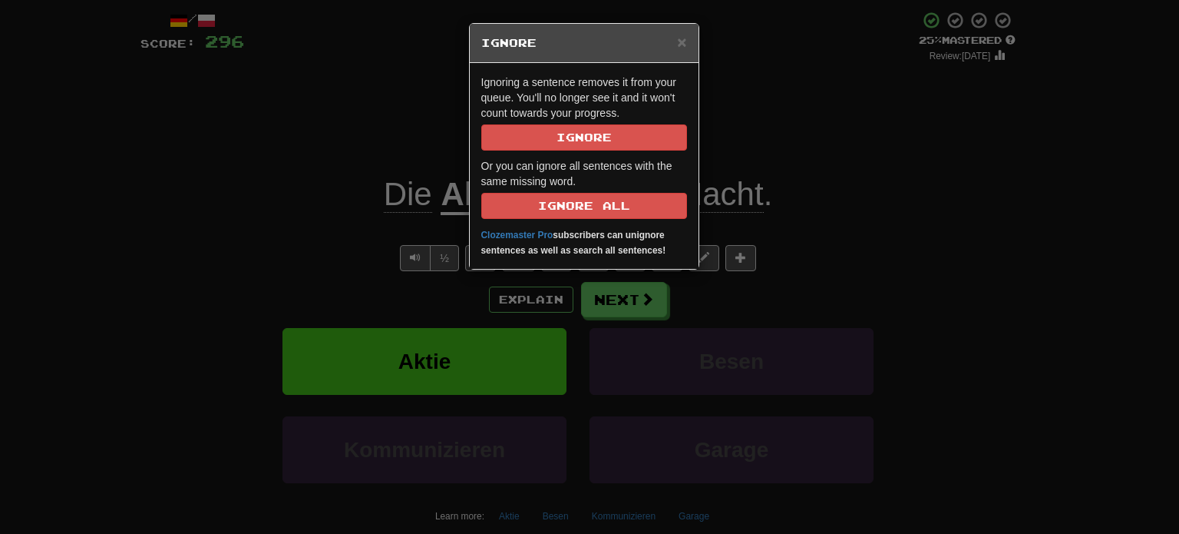
click at [566, 154] on div "Ignoring a sentence removes it from your queue. You'll no longer see it and it …" at bounding box center [584, 166] width 229 height 206
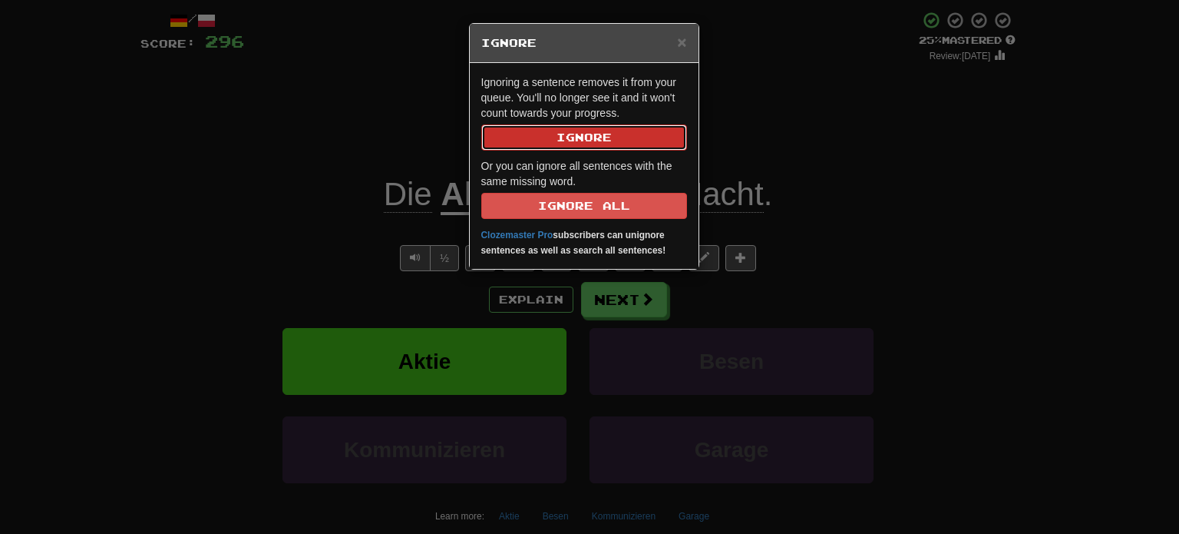
click at [568, 124] on button "Ignore" at bounding box center [584, 137] width 206 height 26
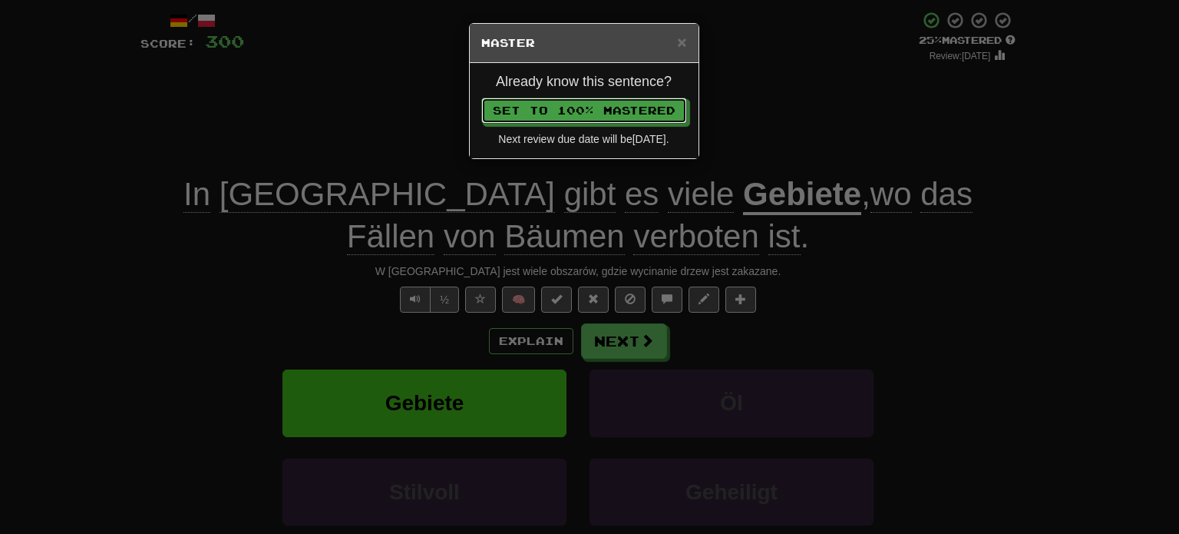
click at [481, 98] on button "Set to 100% Mastered" at bounding box center [584, 111] width 206 height 26
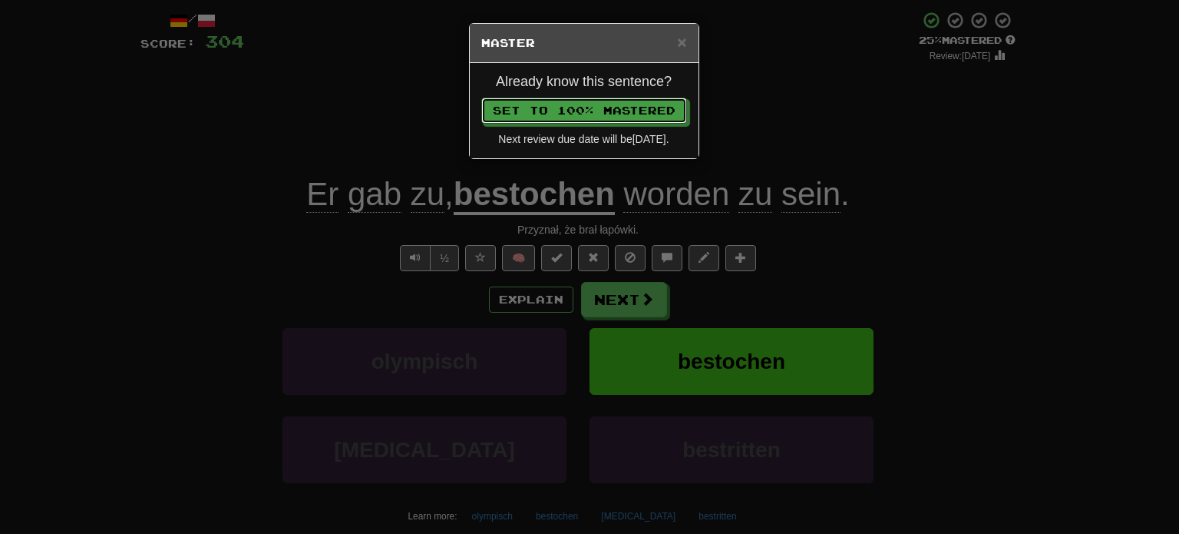
click at [481, 98] on button "Set to 100% Mastered" at bounding box center [584, 111] width 206 height 26
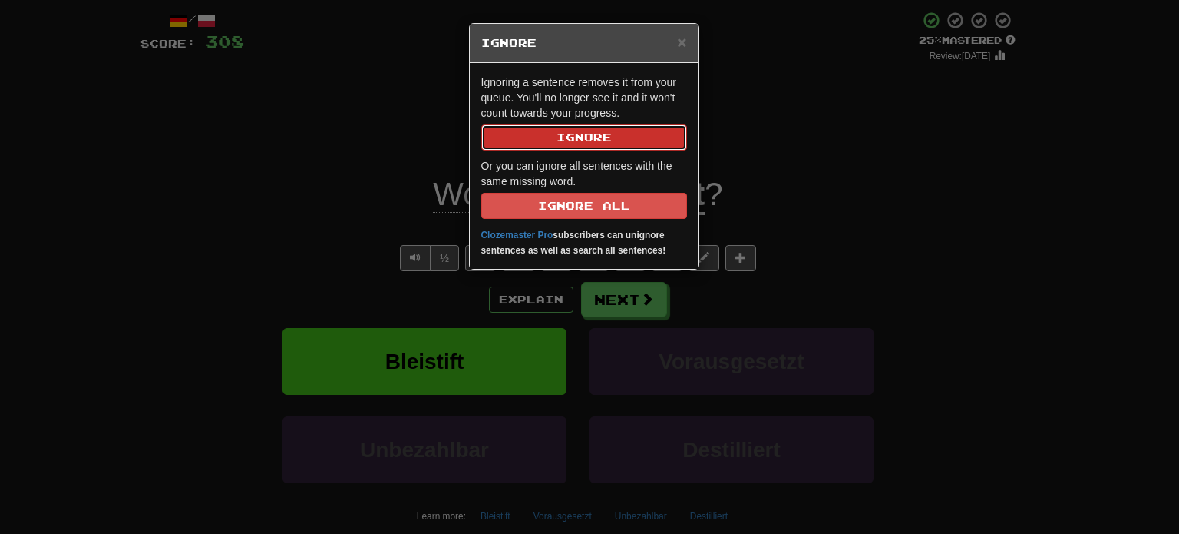
click at [568, 124] on button "Ignore" at bounding box center [584, 137] width 206 height 26
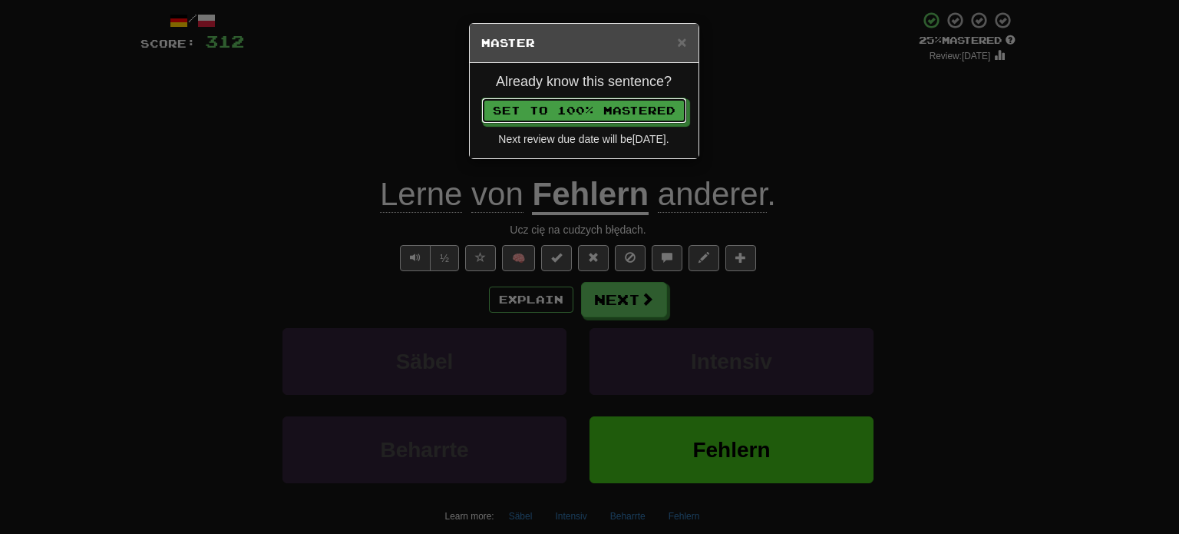
click at [481, 98] on button "Set to 100% Mastered" at bounding box center [584, 111] width 206 height 26
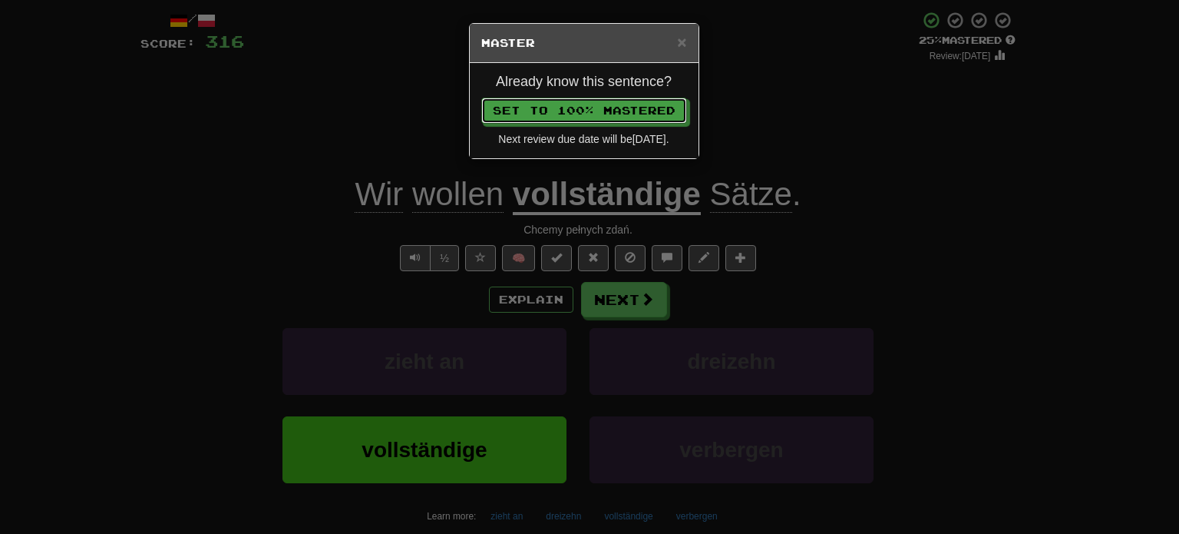
click at [481, 98] on button "Set to 100% Mastered" at bounding box center [584, 111] width 206 height 26
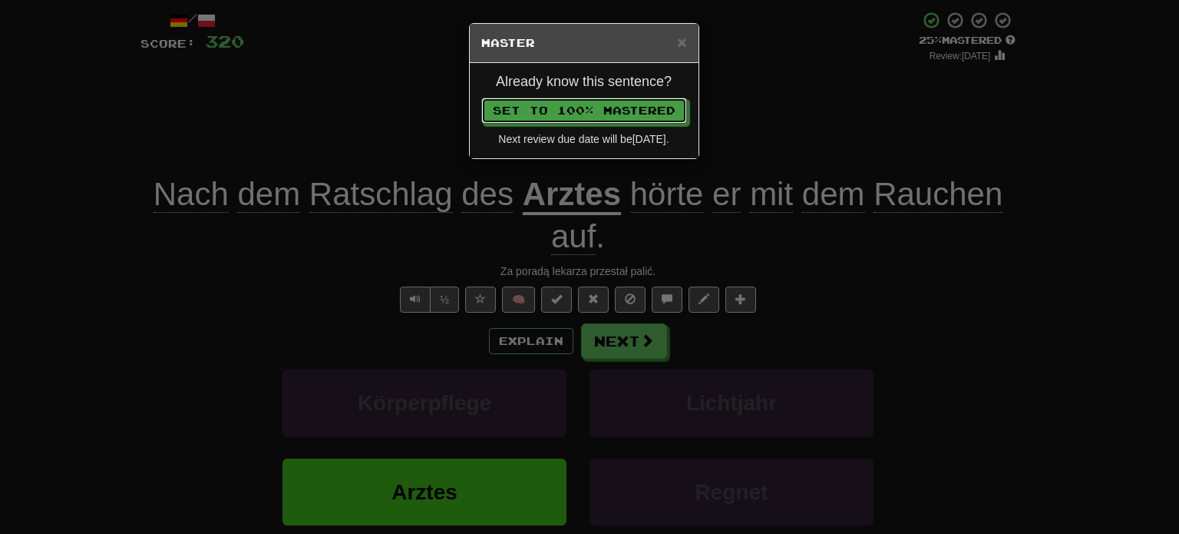
click at [481, 98] on button "Set to 100% Mastered" at bounding box center [584, 111] width 206 height 26
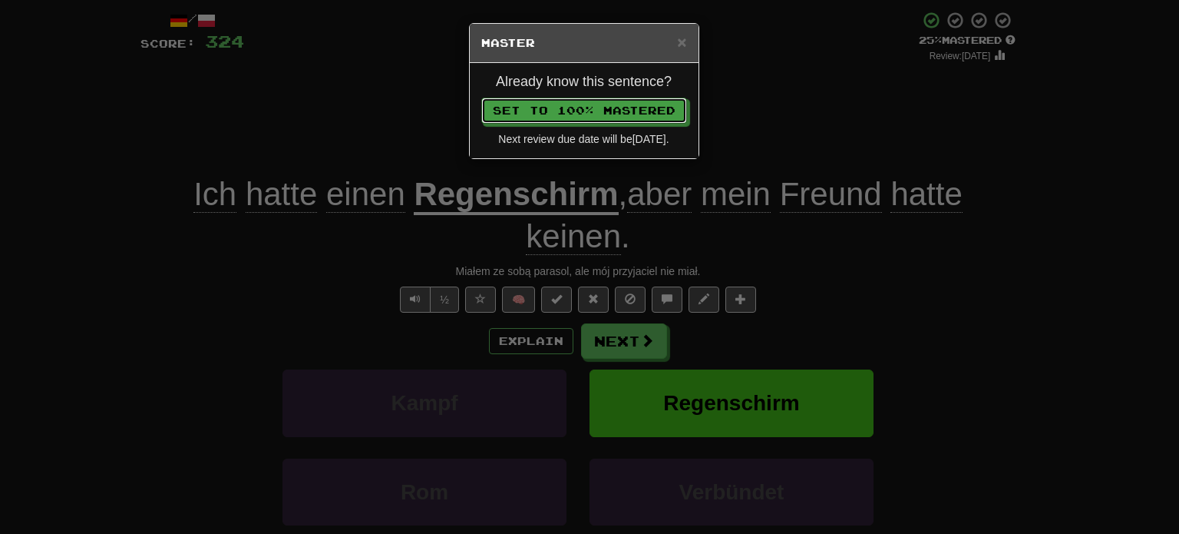
click at [481, 98] on button "Set to 100% Mastered" at bounding box center [584, 111] width 206 height 26
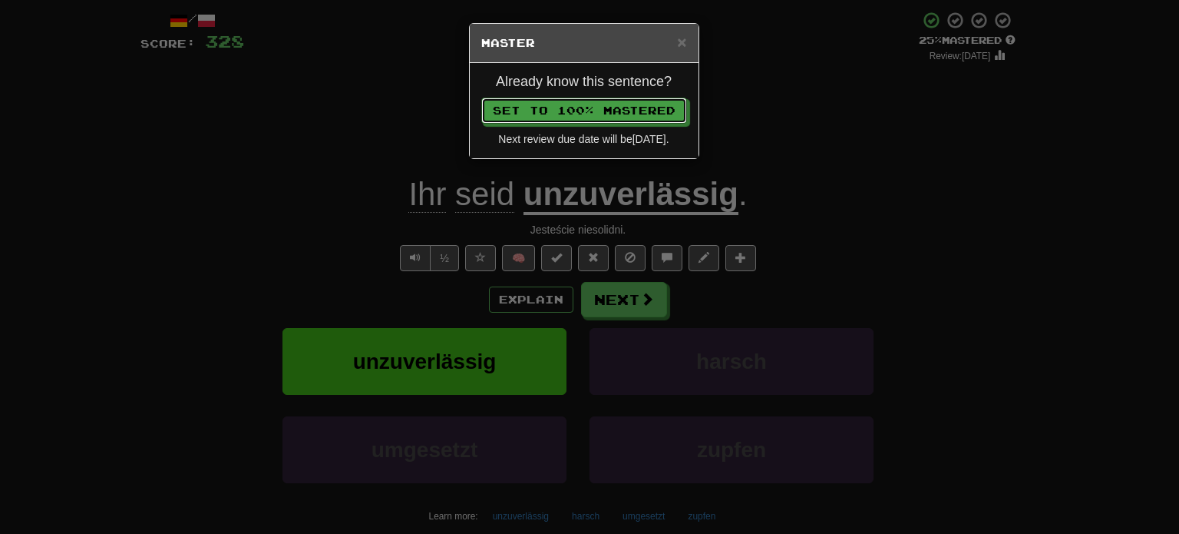
click at [481, 98] on button "Set to 100% Mastered" at bounding box center [584, 111] width 206 height 26
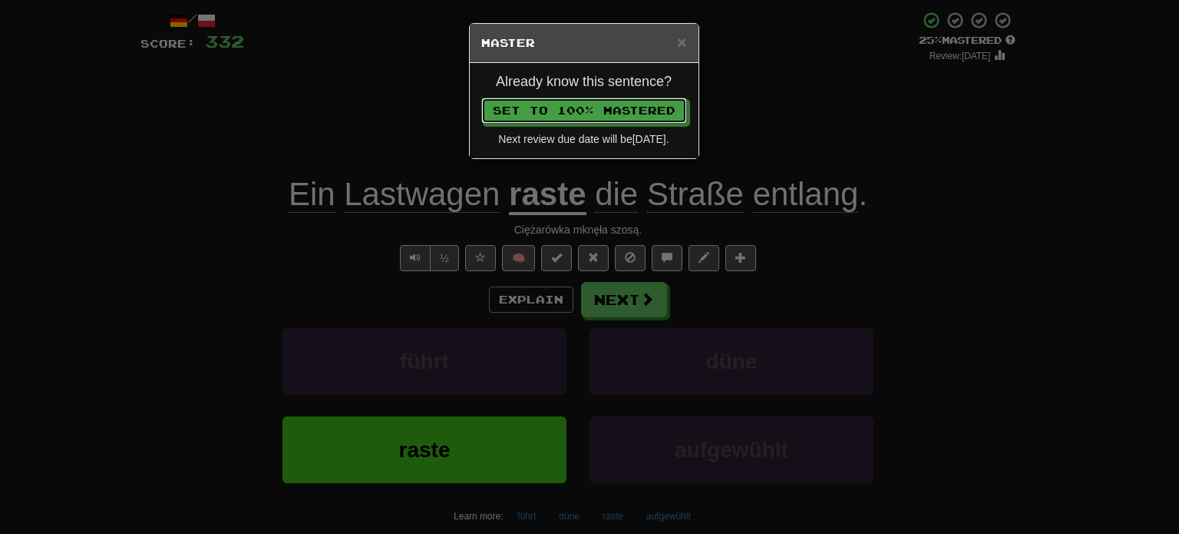
click at [481, 98] on button "Set to 100% Mastered" at bounding box center [584, 111] width 206 height 26
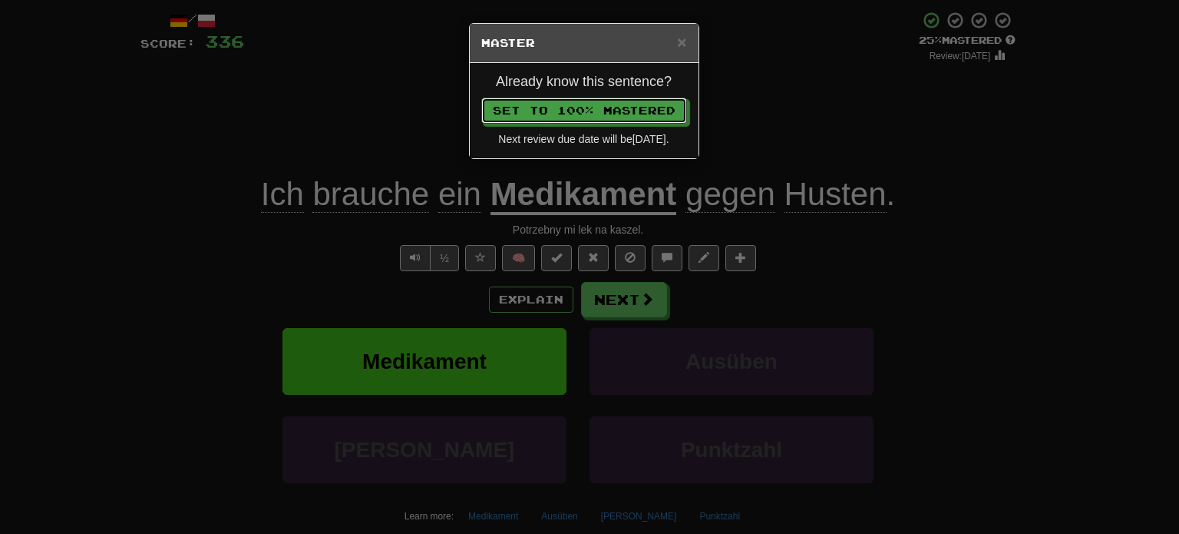
click at [481, 98] on button "Set to 100% Mastered" at bounding box center [584, 111] width 206 height 26
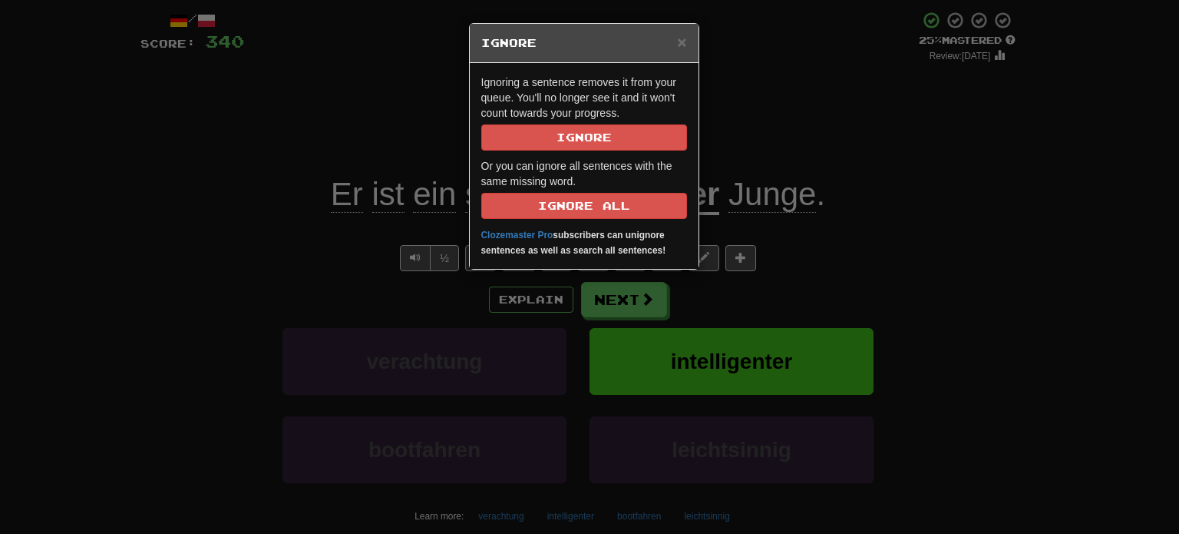
click at [565, 119] on p "Ignoring a sentence removes it from your queue. You'll no longer see it and it …" at bounding box center [584, 112] width 206 height 76
click at [565, 122] on p "Ignoring a sentence removes it from your queue. You'll no longer see it and it …" at bounding box center [584, 112] width 206 height 76
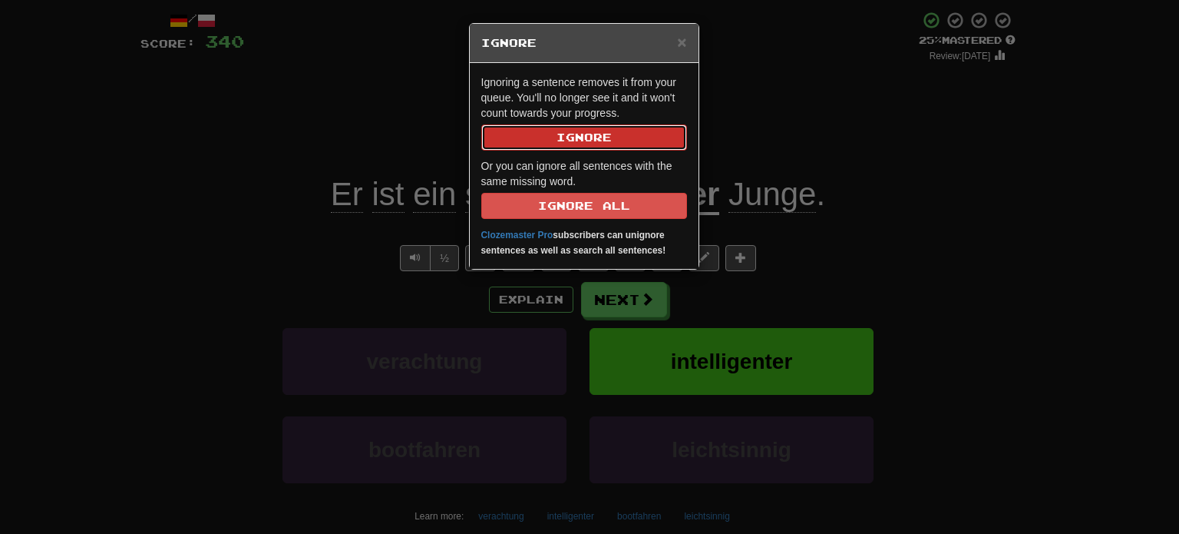
click at [564, 126] on button "Ignore" at bounding box center [584, 137] width 206 height 26
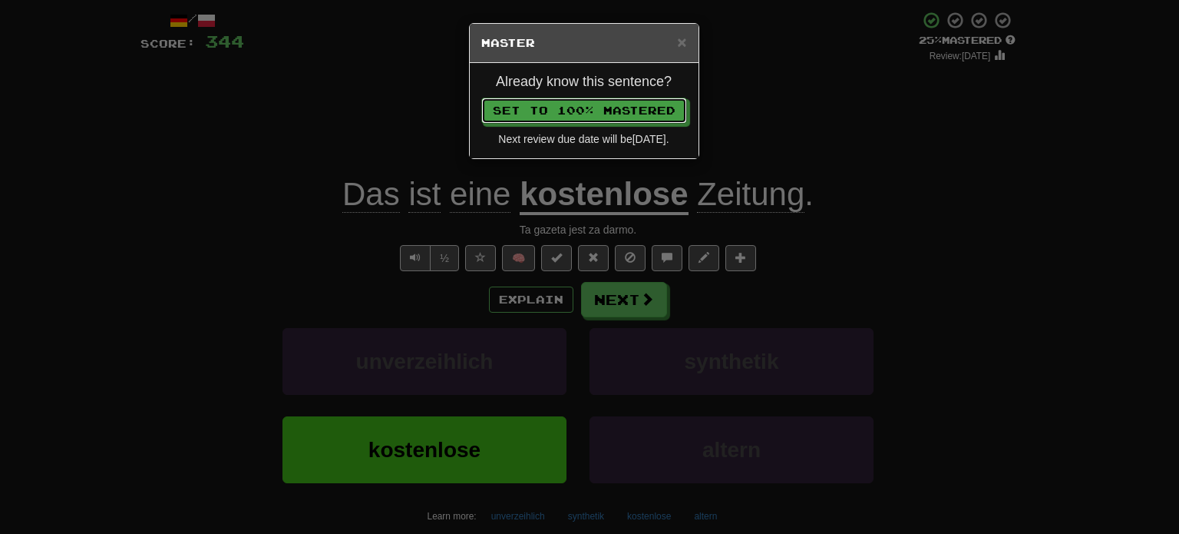
click at [481, 98] on button "Set to 100% Mastered" at bounding box center [584, 111] width 206 height 26
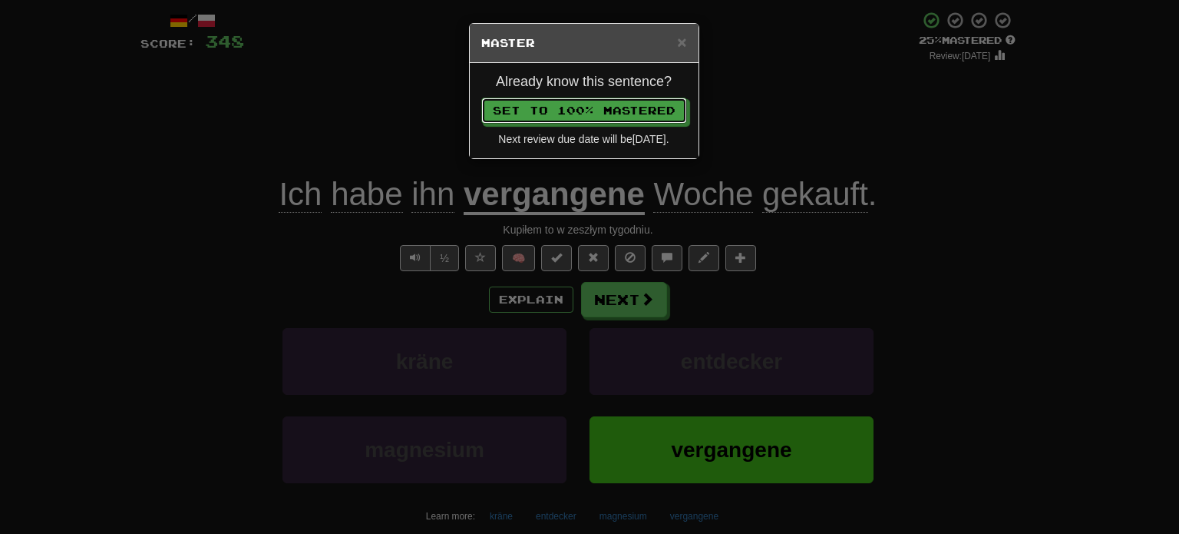
click at [481, 98] on button "Set to 100% Mastered" at bounding box center [584, 111] width 206 height 26
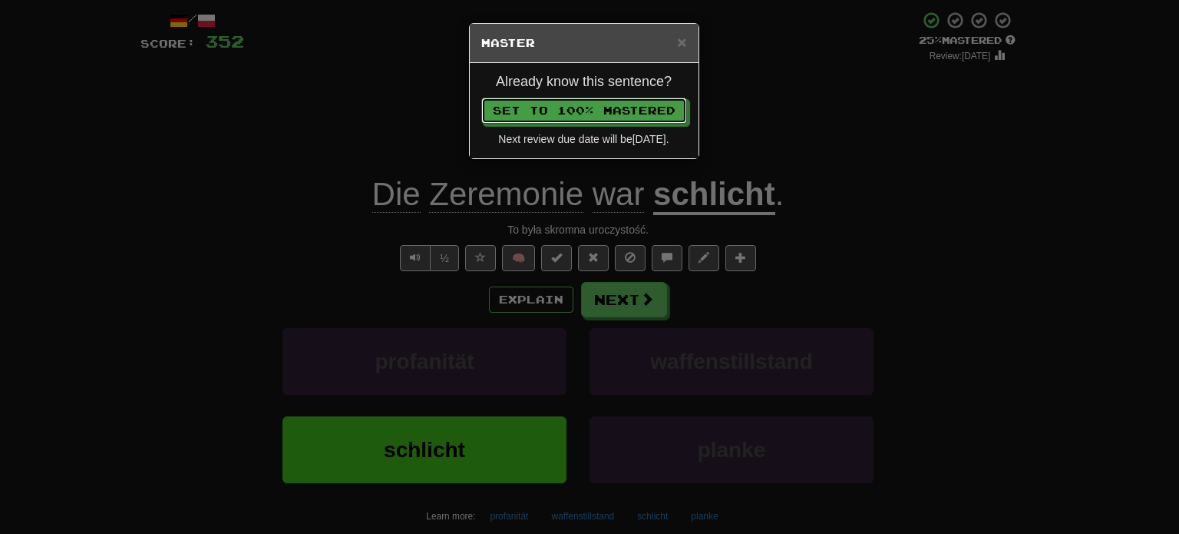
click at [481, 98] on button "Set to 100% Mastered" at bounding box center [584, 111] width 206 height 26
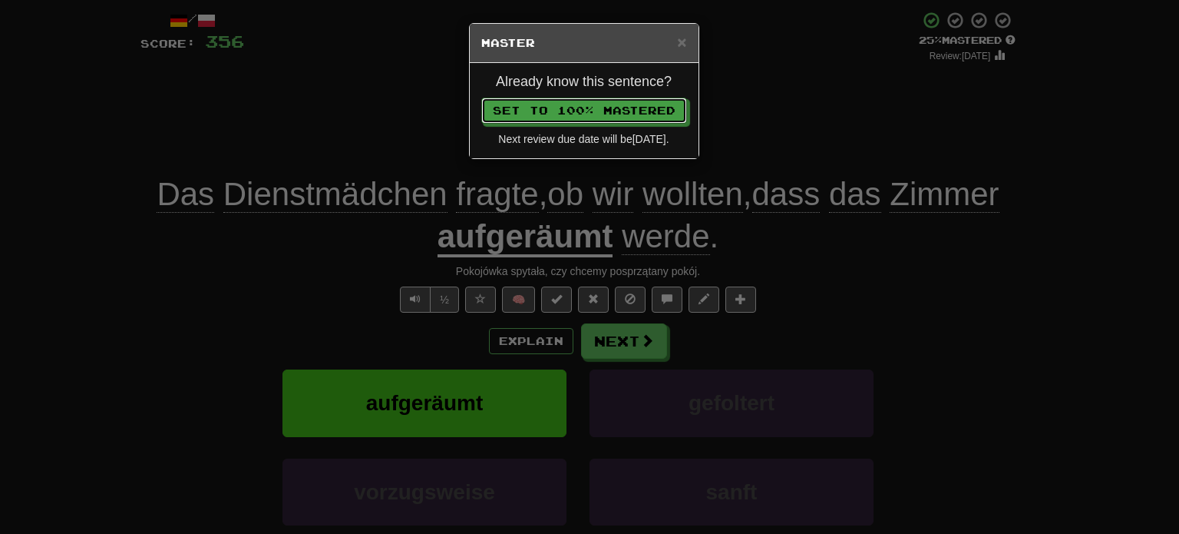
click at [481, 98] on button "Set to 100% Mastered" at bounding box center [584, 111] width 206 height 26
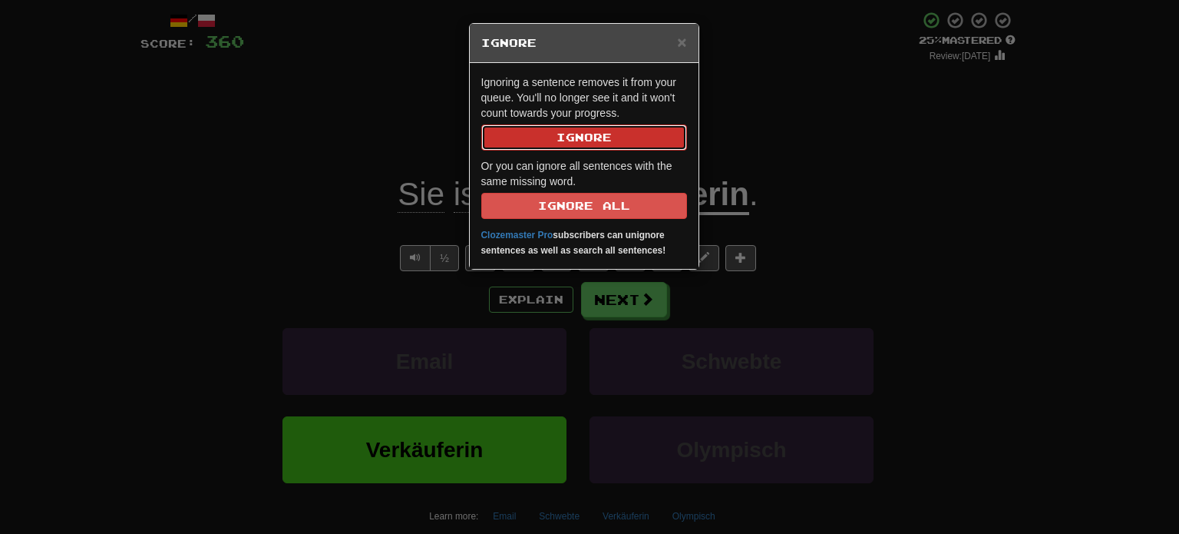
click at [564, 126] on button "Ignore" at bounding box center [584, 137] width 206 height 26
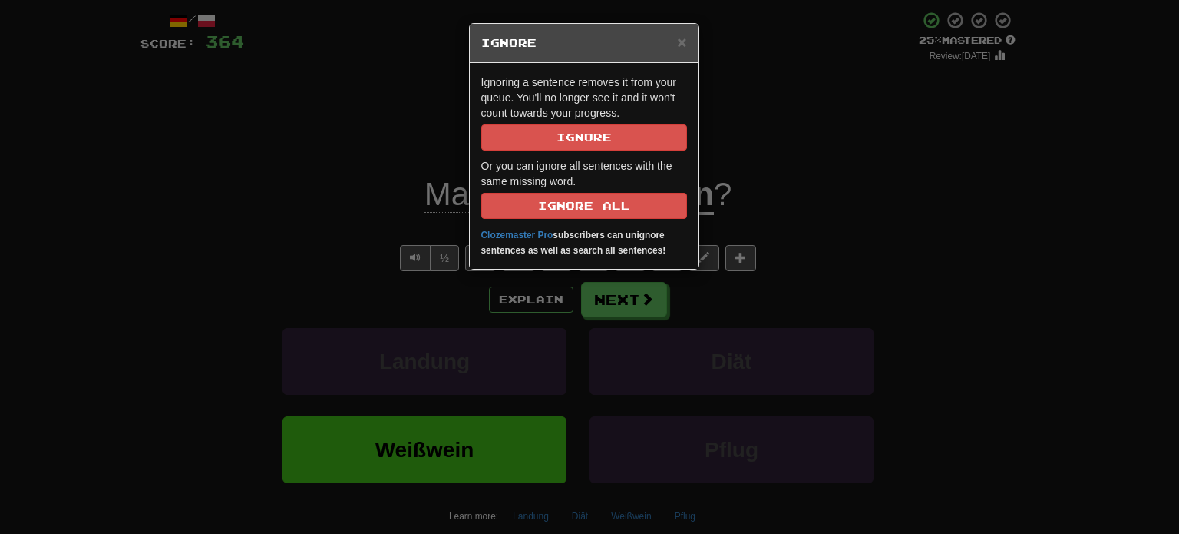
click at [545, 154] on div "Ignoring a sentence removes it from your queue. You'll no longer see it and it …" at bounding box center [584, 166] width 229 height 206
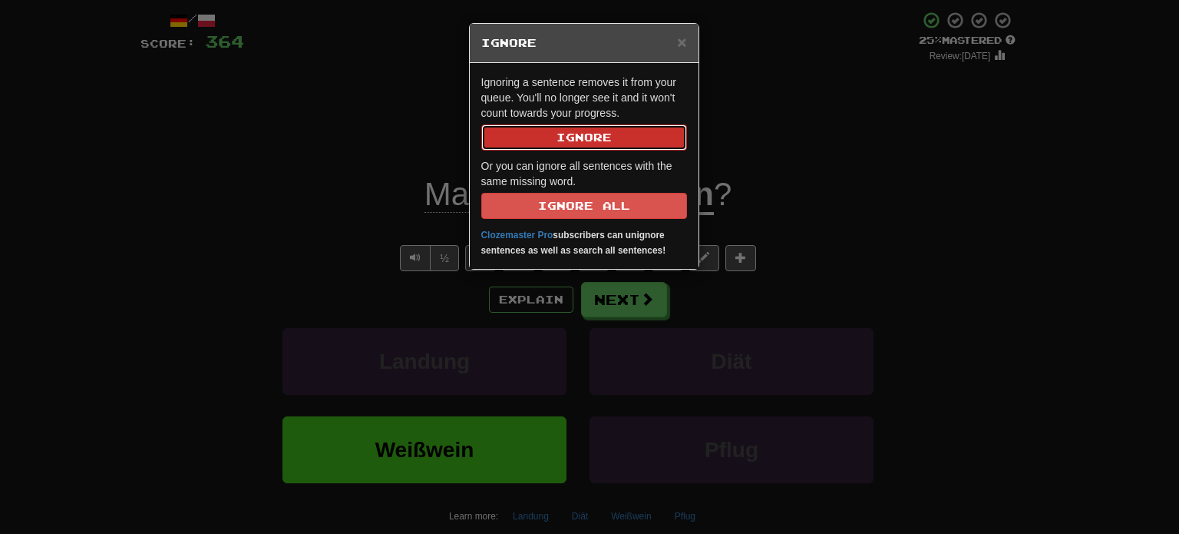
click at [557, 134] on button "Ignore" at bounding box center [584, 137] width 206 height 26
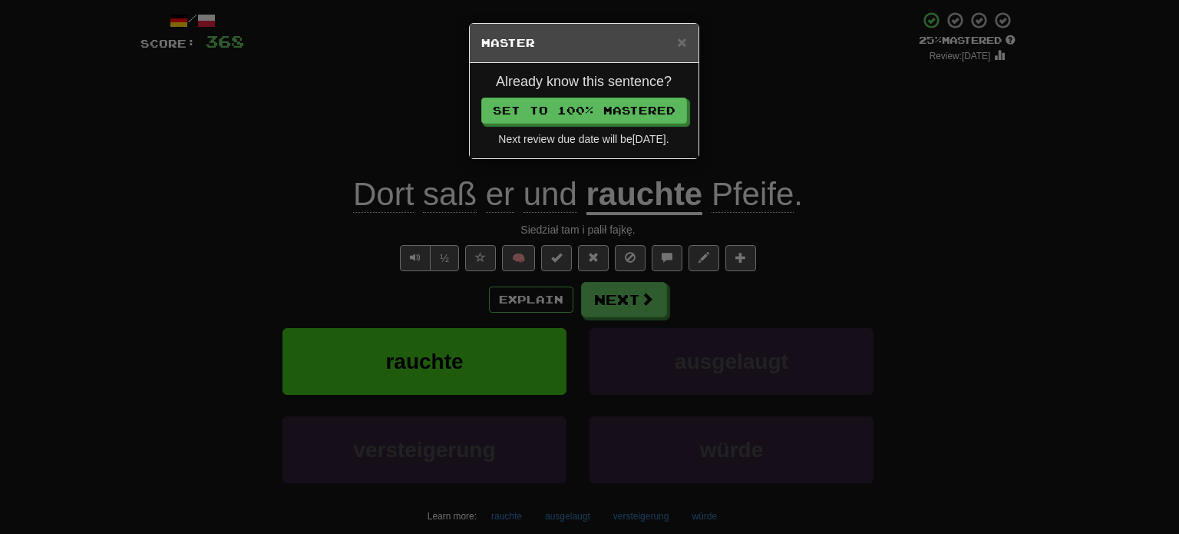
click at [557, 134] on div "× Master Already know this sentence? Set to 100% Mastered Next review due date …" at bounding box center [589, 267] width 1179 height 534
click at [481, 98] on button "Set to 100% Mastered" at bounding box center [584, 111] width 206 height 26
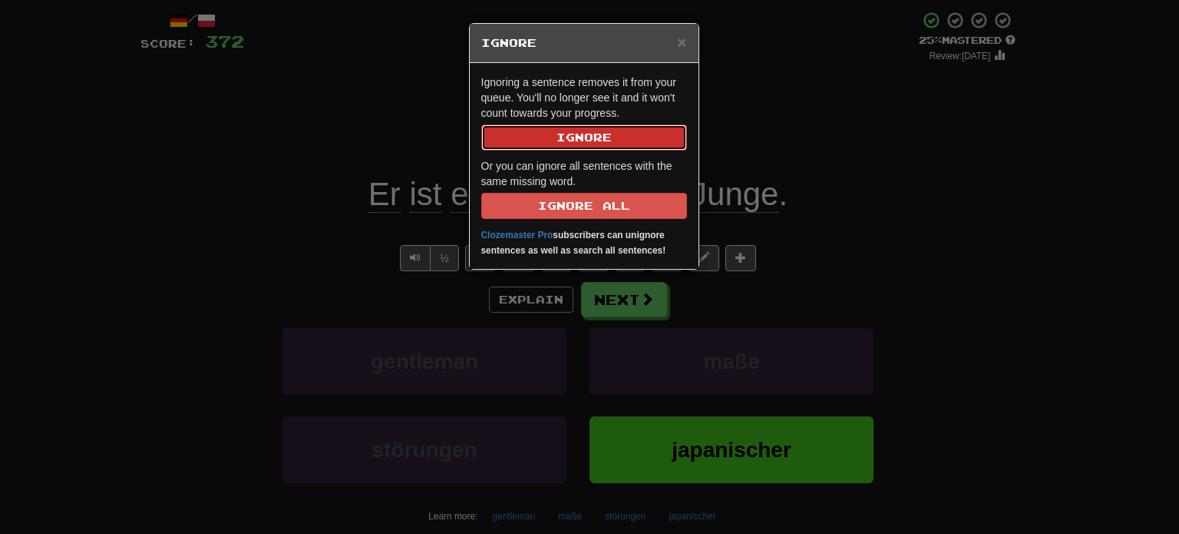
click at [557, 134] on button "Ignore" at bounding box center [584, 137] width 206 height 26
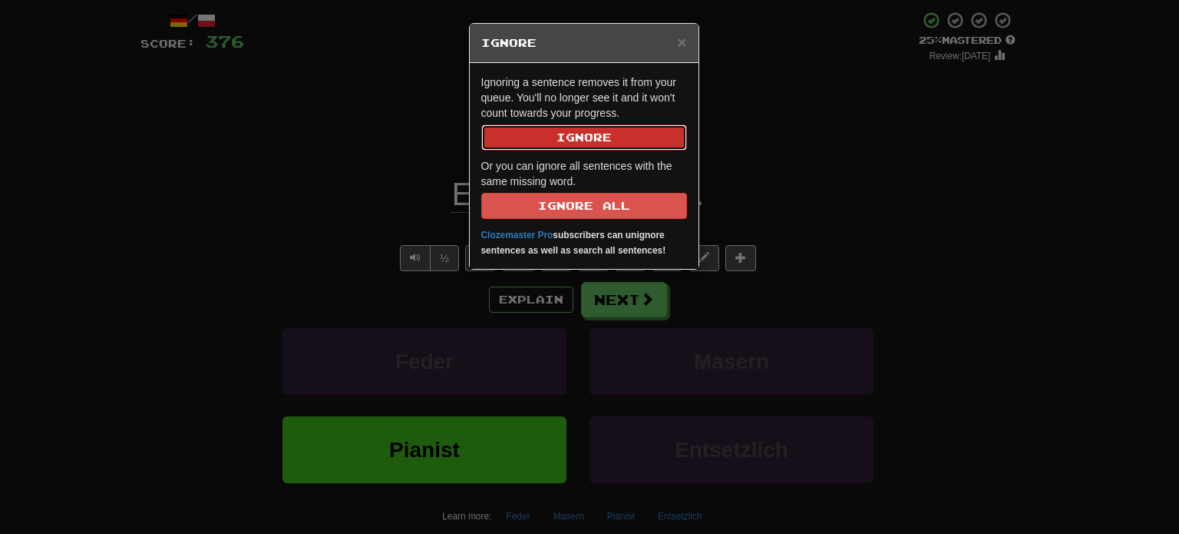
click at [557, 131] on button "Ignore" at bounding box center [584, 137] width 206 height 26
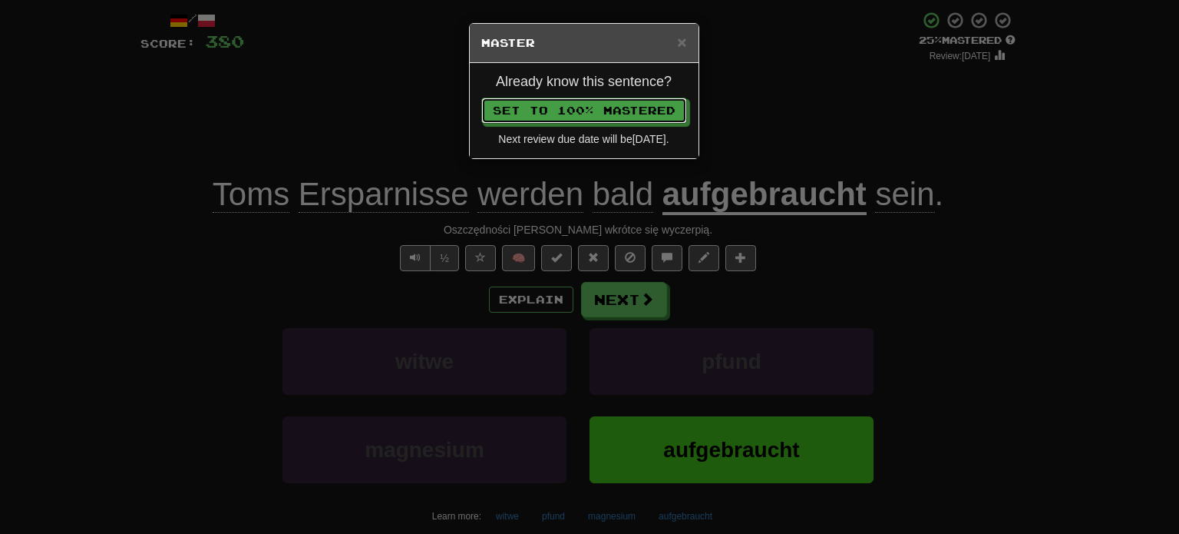
click at [481, 98] on button "Set to 100% Mastered" at bounding box center [584, 111] width 206 height 26
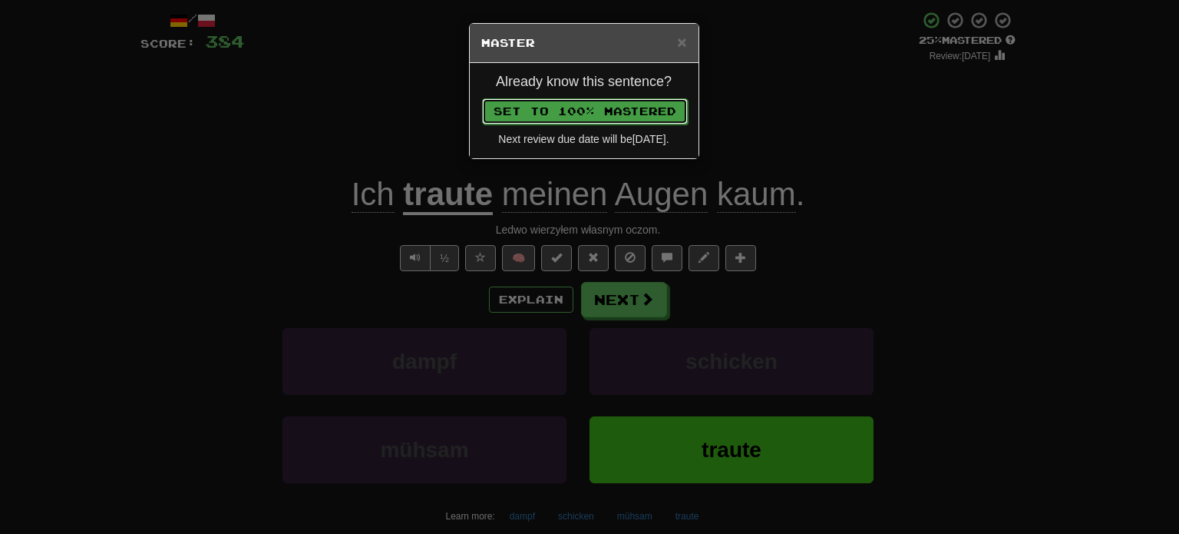
click at [482, 98] on button "Set to 100% Mastered" at bounding box center [585, 111] width 206 height 26
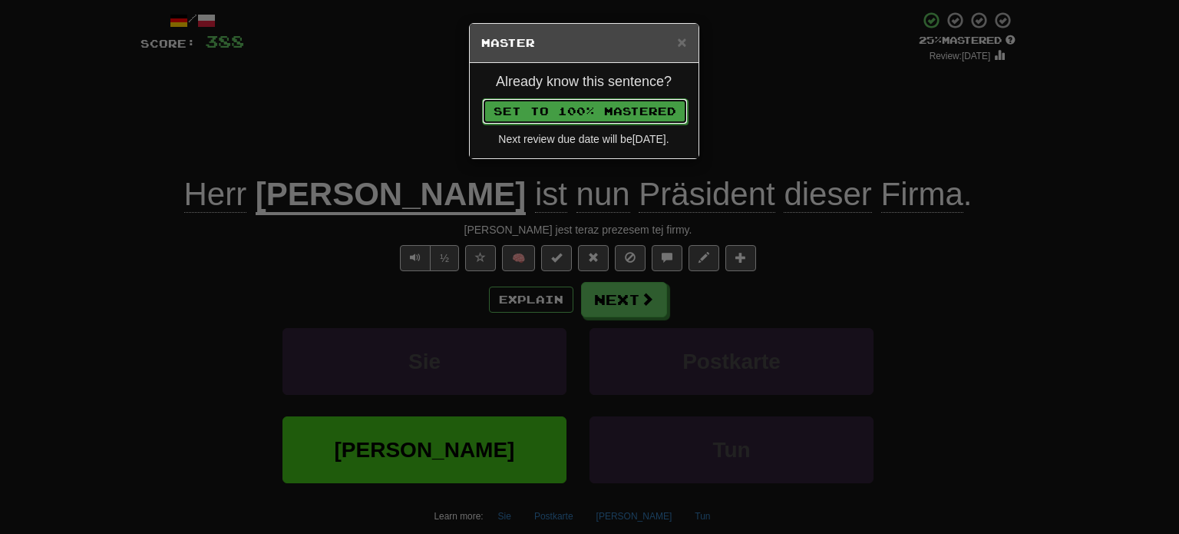
click at [482, 98] on button "Set to 100% Mastered" at bounding box center [585, 111] width 206 height 26
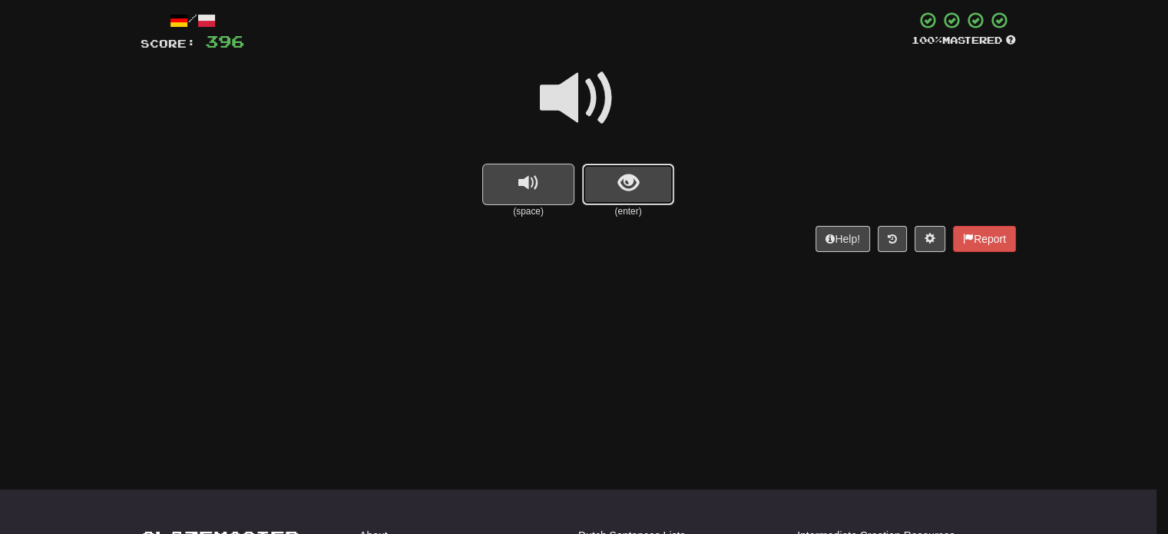
click at [645, 167] on button "show sentence" at bounding box center [628, 184] width 92 height 41
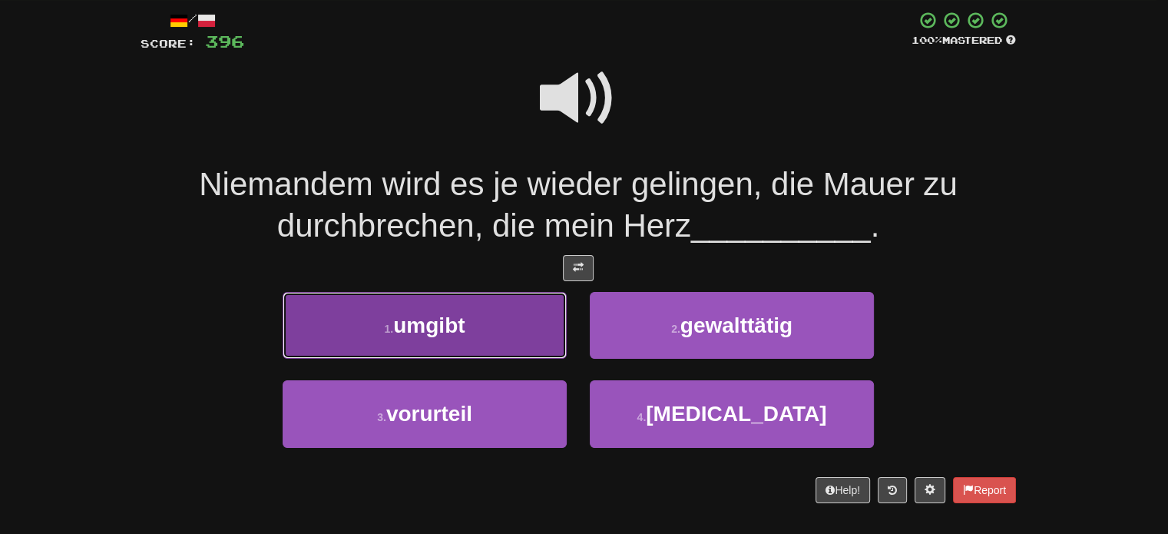
click at [504, 315] on button "1 . umgibt" at bounding box center [425, 325] width 284 height 67
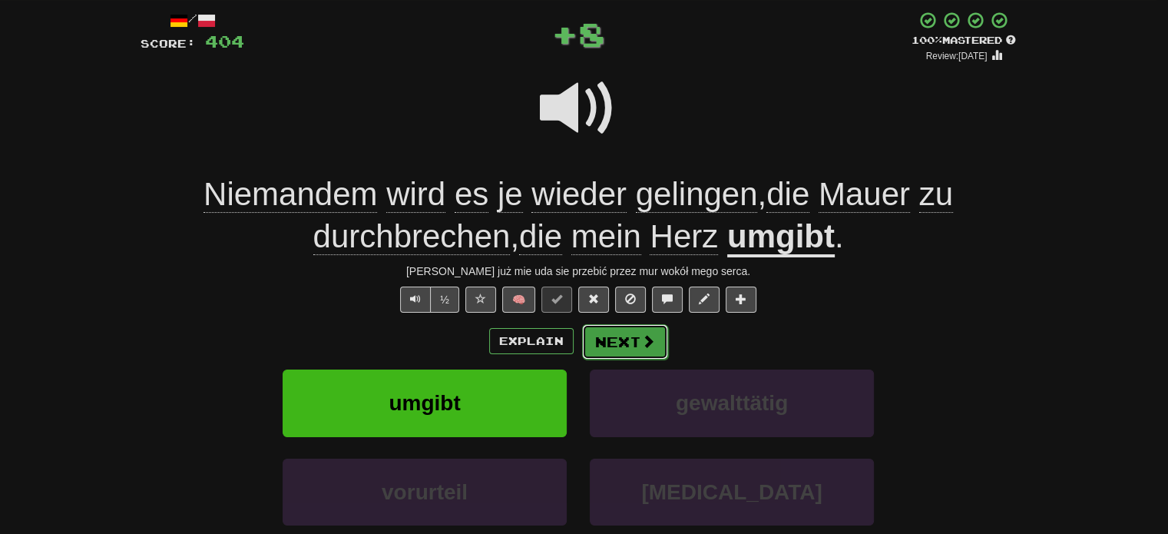
click at [634, 337] on button "Next" at bounding box center [625, 341] width 86 height 35
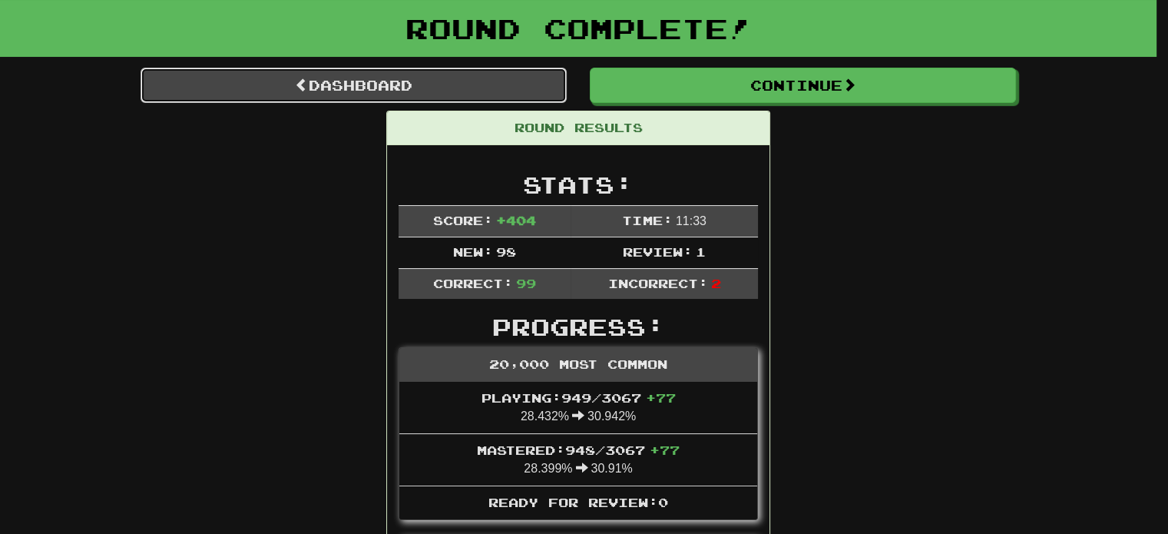
click at [449, 85] on link "Dashboard" at bounding box center [354, 85] width 426 height 35
